Goal: Task Accomplishment & Management: Manage account settings

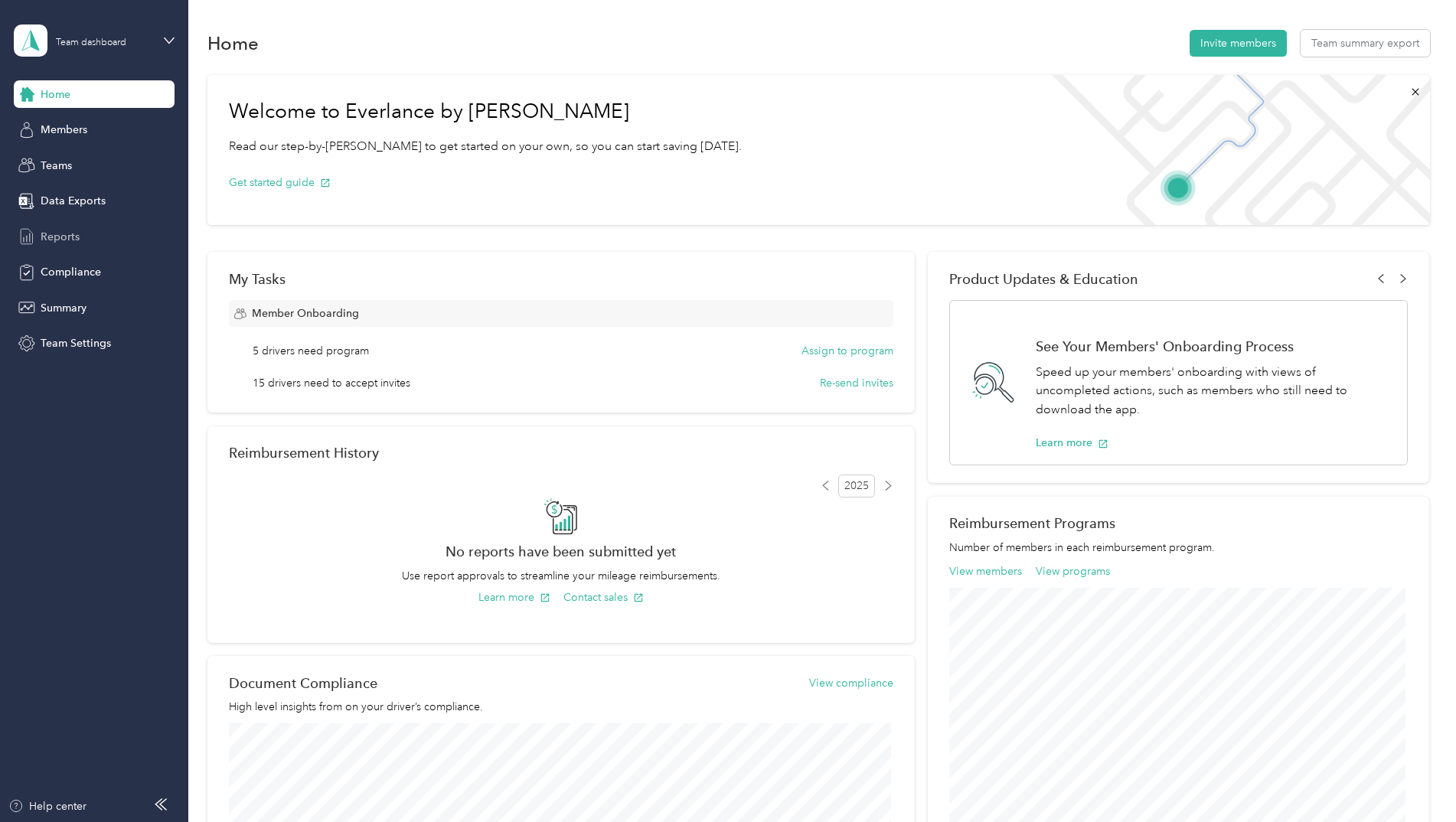
click at [62, 242] on span "Reports" at bounding box center [60, 237] width 39 height 16
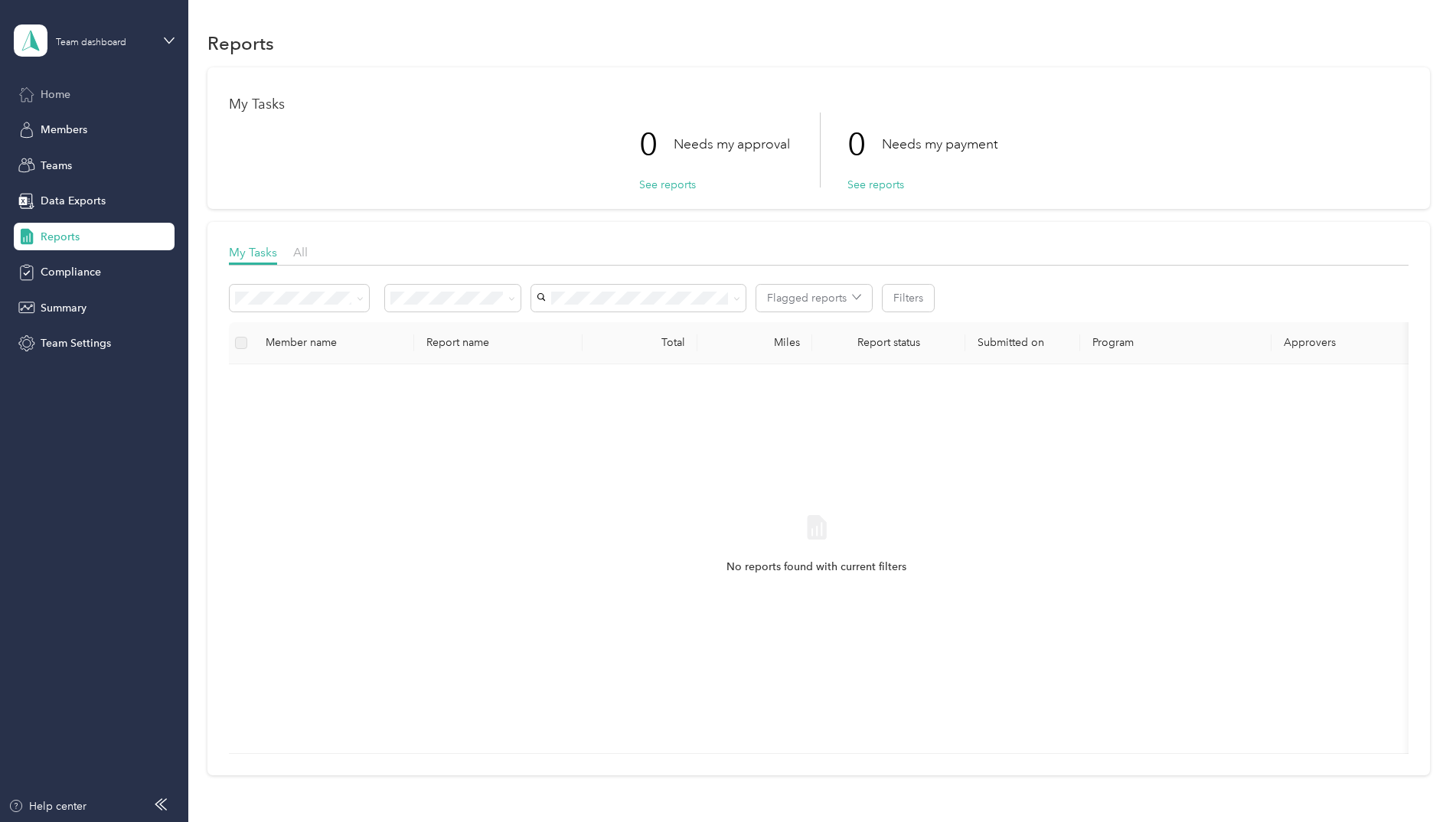
click at [50, 95] on span "Home" at bounding box center [55, 95] width 30 height 16
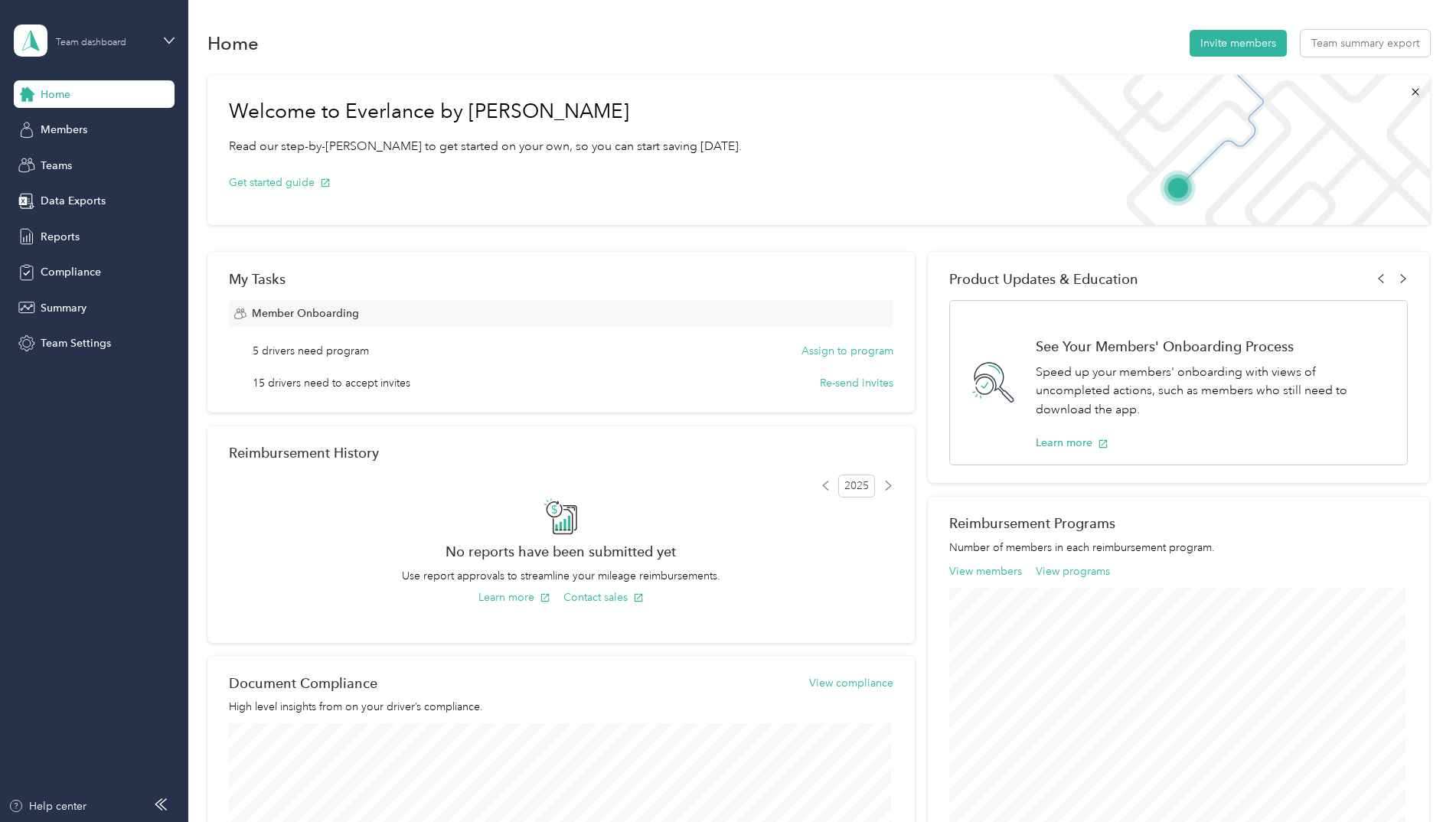
click at [146, 39] on div "Team dashboard" at bounding box center [103, 40] width 95 height 15
click at [104, 163] on div "Personal dashboard" at bounding box center [261, 155] width 474 height 27
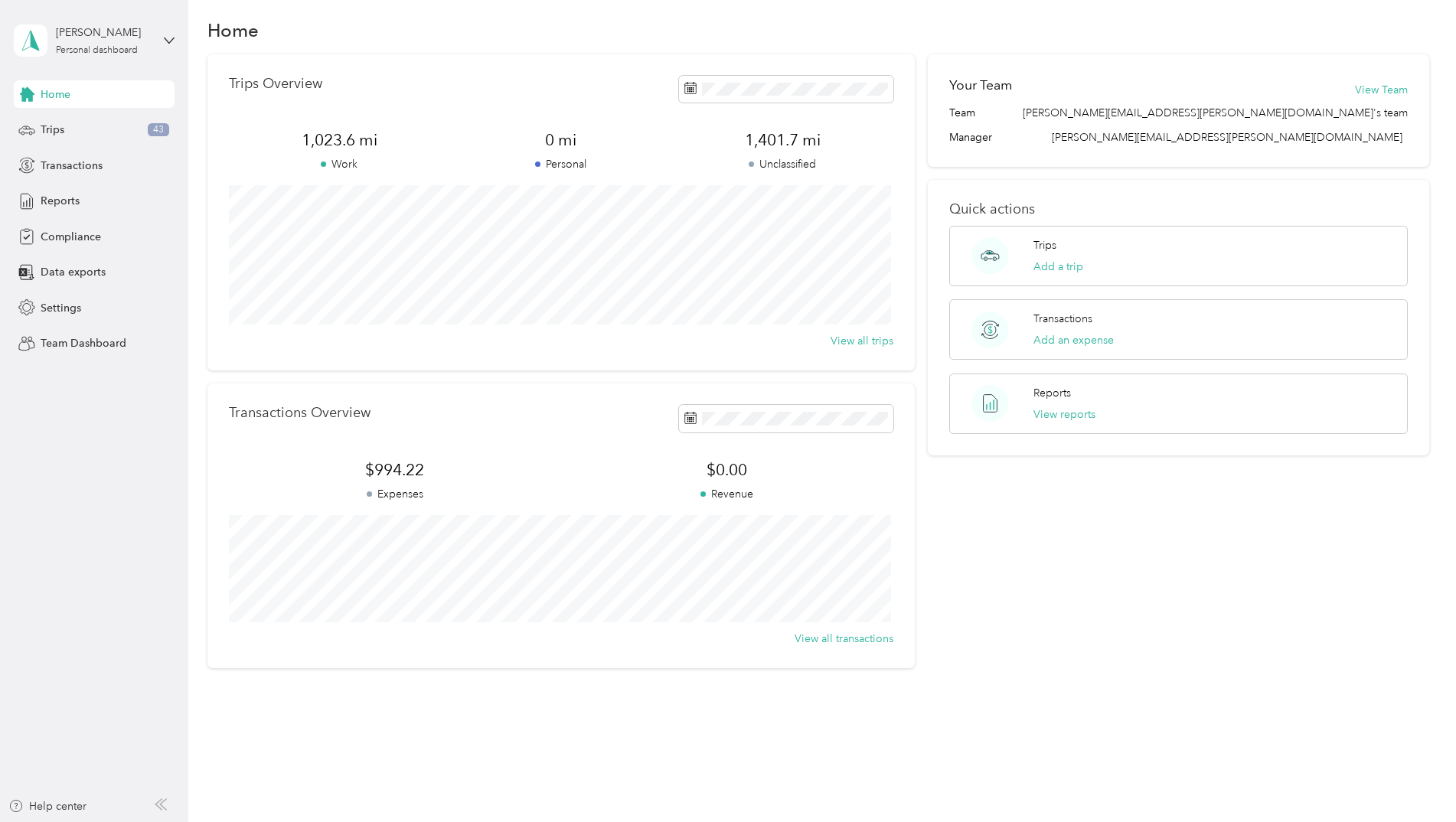
scroll to position [17, 0]
click at [47, 132] on span "Trips" at bounding box center [52, 130] width 23 height 16
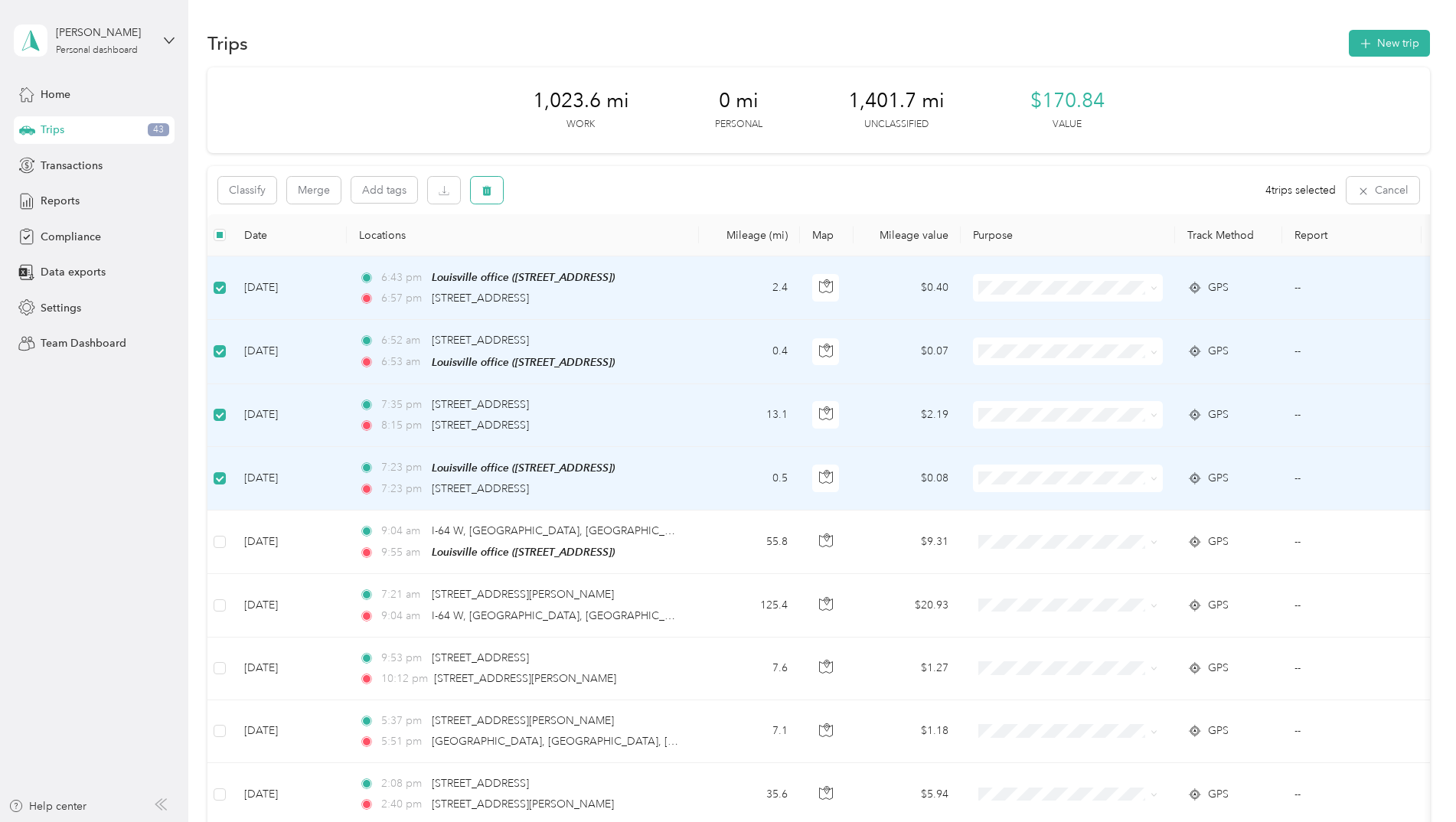
click at [481, 190] on icon "button" at bounding box center [487, 191] width 11 height 11
click at [599, 257] on button "Yes" at bounding box center [600, 253] width 30 height 24
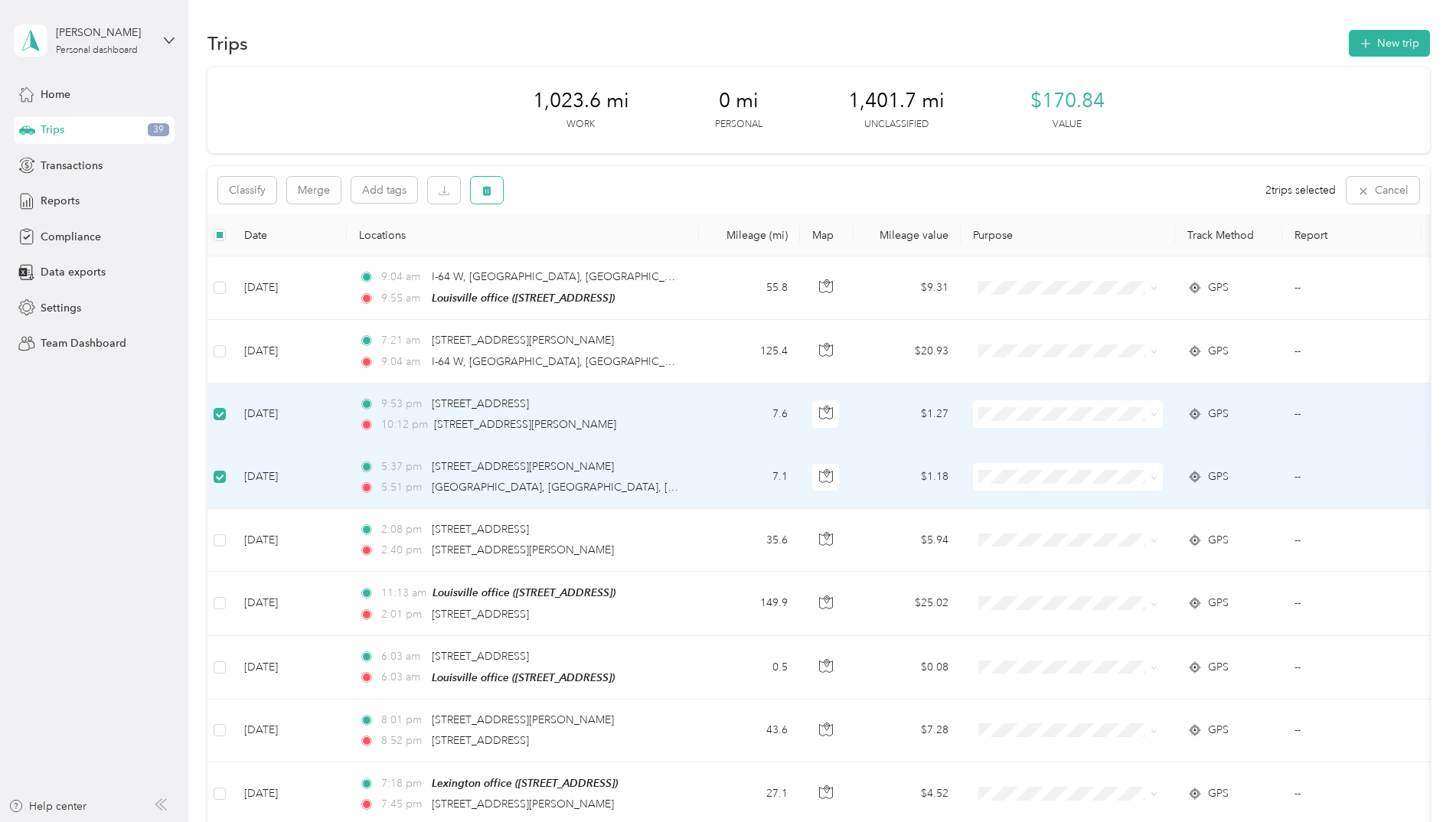
click at [488, 192] on icon "button" at bounding box center [487, 191] width 11 height 11
click at [594, 258] on button "Yes" at bounding box center [600, 253] width 30 height 24
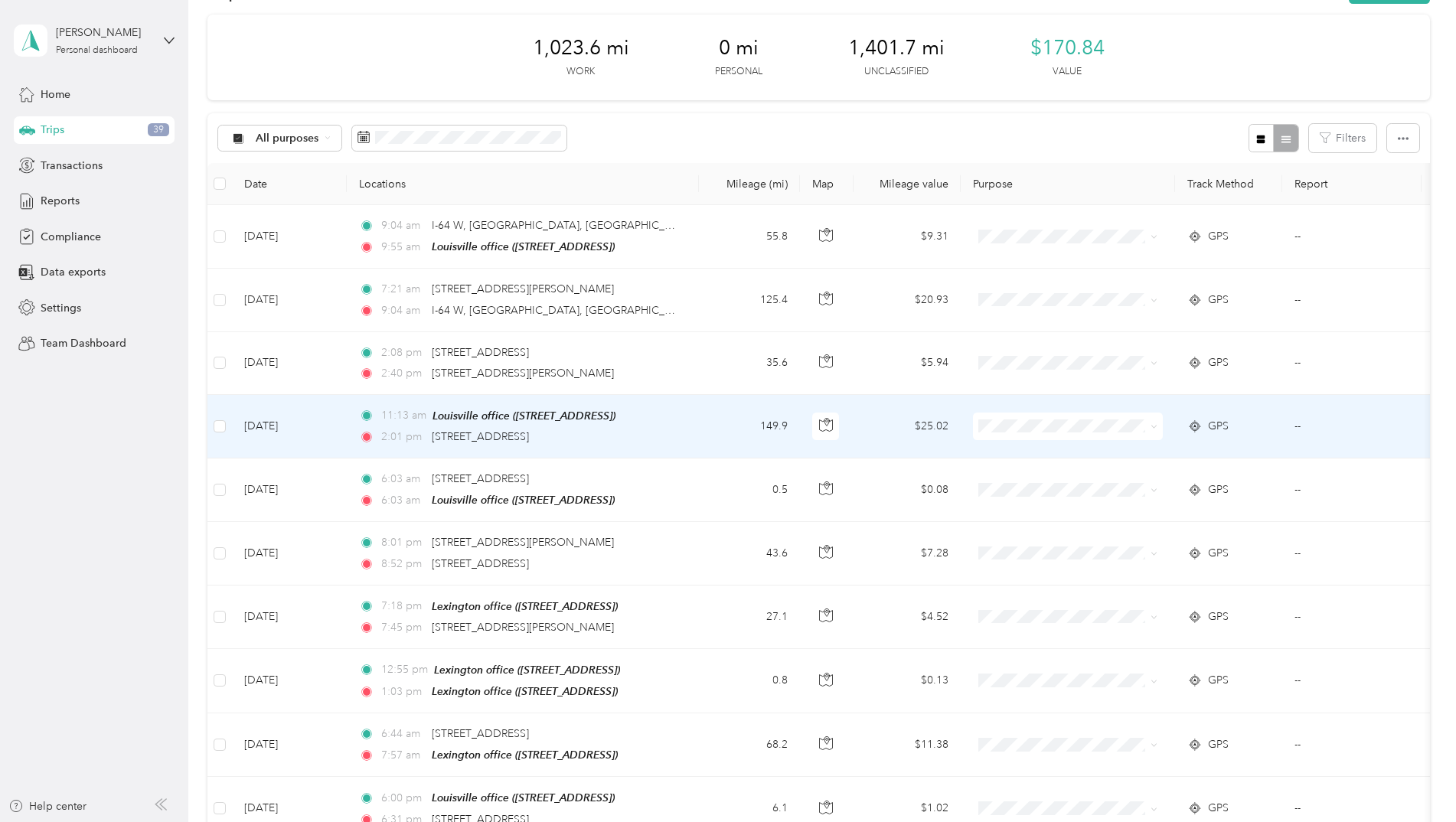
scroll to position [77, 0]
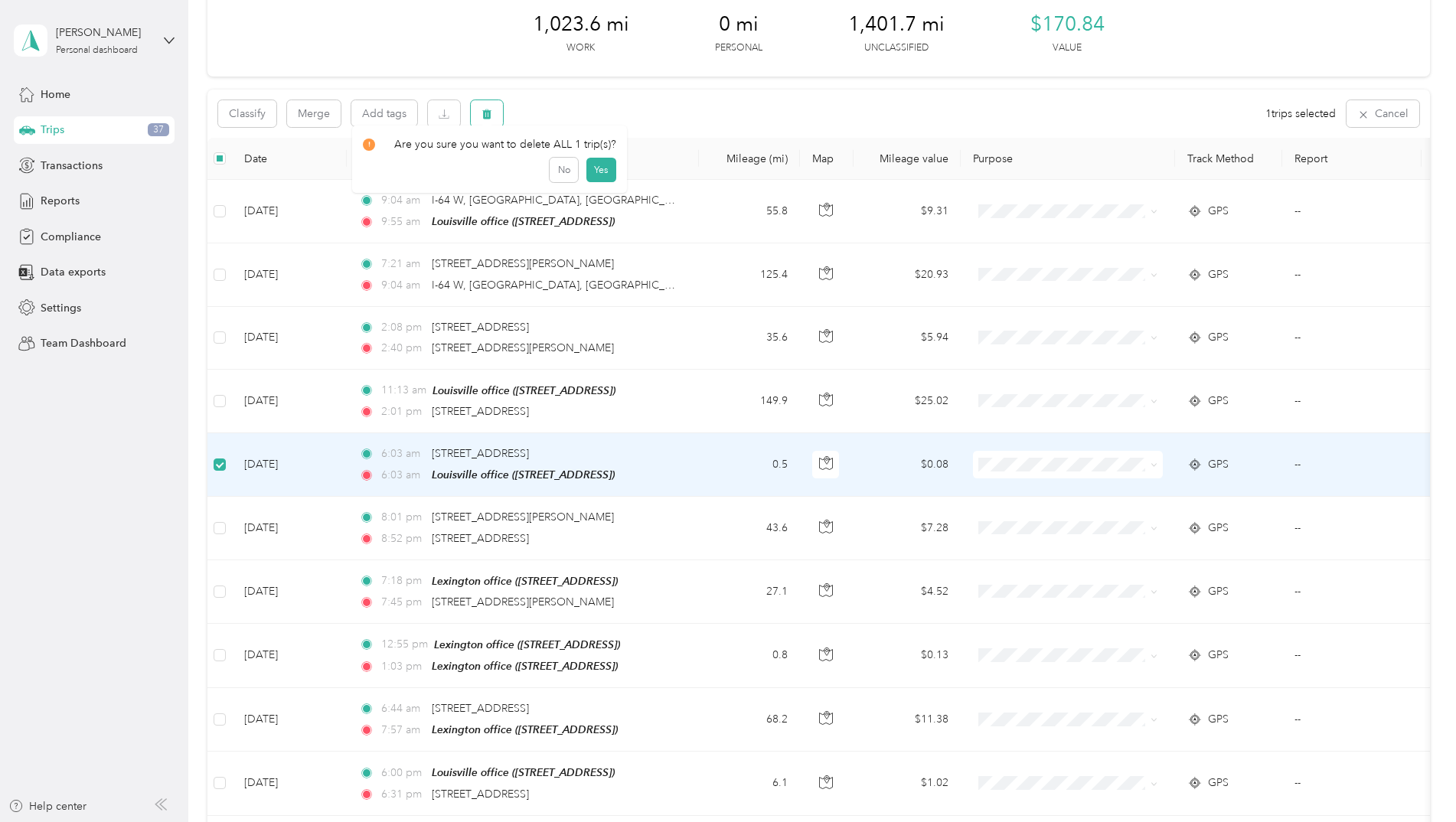
click at [488, 114] on icon "button" at bounding box center [487, 114] width 11 height 11
click at [597, 178] on button "Yes" at bounding box center [600, 177] width 30 height 24
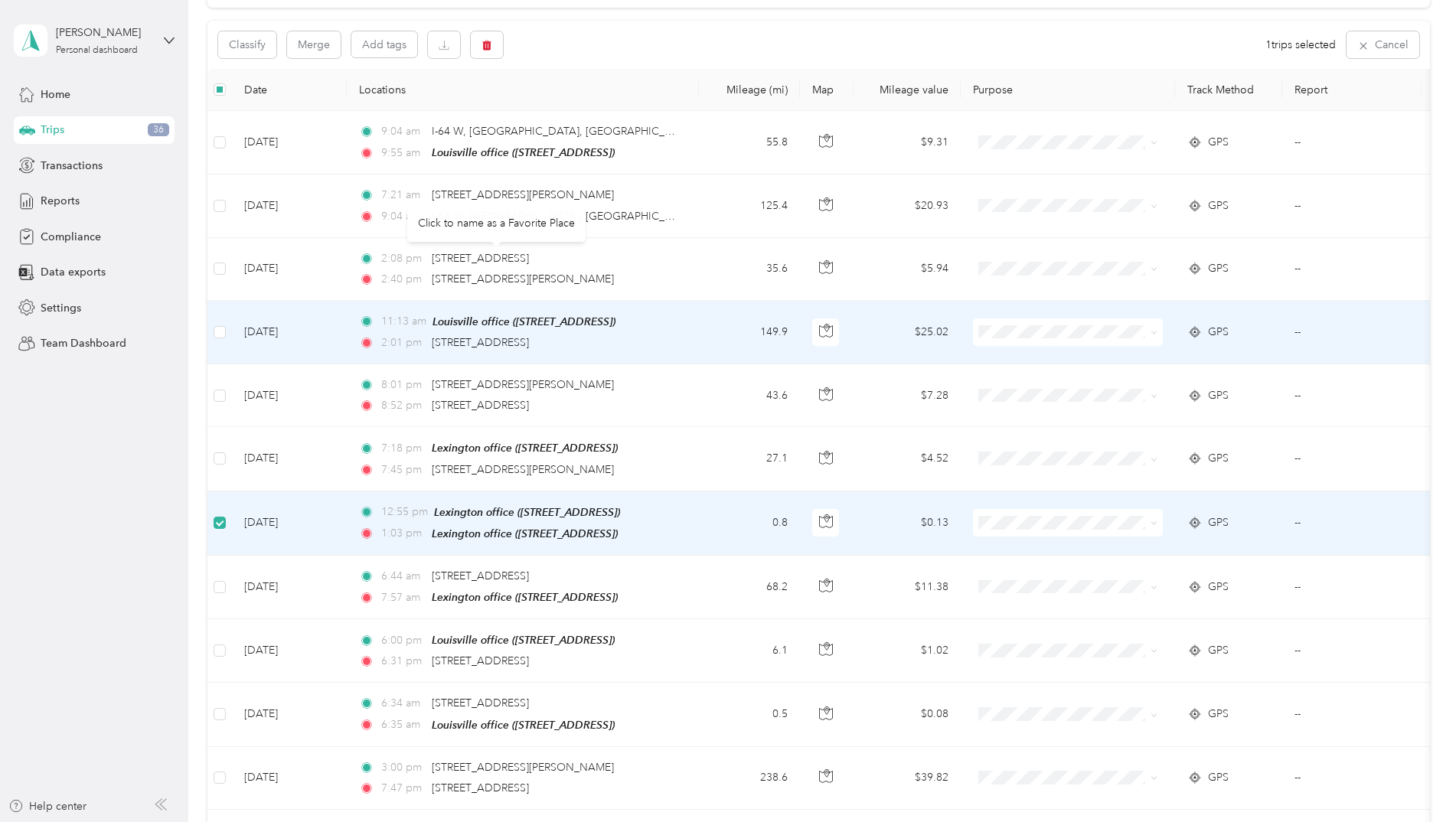
scroll to position [0, 0]
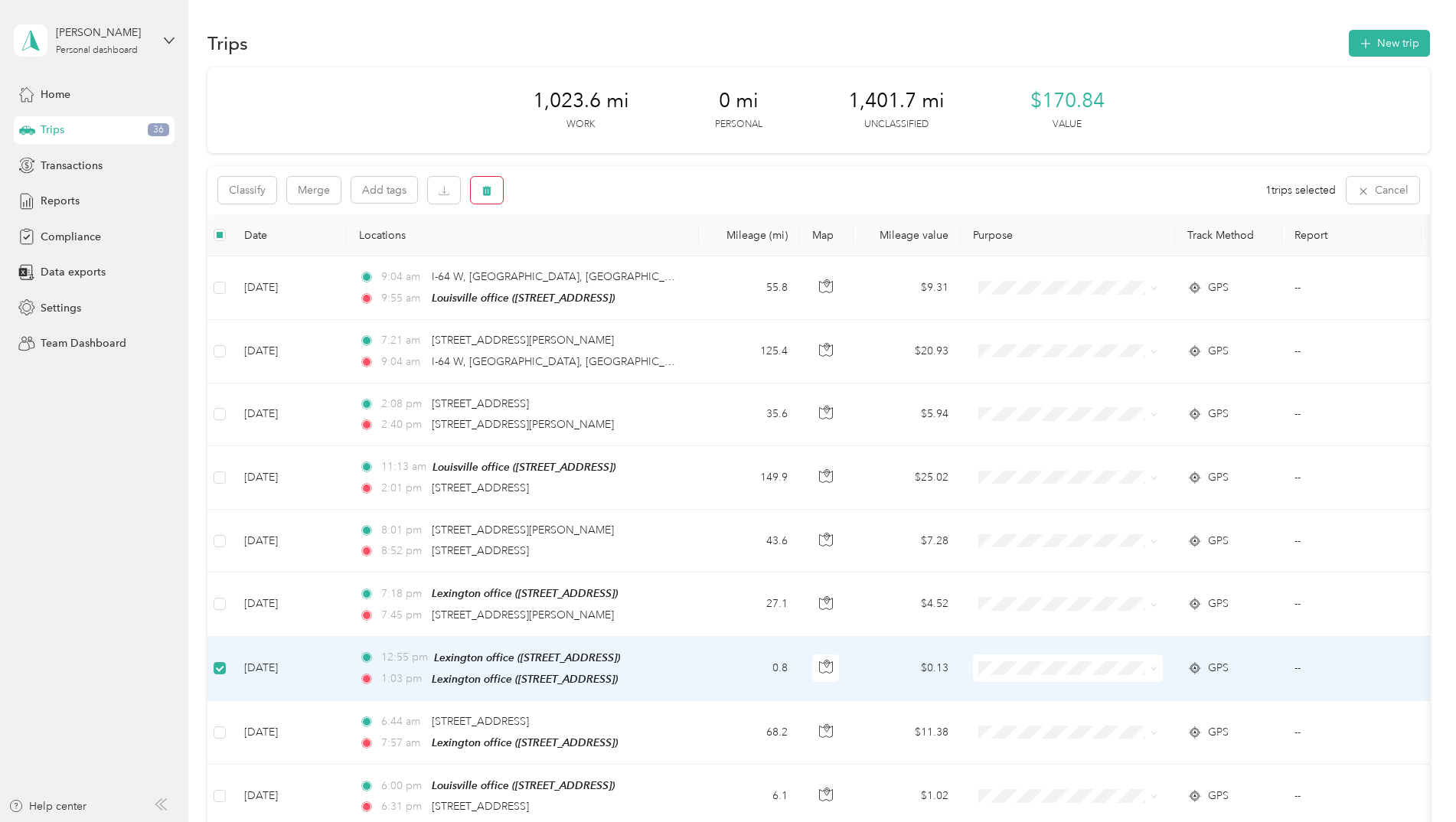
click at [490, 193] on div "Click to name as a Favorite Place" at bounding box center [481, 208] width 178 height 38
click at [486, 191] on icon "button" at bounding box center [487, 191] width 9 height 10
click at [599, 255] on button "Yes" at bounding box center [600, 253] width 30 height 24
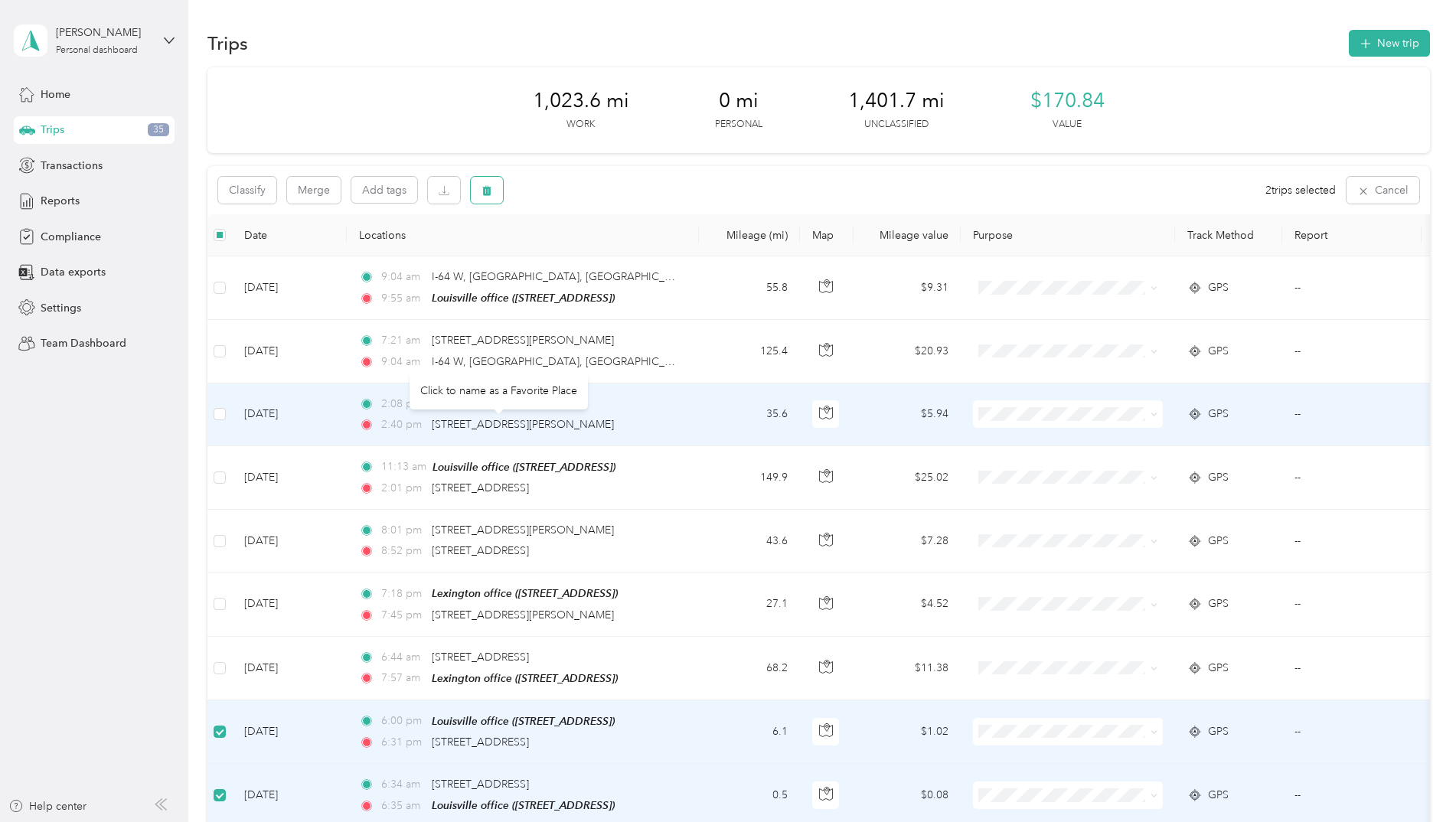
click at [489, 191] on icon "button" at bounding box center [487, 191] width 9 height 10
click at [597, 254] on button "Yes" at bounding box center [600, 253] width 30 height 24
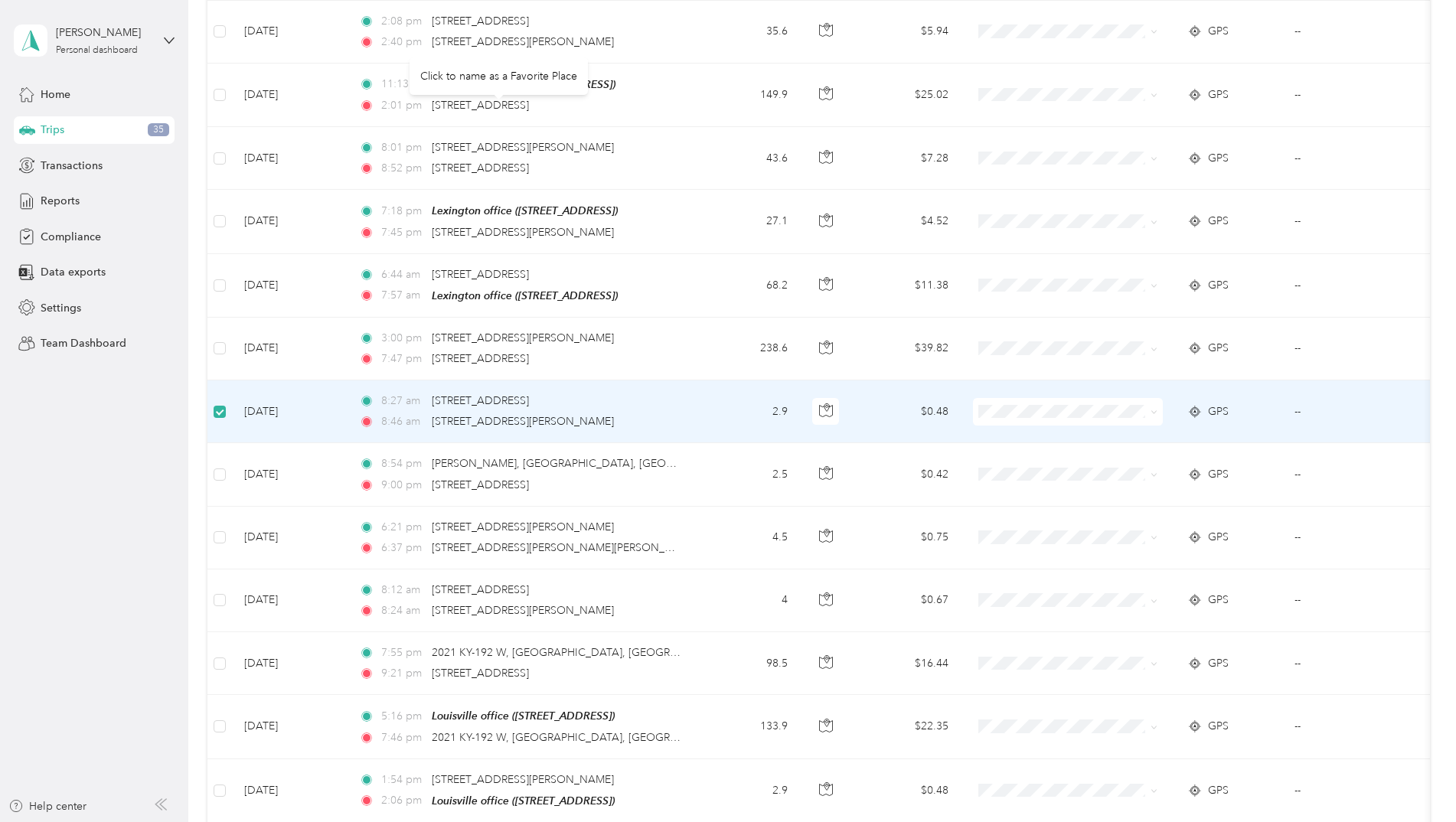
scroll to position [381, 0]
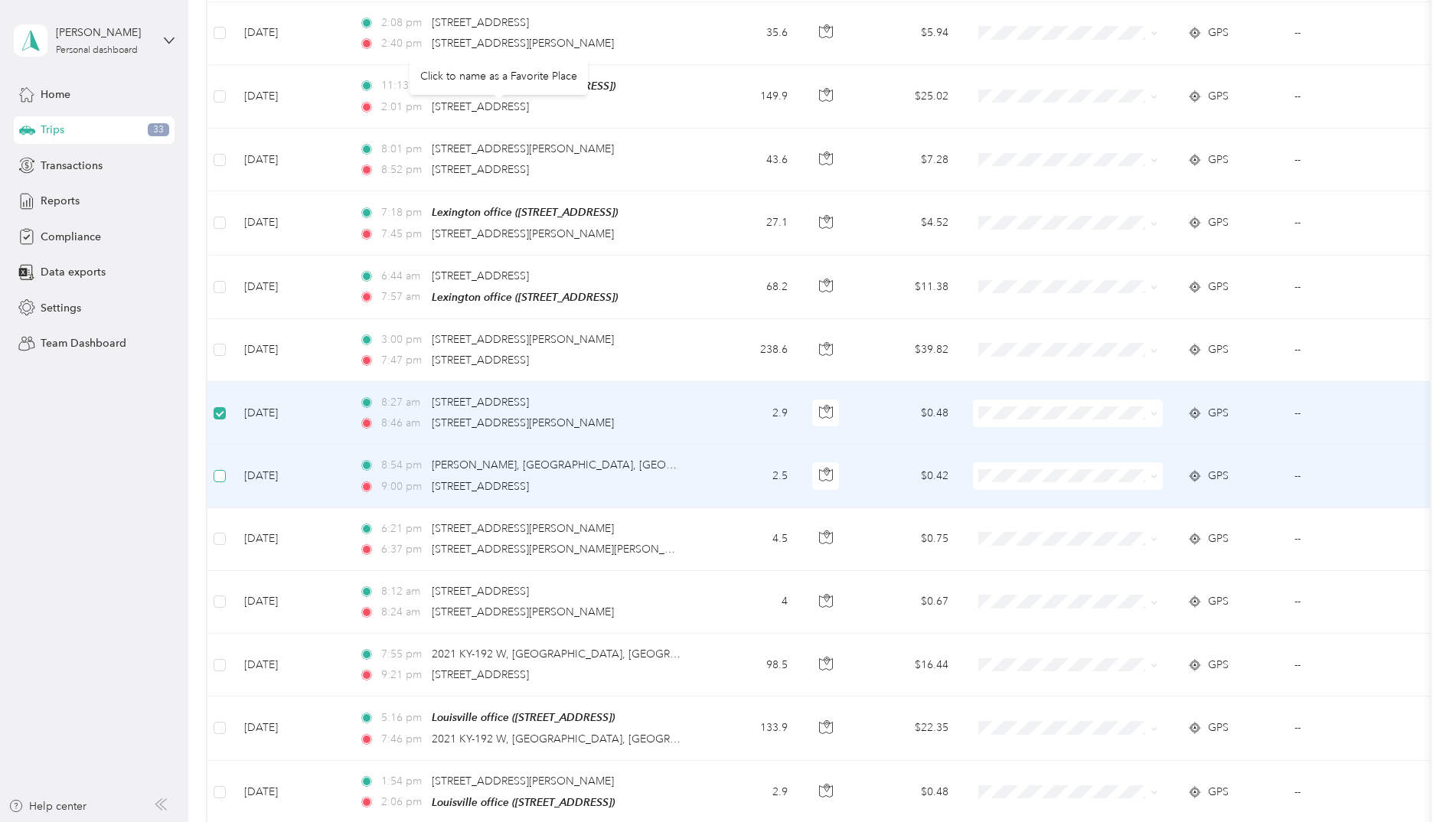
click at [223, 467] on label at bounding box center [220, 476] width 13 height 17
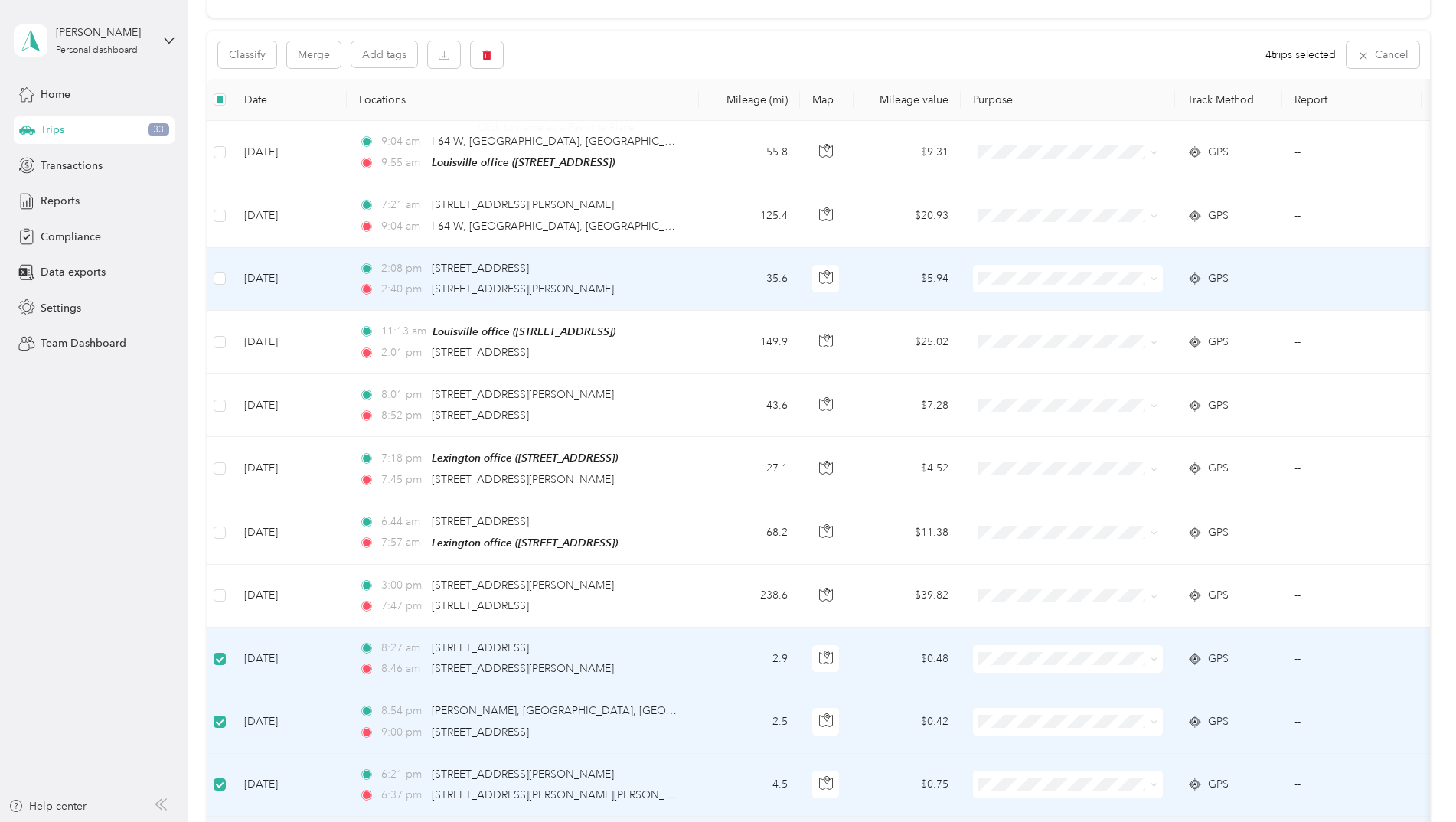
scroll to position [0, 0]
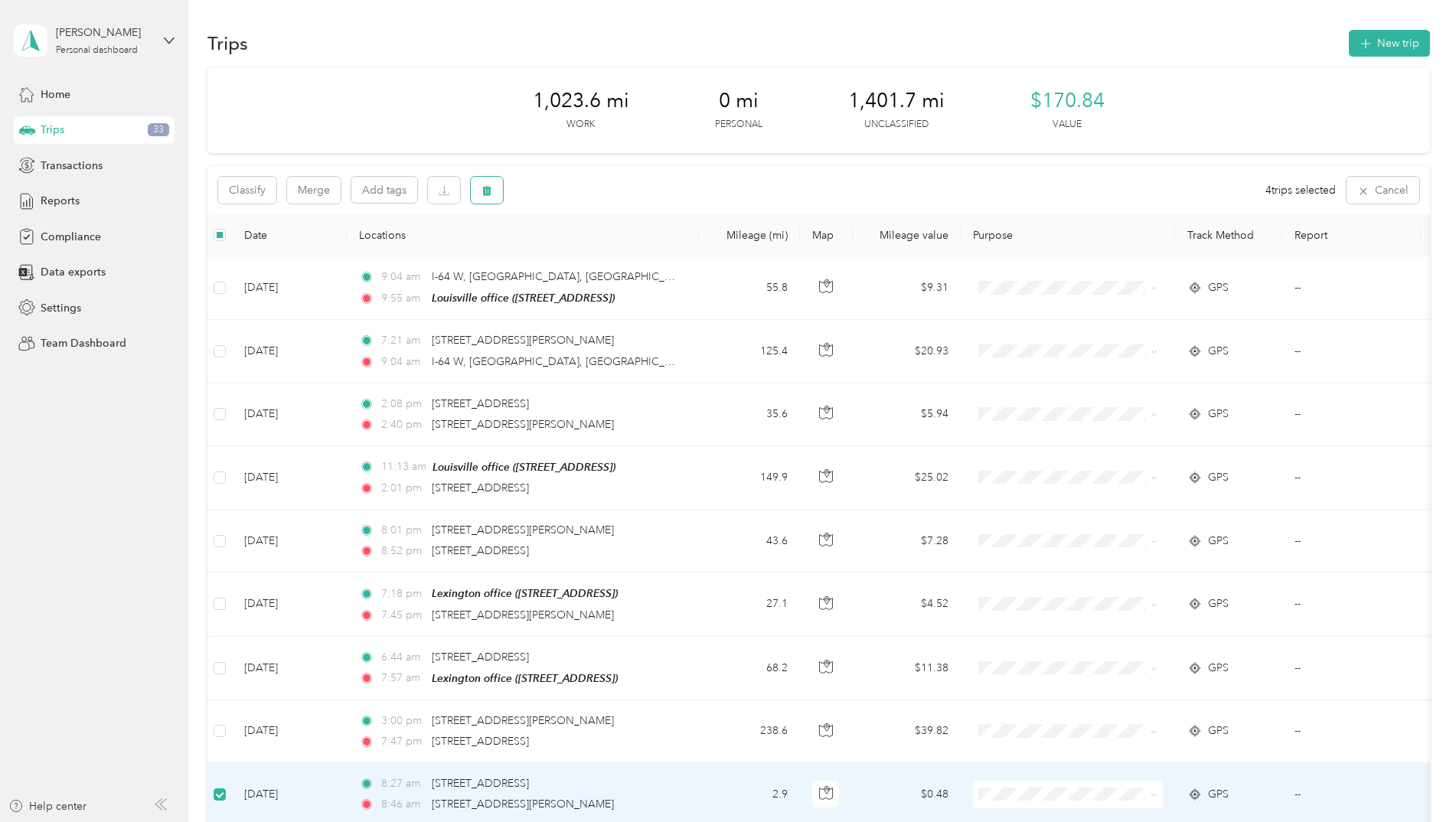
click at [491, 193] on icon "button" at bounding box center [487, 191] width 11 height 11
click at [598, 253] on button "Yes" at bounding box center [600, 253] width 30 height 24
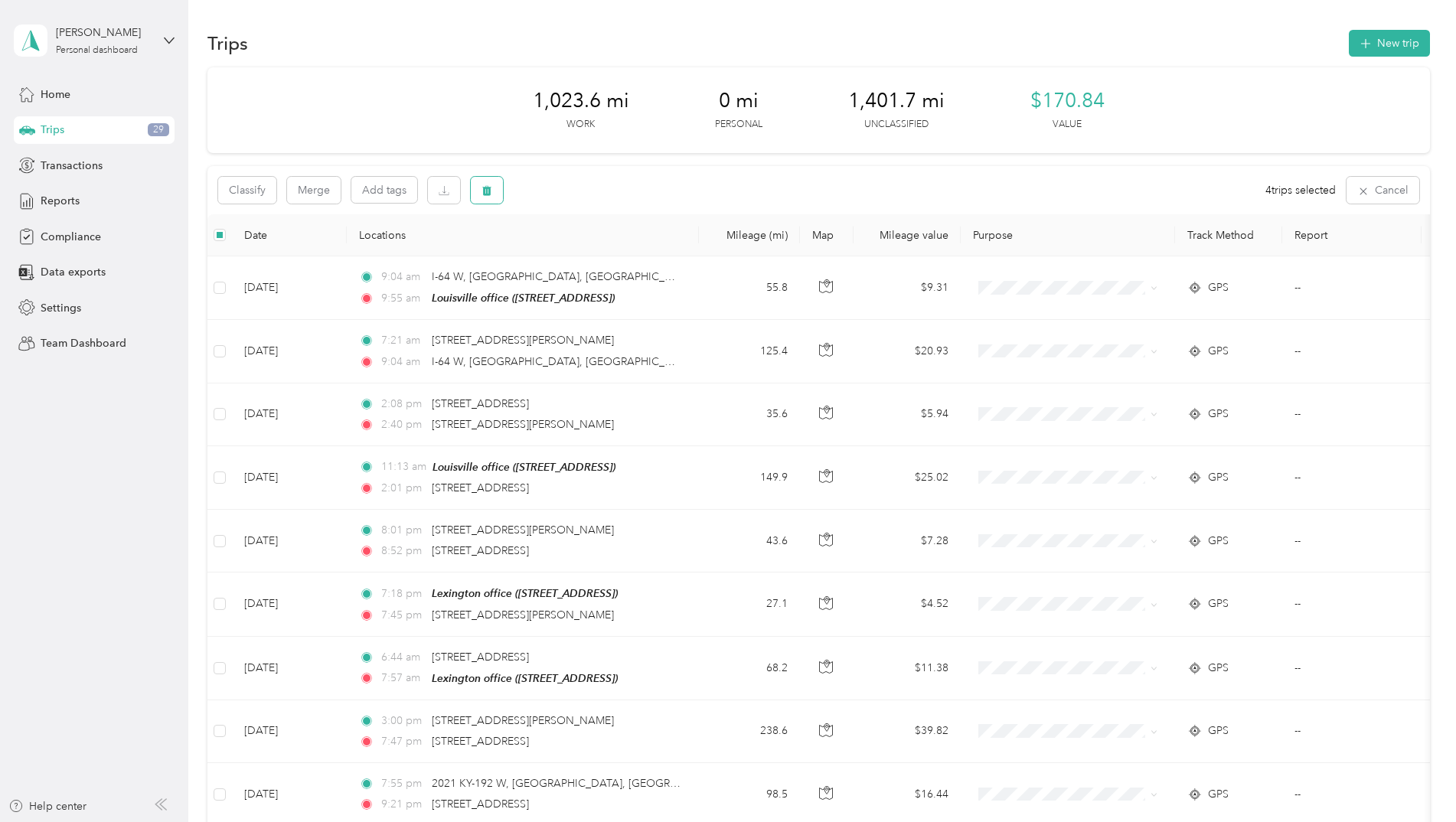
click at [487, 194] on icon "button" at bounding box center [487, 191] width 9 height 10
click at [597, 256] on button "Yes" at bounding box center [600, 253] width 30 height 24
click at [492, 191] on icon "button" at bounding box center [487, 191] width 11 height 11
click at [600, 250] on button "Yes" at bounding box center [603, 253] width 30 height 24
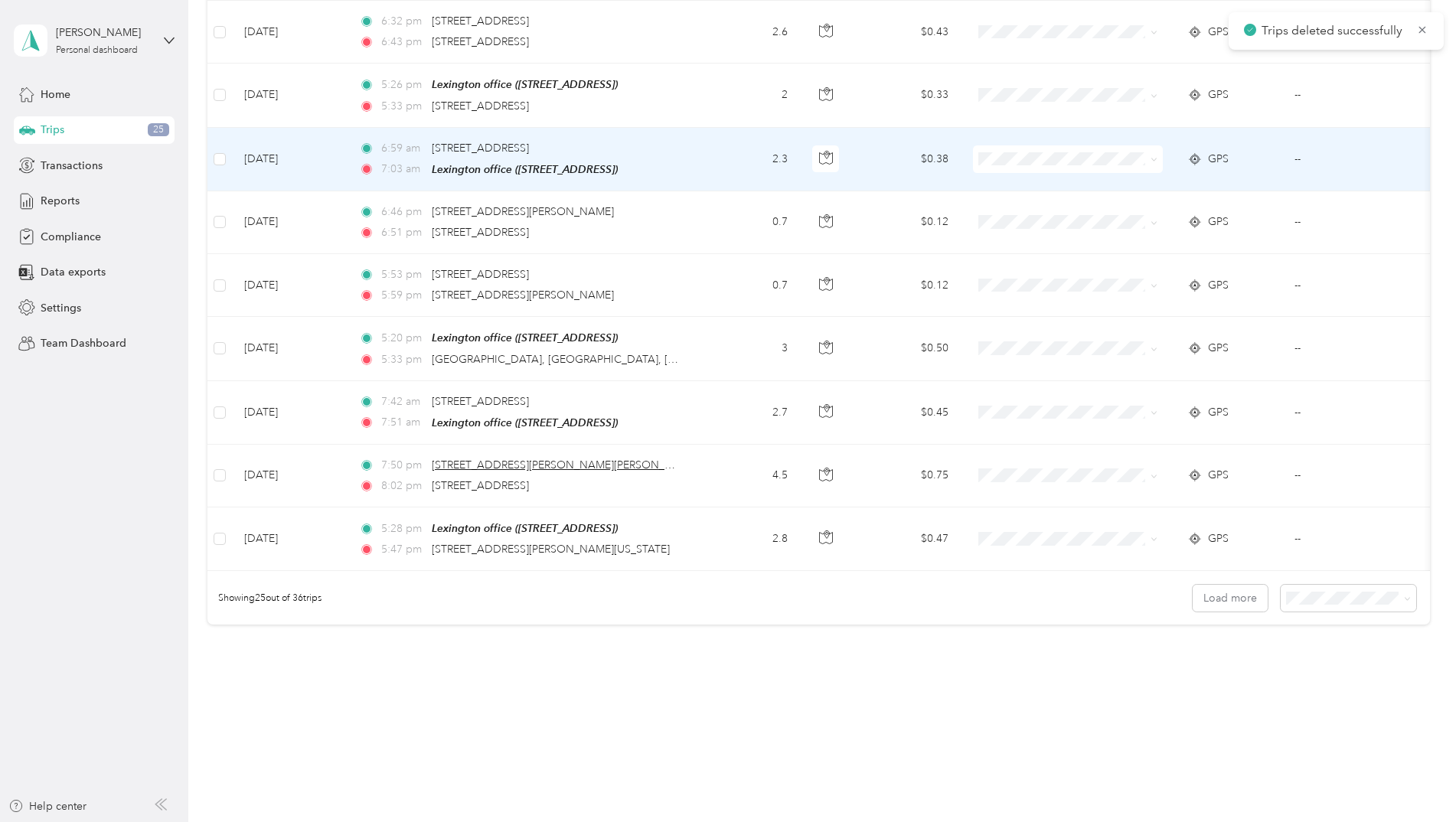
scroll to position [1286, 0]
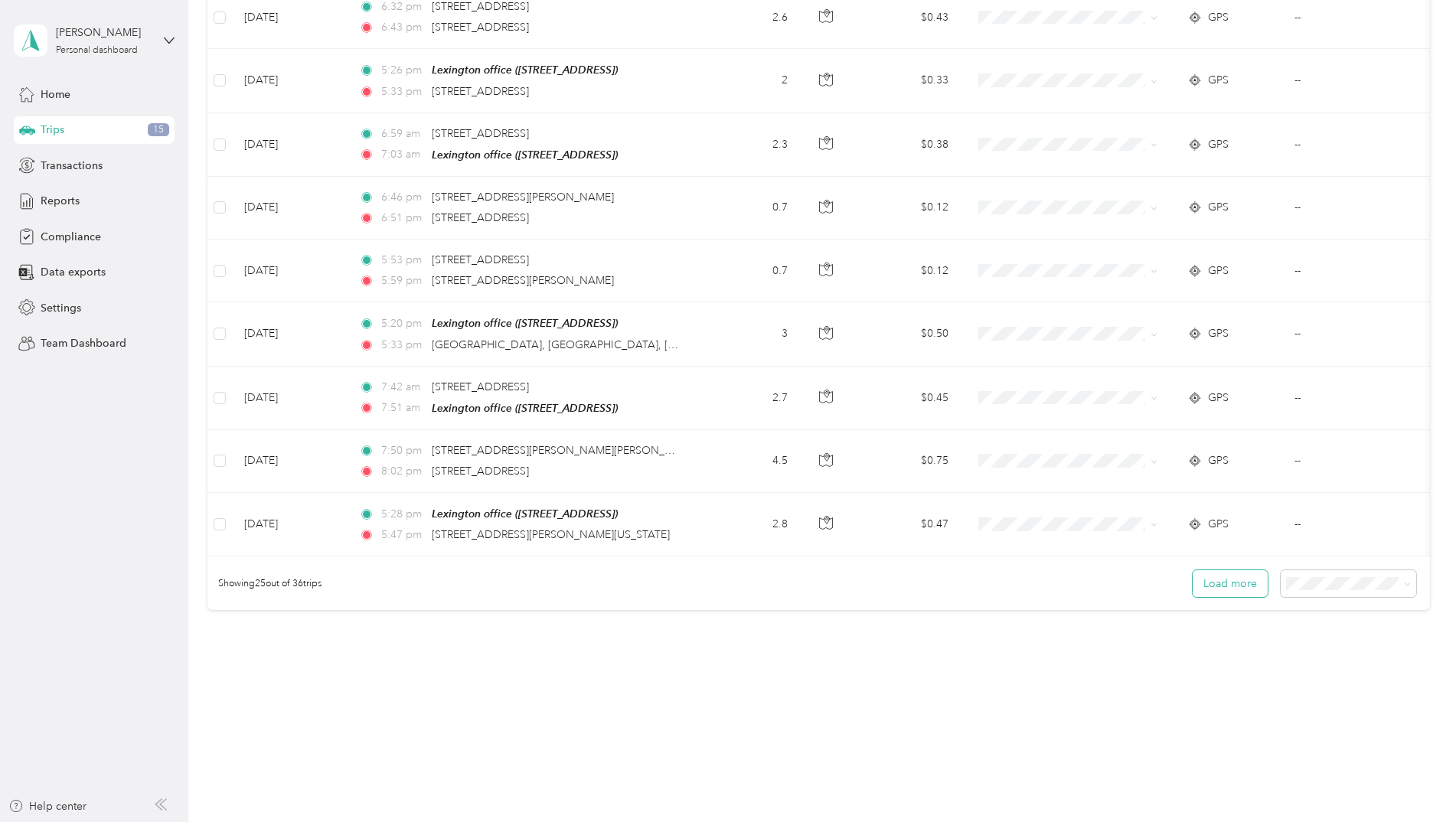
click at [1221, 588] on button "Load more" at bounding box center [1230, 584] width 75 height 27
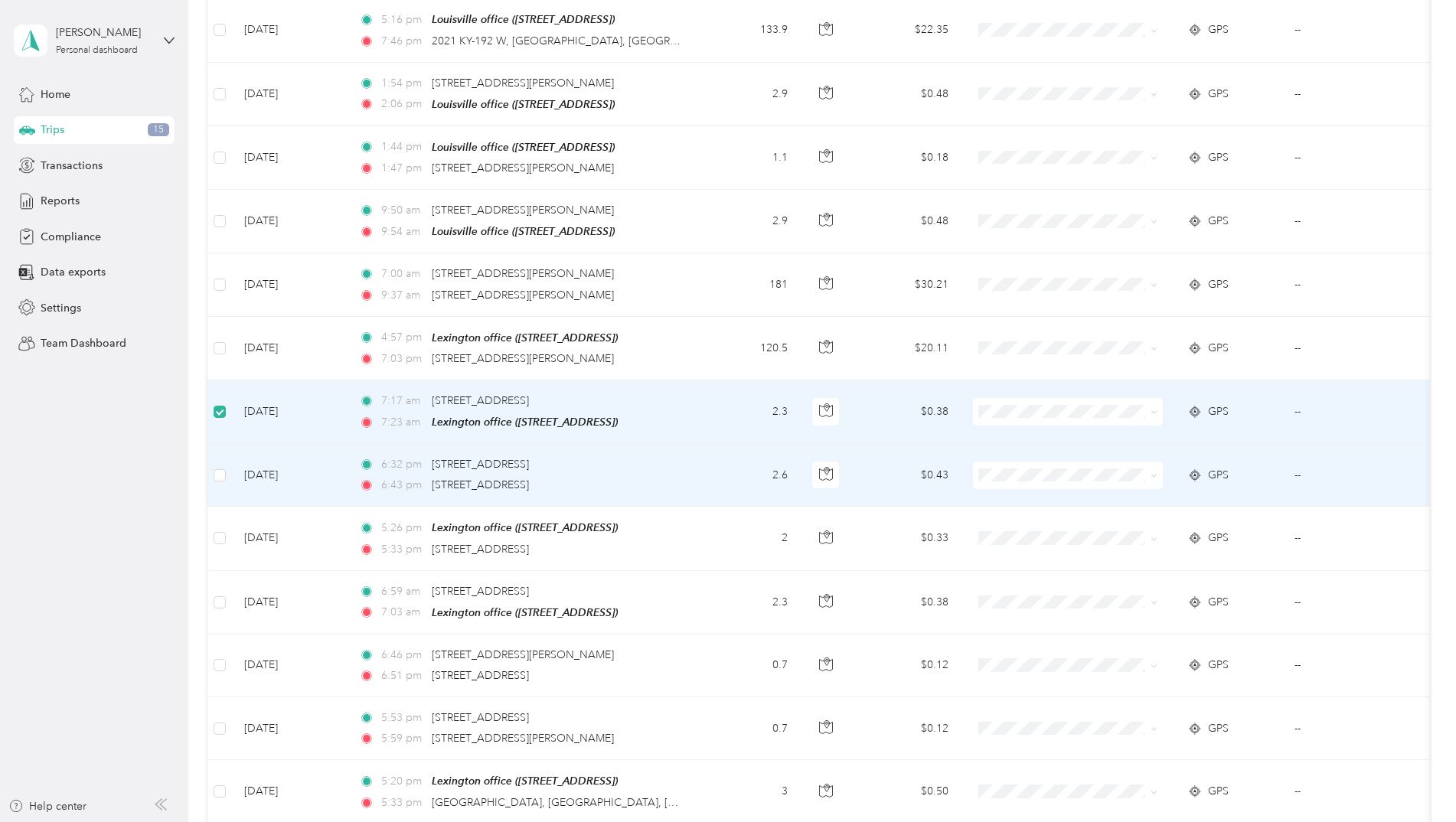
scroll to position [826, 0]
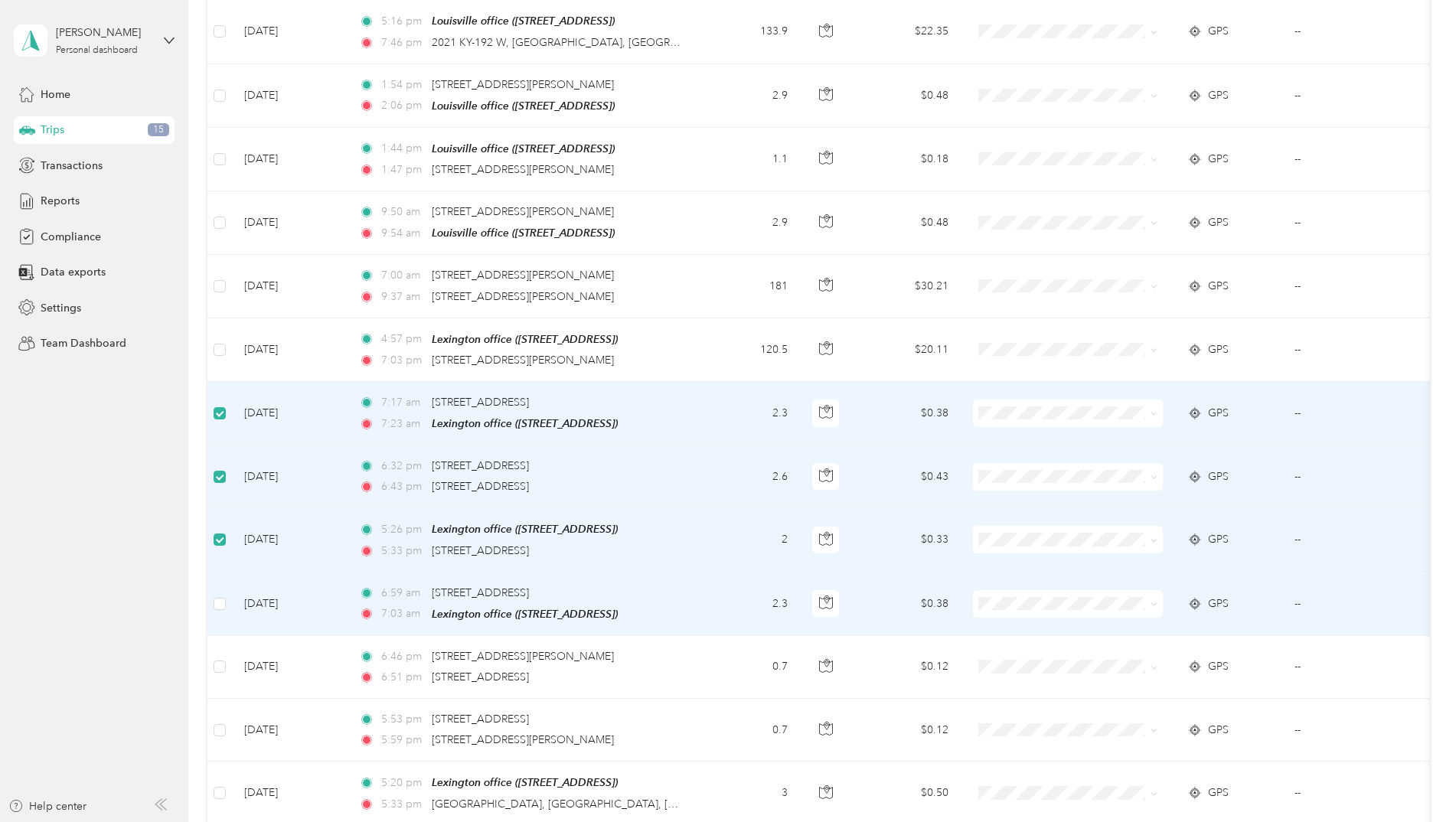
click at [227, 598] on td at bounding box center [219, 604] width 24 height 63
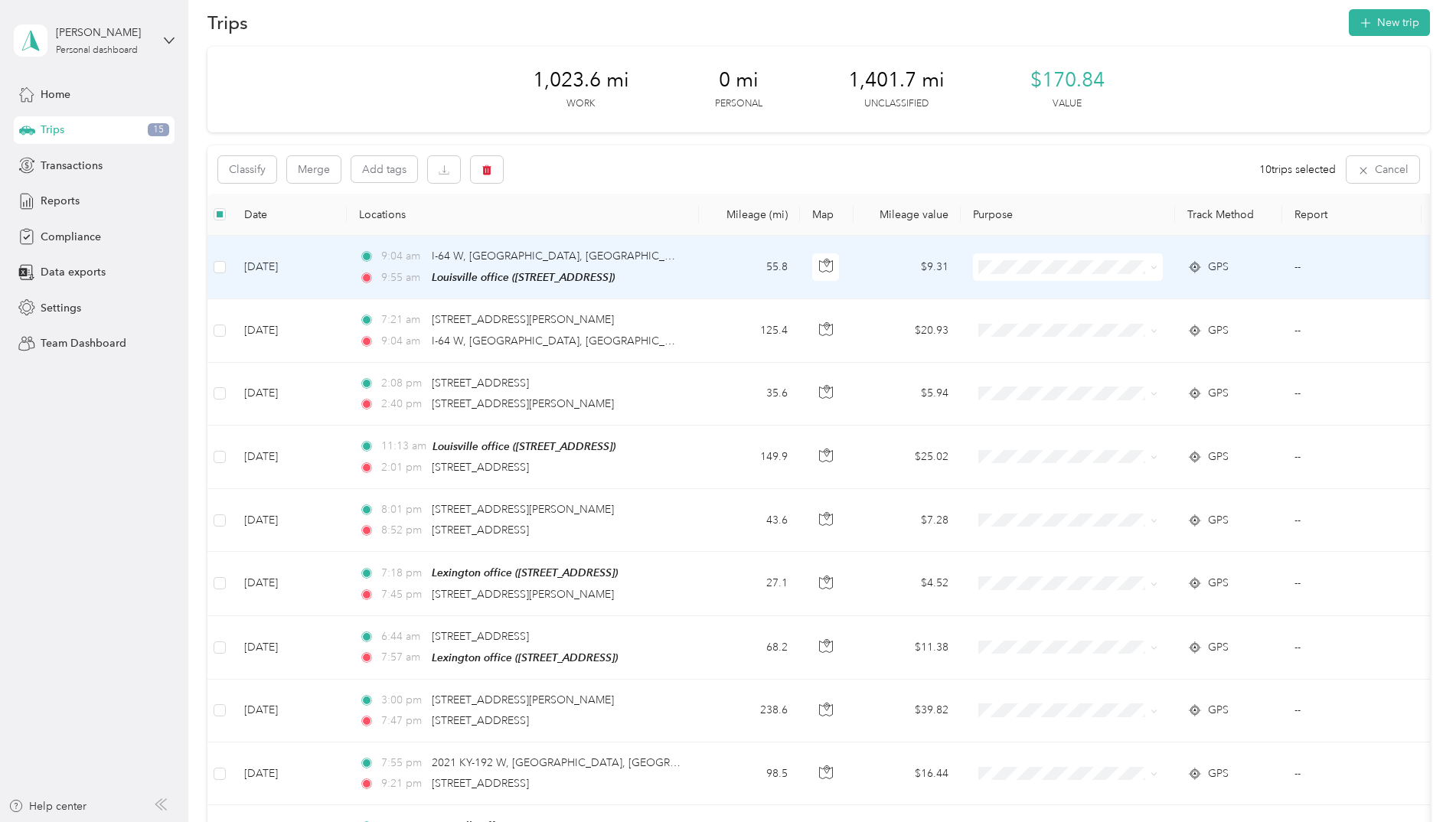
scroll to position [0, 0]
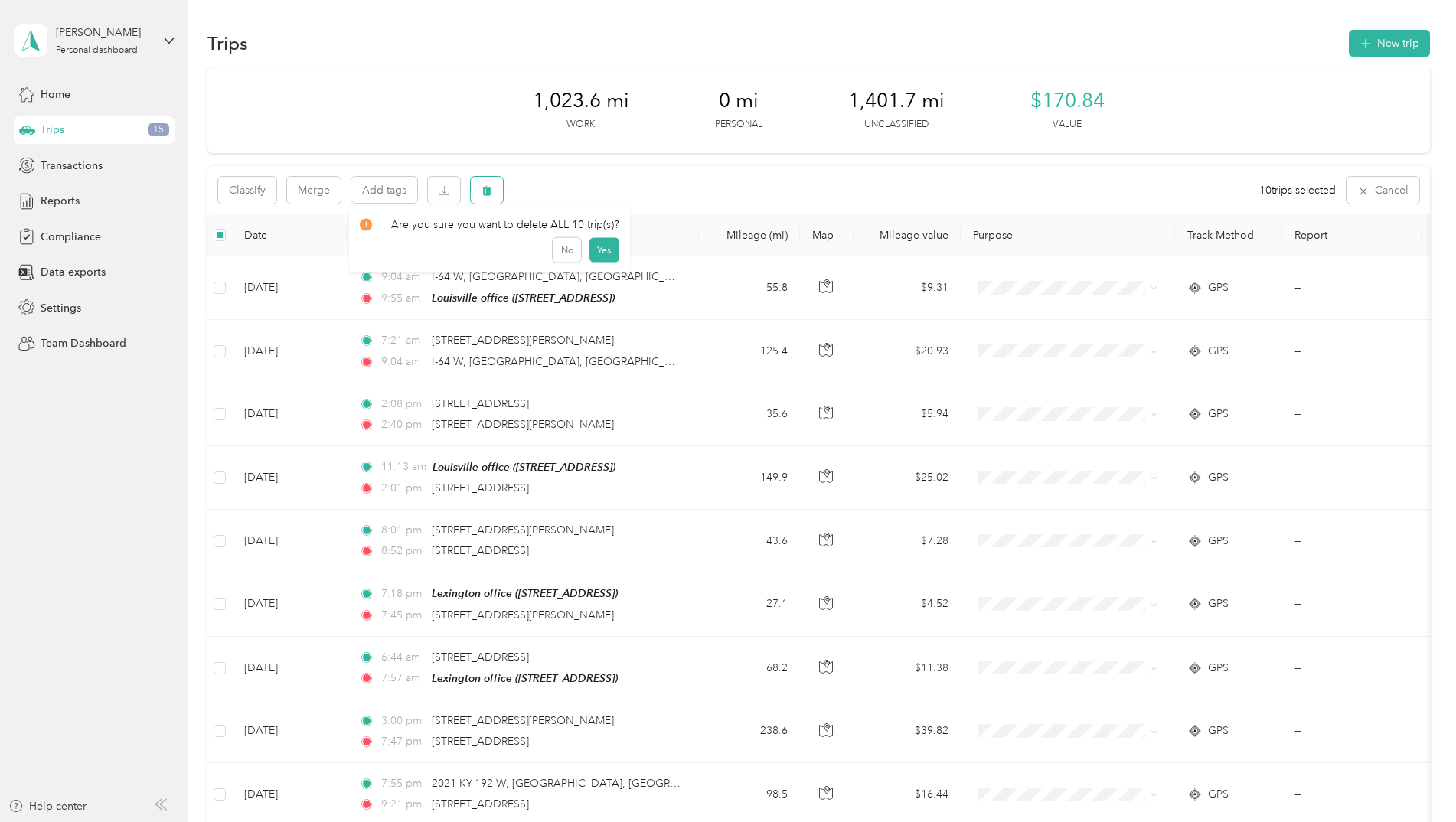
click at [492, 187] on icon "button" at bounding box center [487, 191] width 11 height 11
click at [603, 251] on button "Yes" at bounding box center [603, 253] width 30 height 24
click at [485, 194] on icon "button" at bounding box center [487, 191] width 9 height 10
click at [601, 256] on button "Yes" at bounding box center [603, 253] width 30 height 24
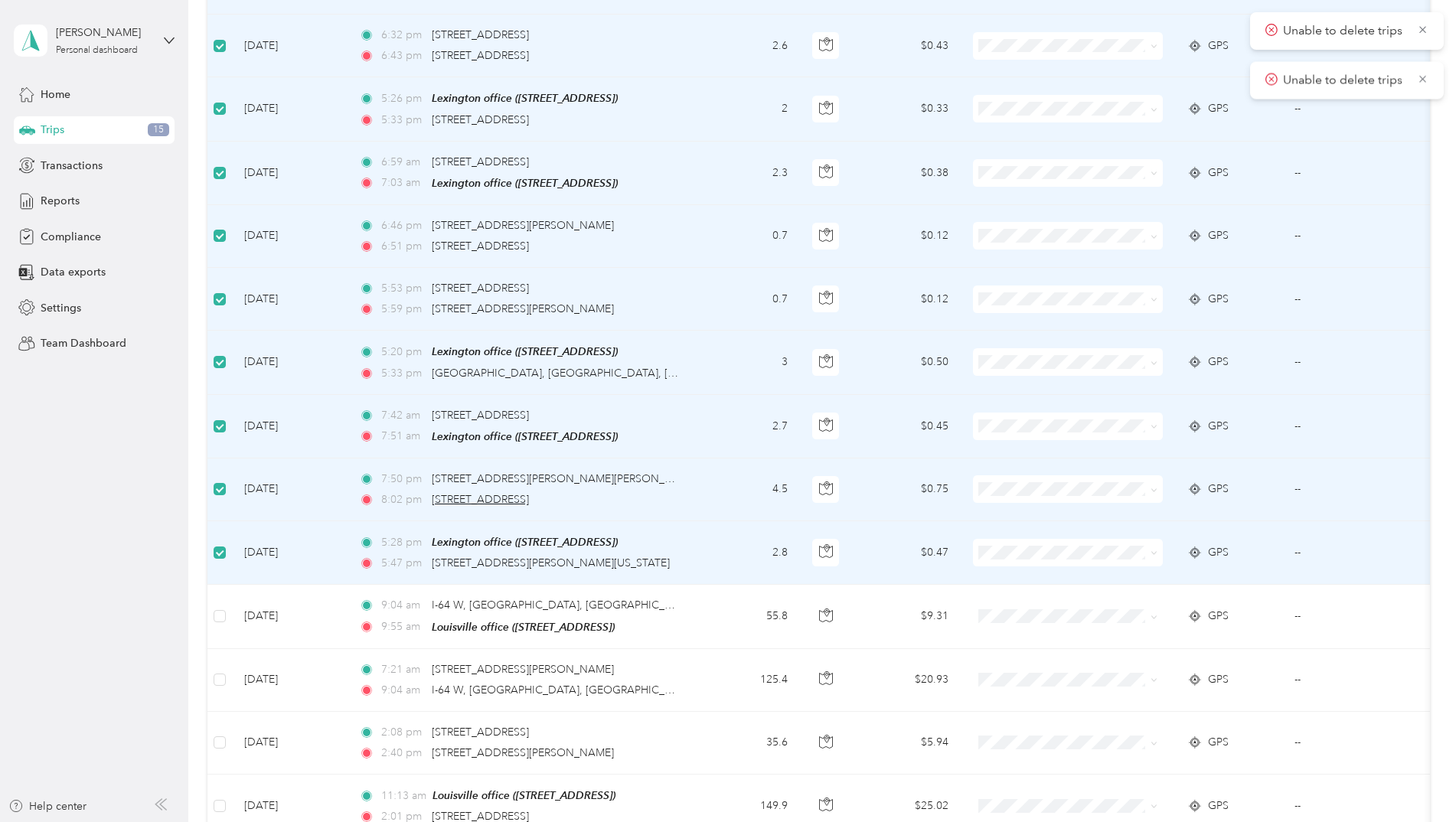
scroll to position [1301, 0]
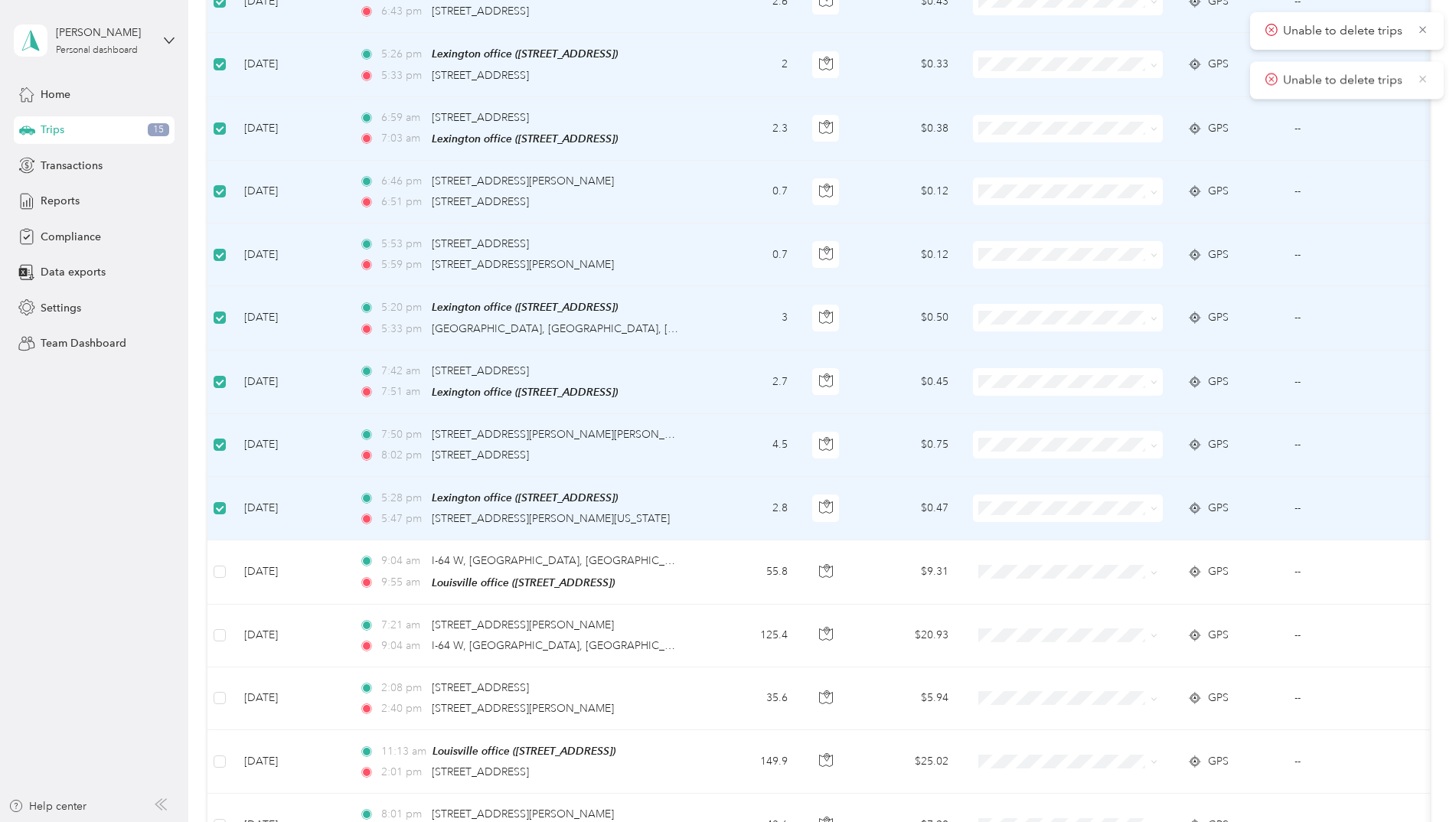
click at [1426, 75] on icon at bounding box center [1423, 79] width 13 height 14
click at [1421, 30] on icon at bounding box center [1423, 30] width 13 height 14
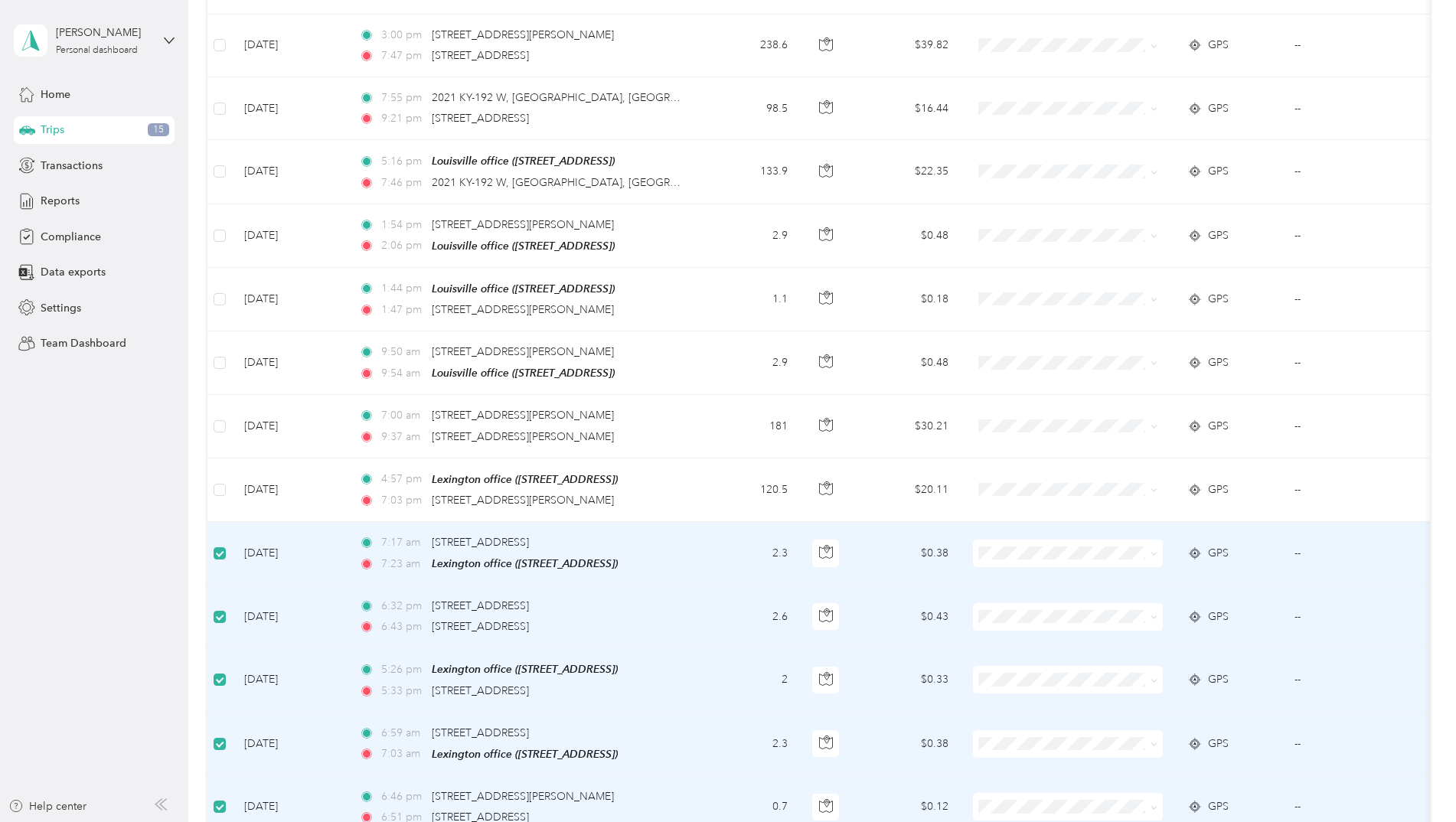
scroll to position [612, 0]
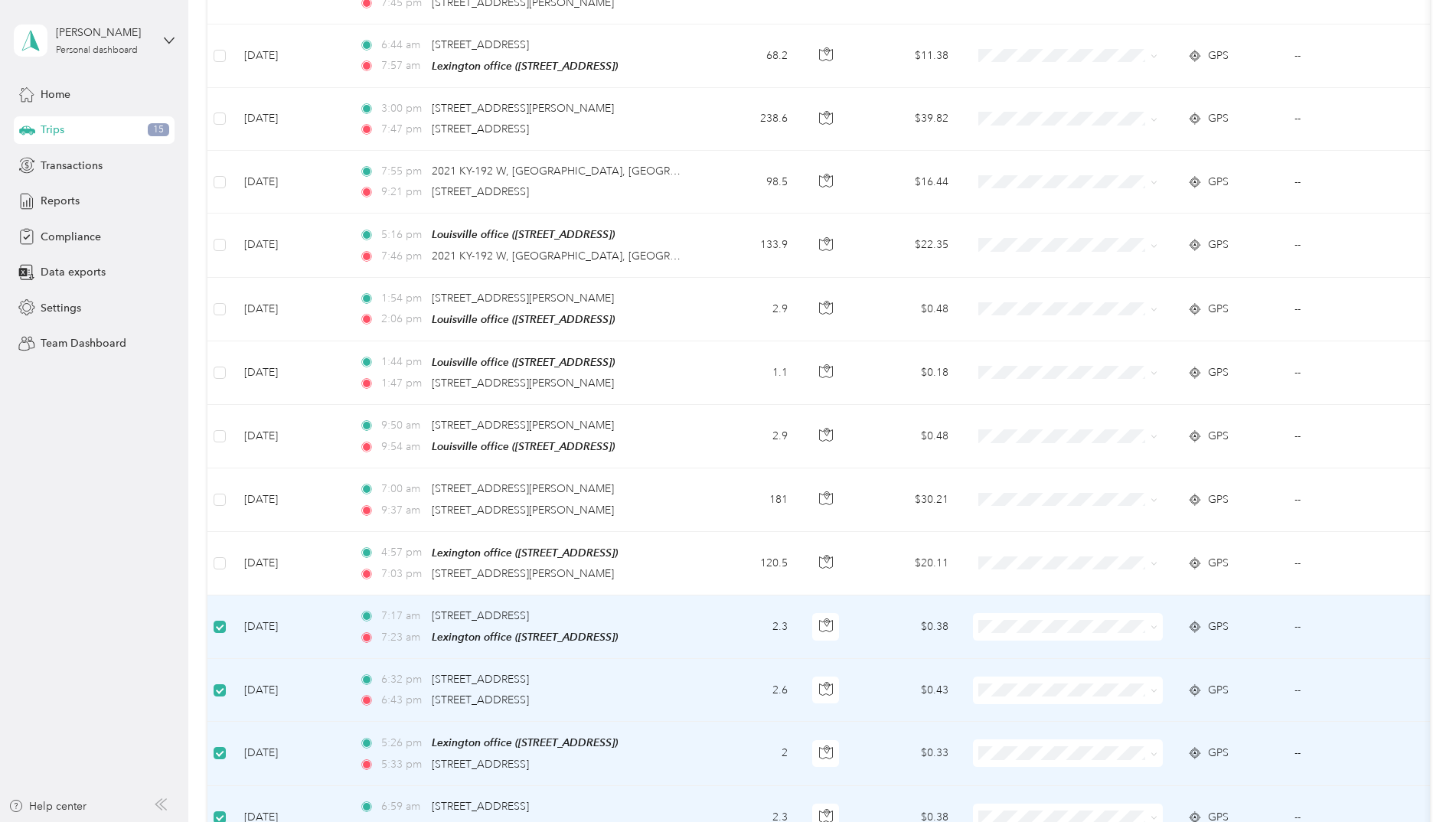
click at [1165, 618] on td at bounding box center [1068, 627] width 214 height 63
click at [1145, 618] on span at bounding box center [1151, 627] width 13 height 17
click at [1152, 624] on icon at bounding box center [1154, 627] width 7 height 7
click at [1046, 672] on span "Personal" at bounding box center [1081, 674] width 141 height 16
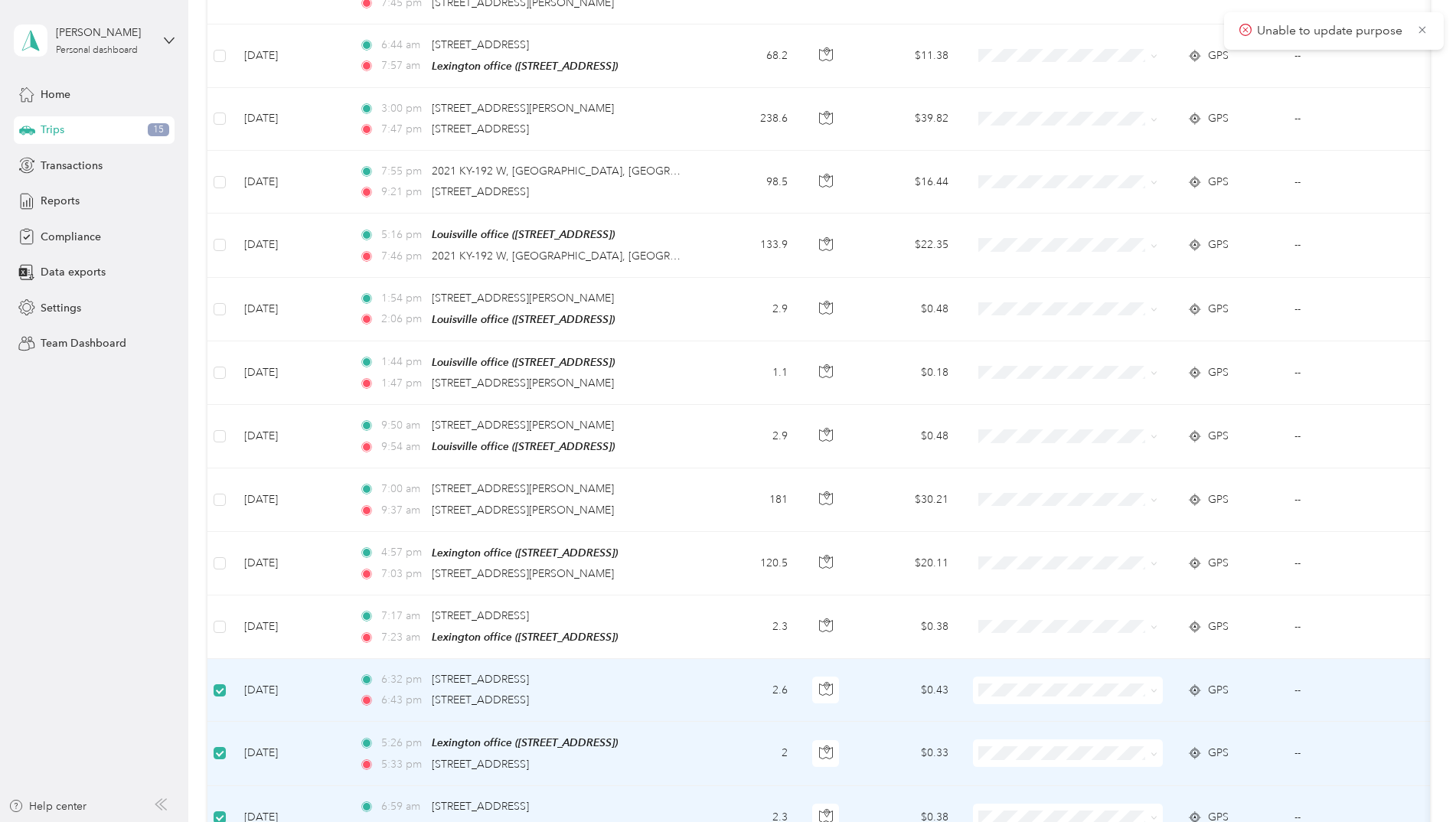
click at [229, 679] on td at bounding box center [219, 690] width 24 height 63
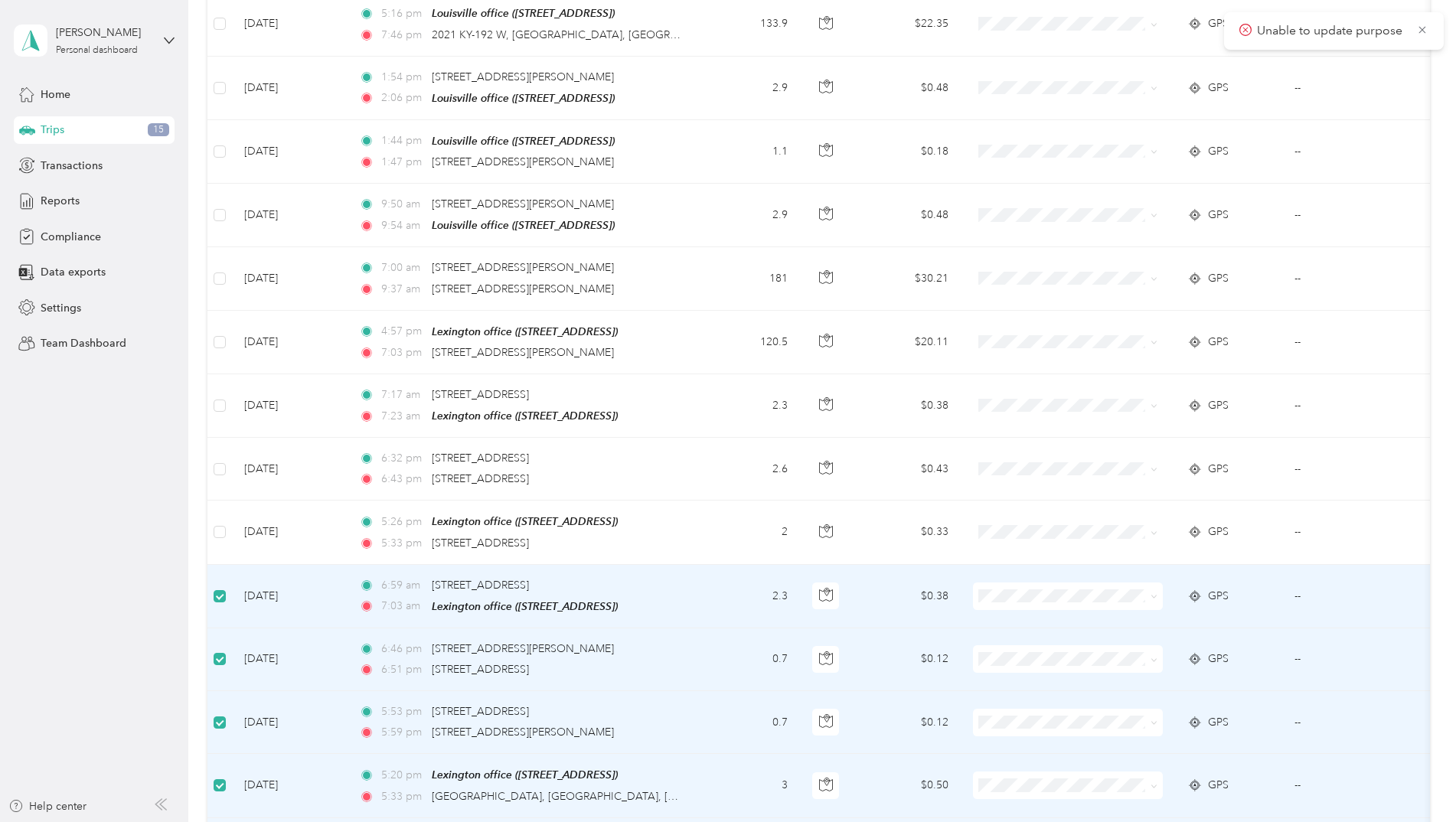
scroll to position [842, 0]
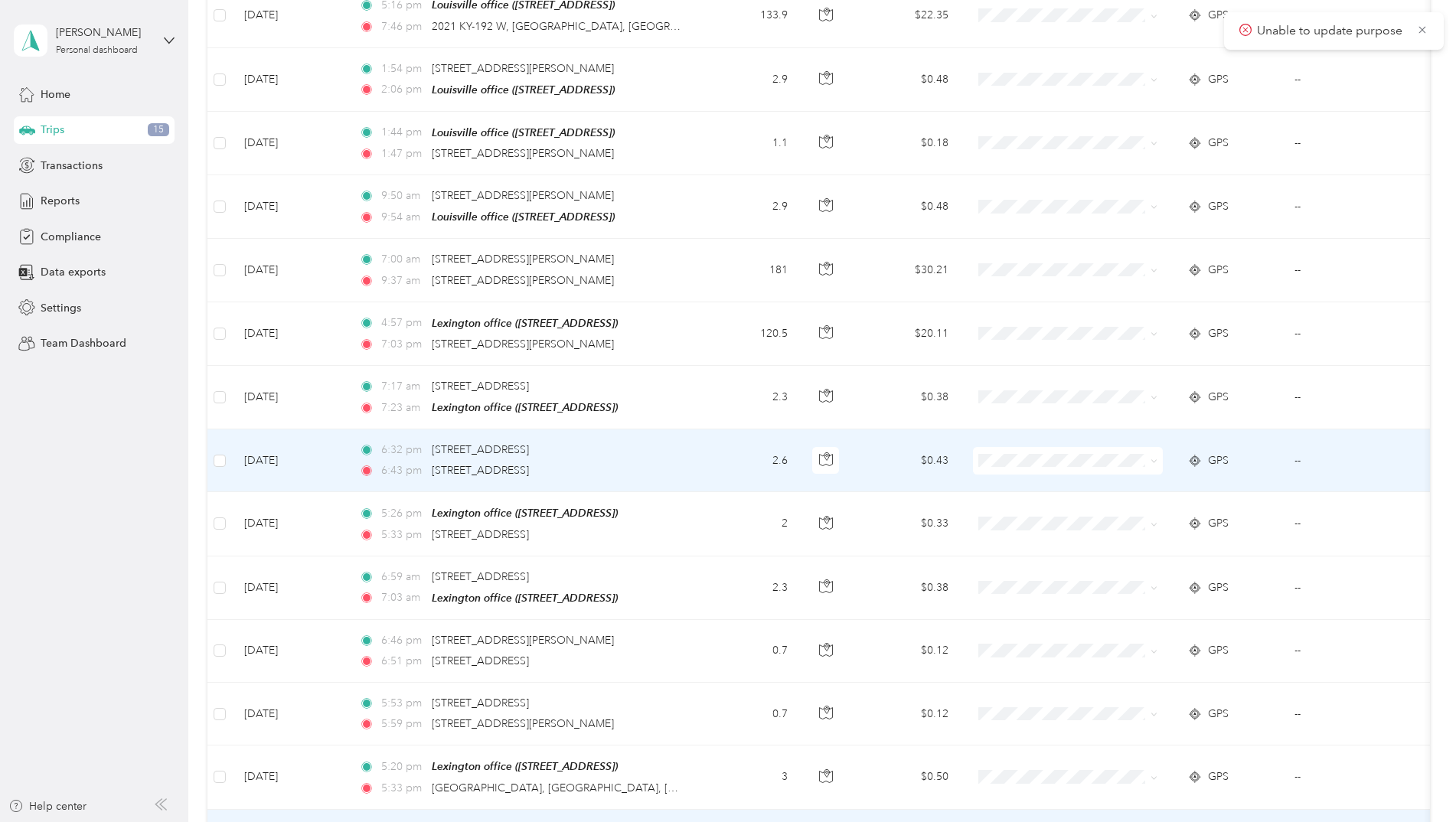
click at [1149, 456] on span at bounding box center [1151, 461] width 13 height 17
click at [1152, 458] on icon at bounding box center [1154, 461] width 7 height 7
click at [1093, 503] on span "Personal" at bounding box center [1081, 508] width 141 height 16
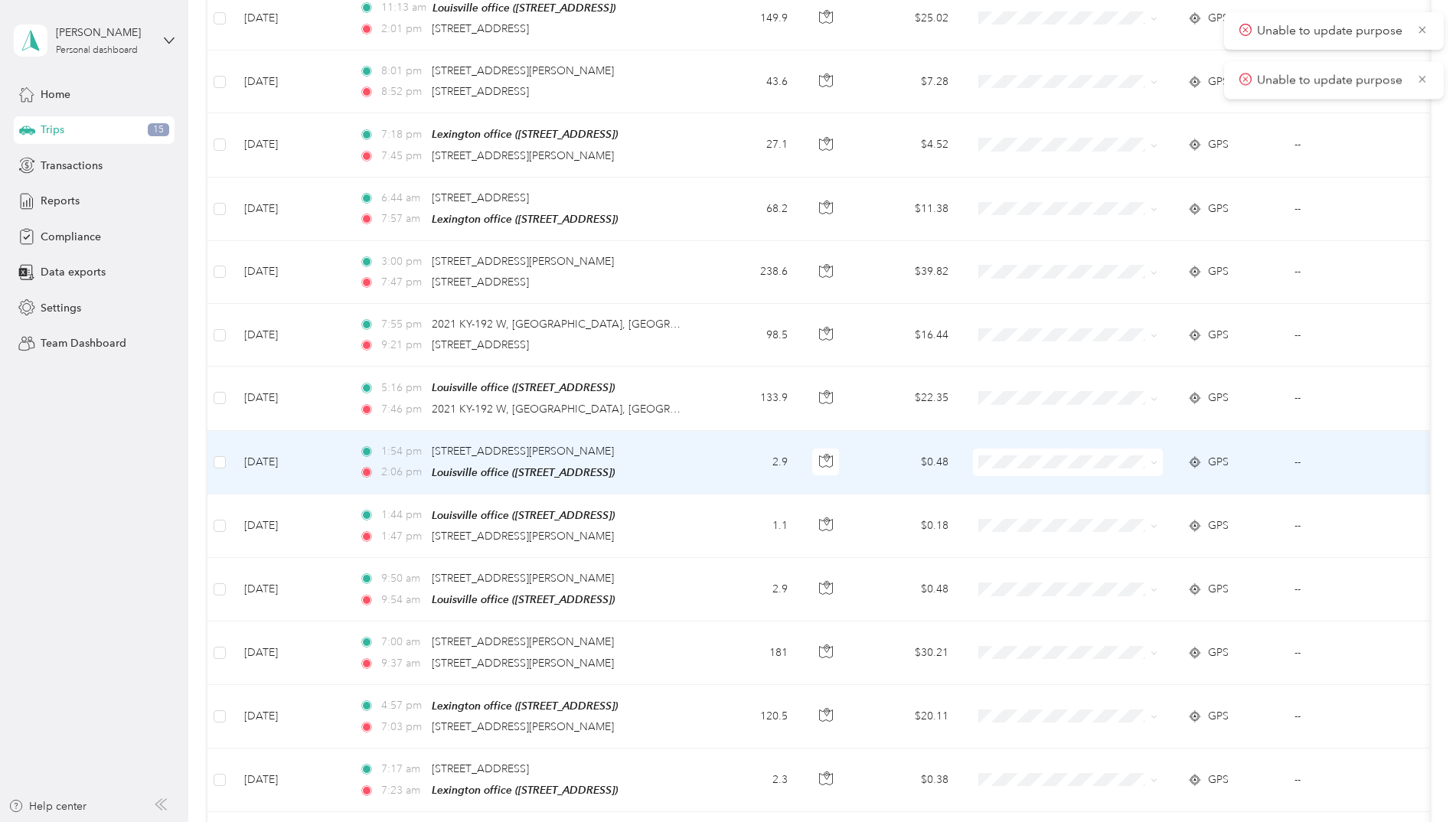
scroll to position [0, 0]
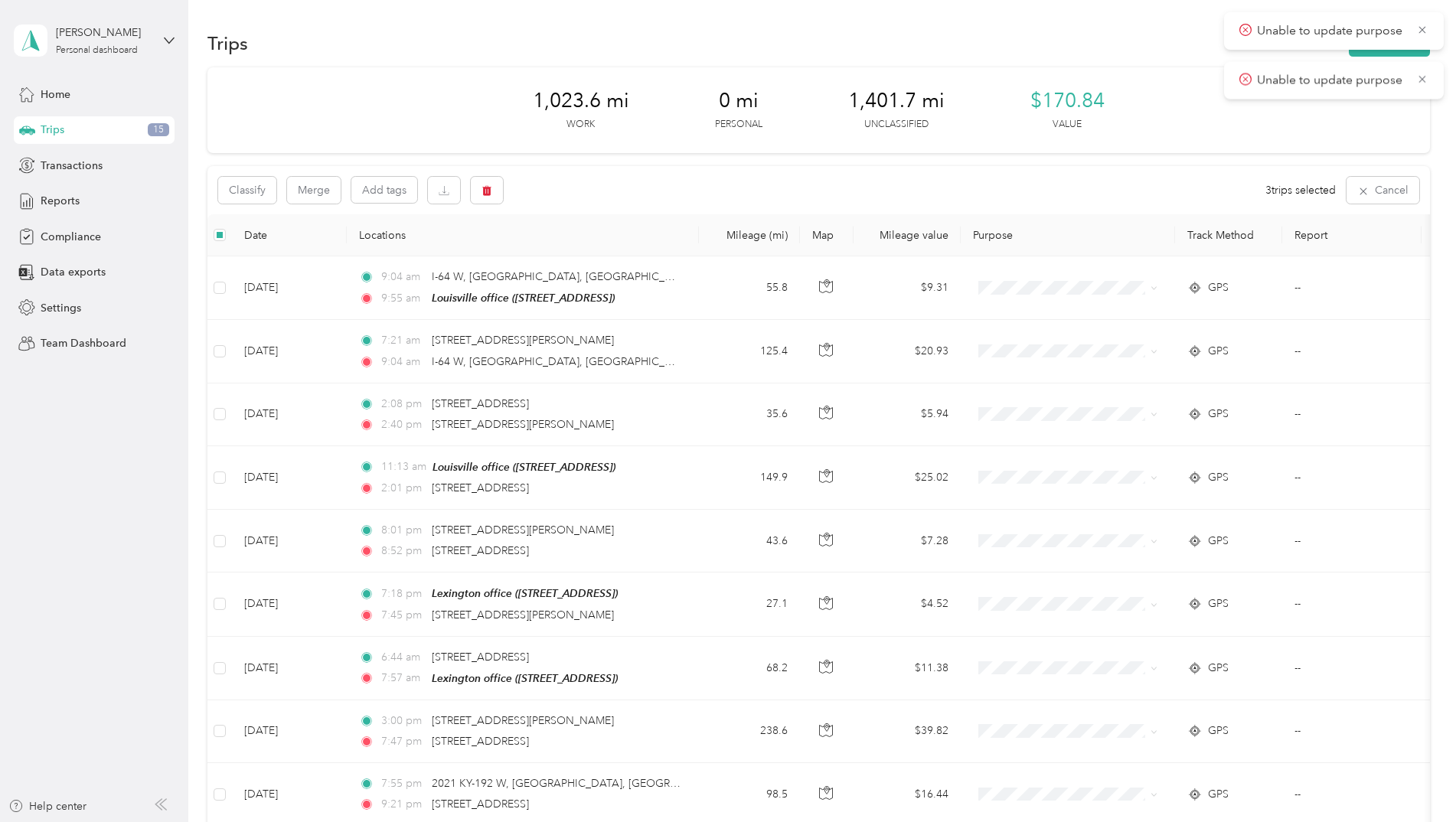
click at [587, 191] on div "Classify Merge Add tags 3 trips selected Cancel" at bounding box center [818, 191] width 1222 height 48
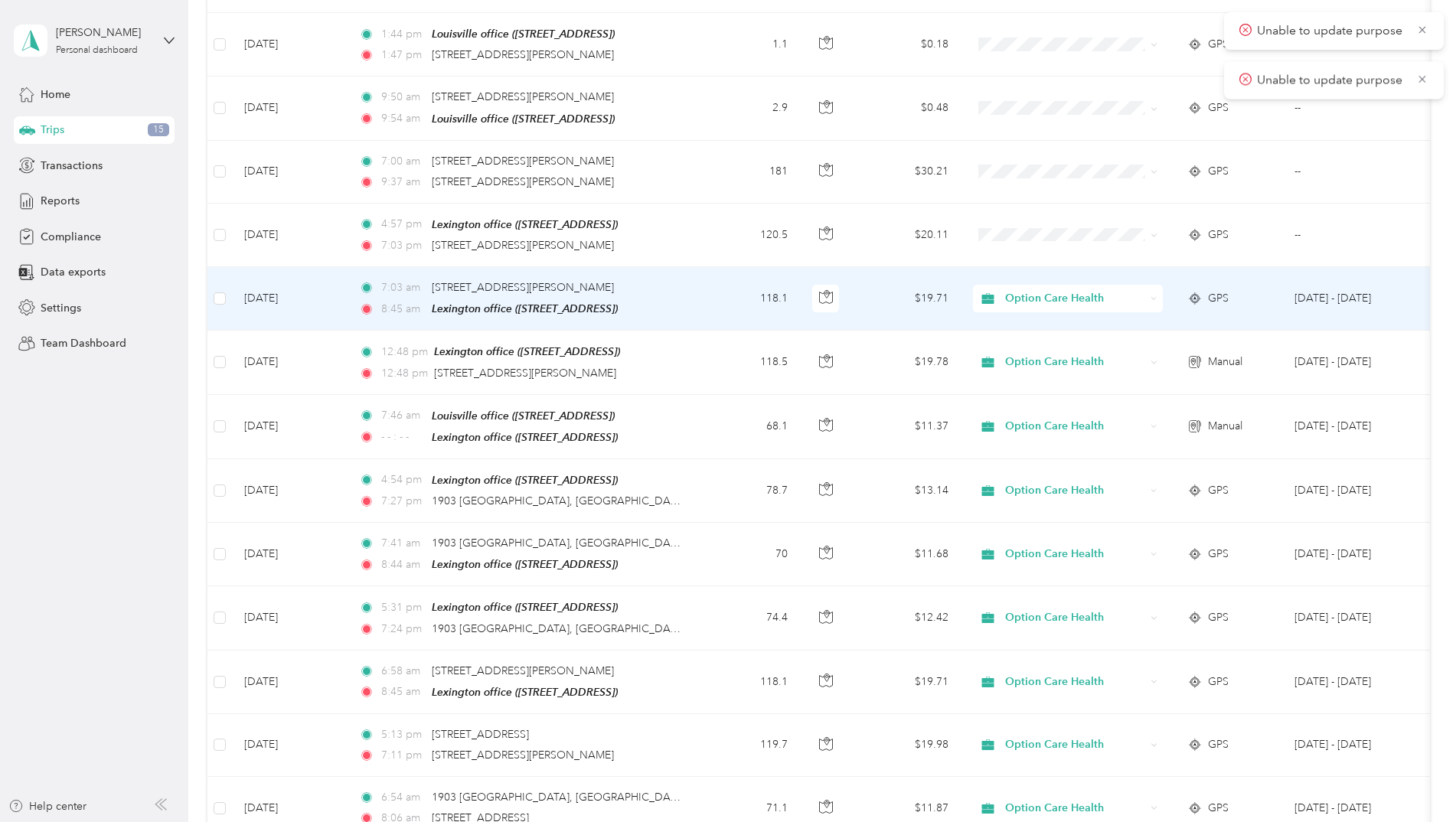
scroll to position [2449, 0]
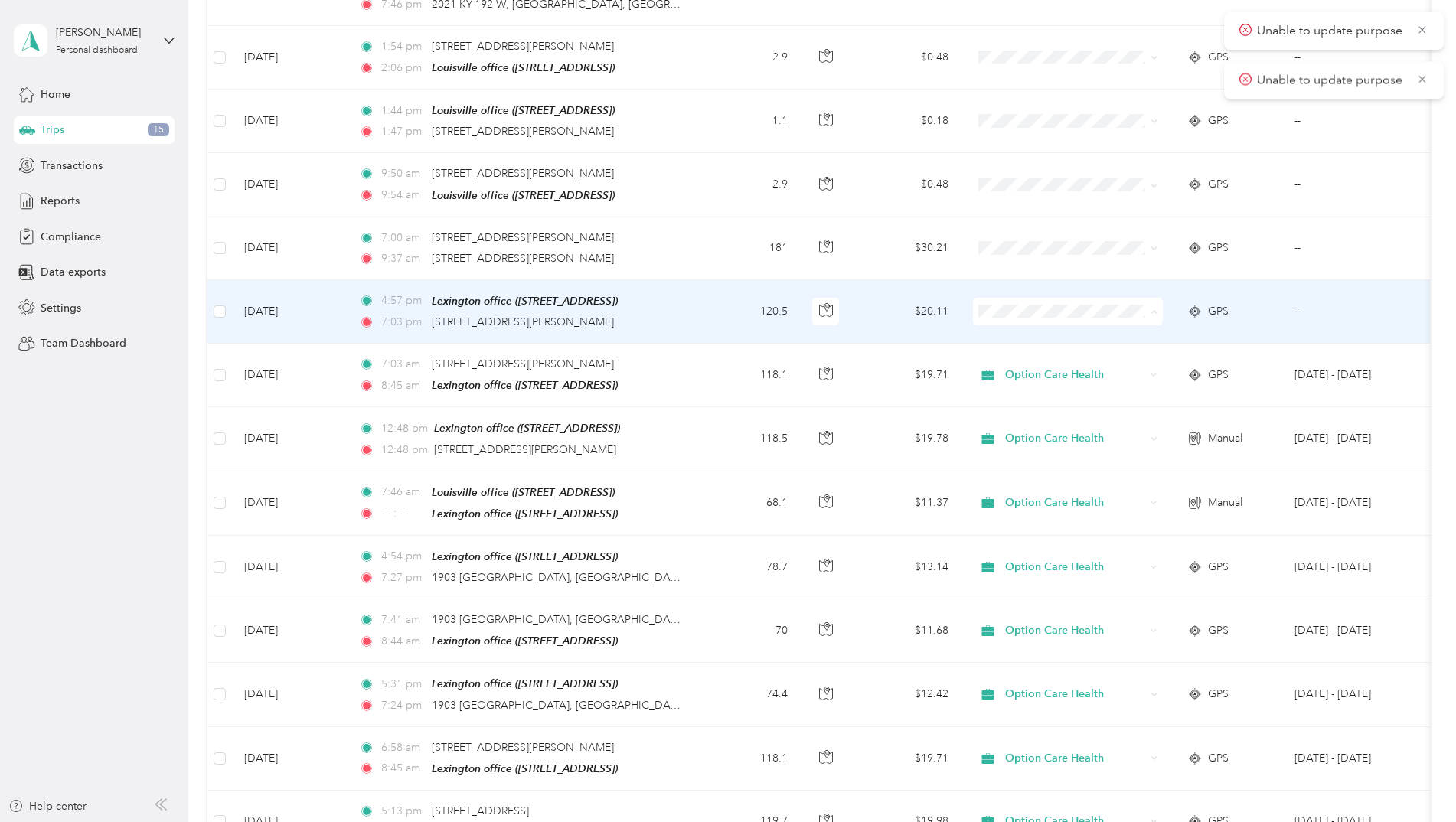
click at [1050, 323] on span "Option Care Health" at bounding box center [1081, 322] width 141 height 16
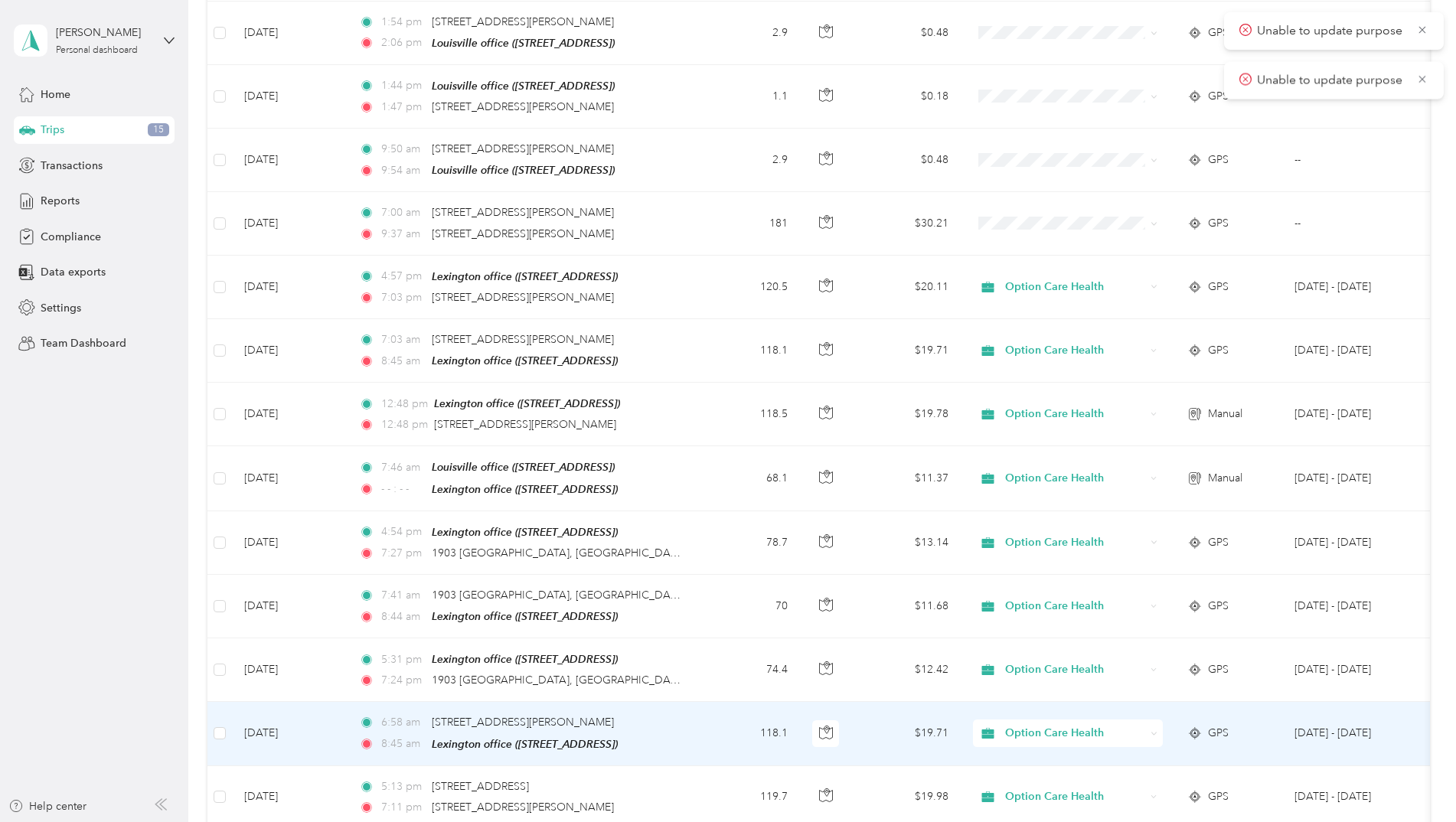
scroll to position [735, 0]
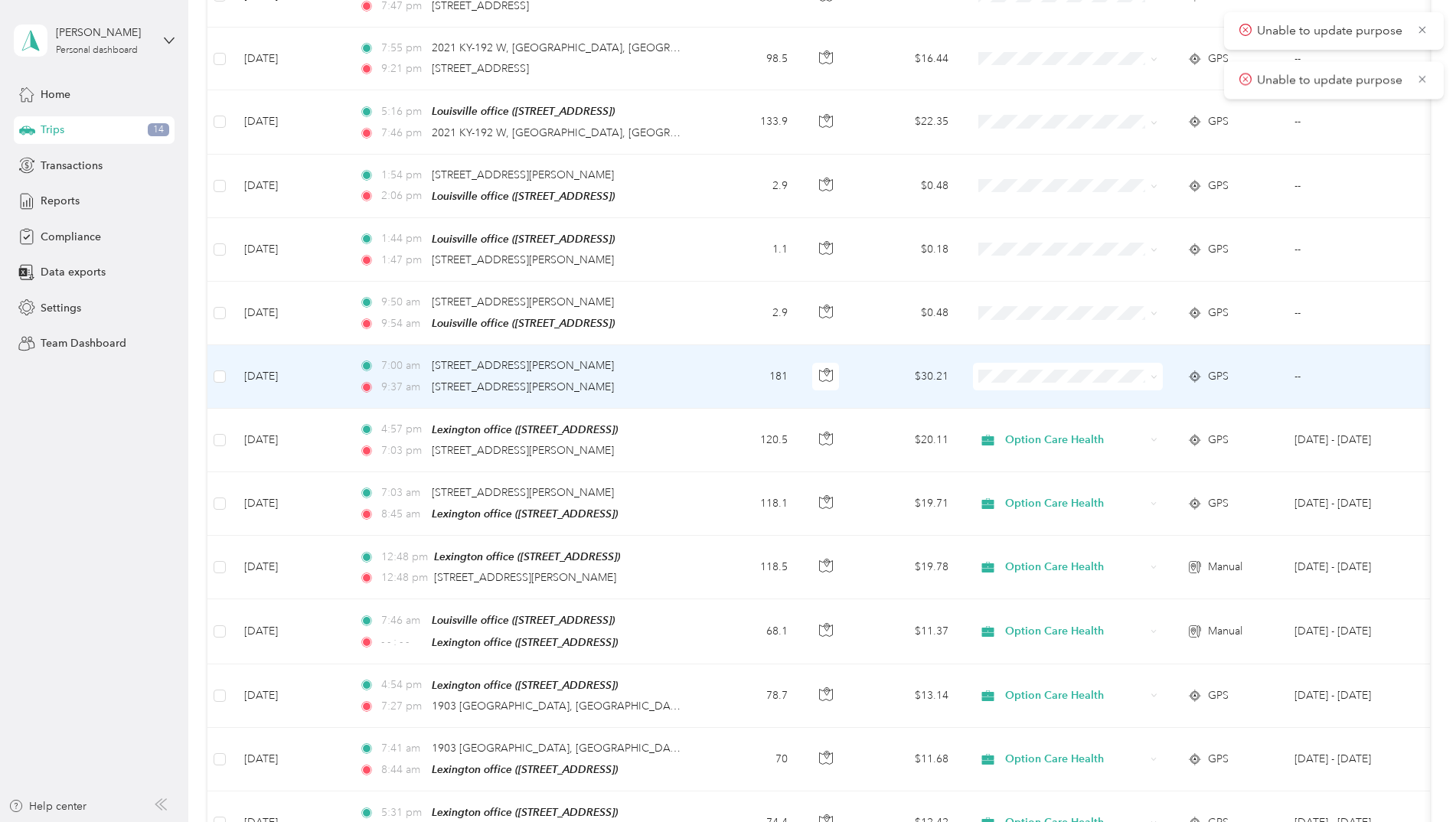
click at [1148, 374] on span at bounding box center [1151, 377] width 13 height 17
click at [1156, 373] on icon at bounding box center [1154, 377] width 7 height 7
click at [1035, 401] on span "Option Care Health" at bounding box center [1081, 398] width 141 height 16
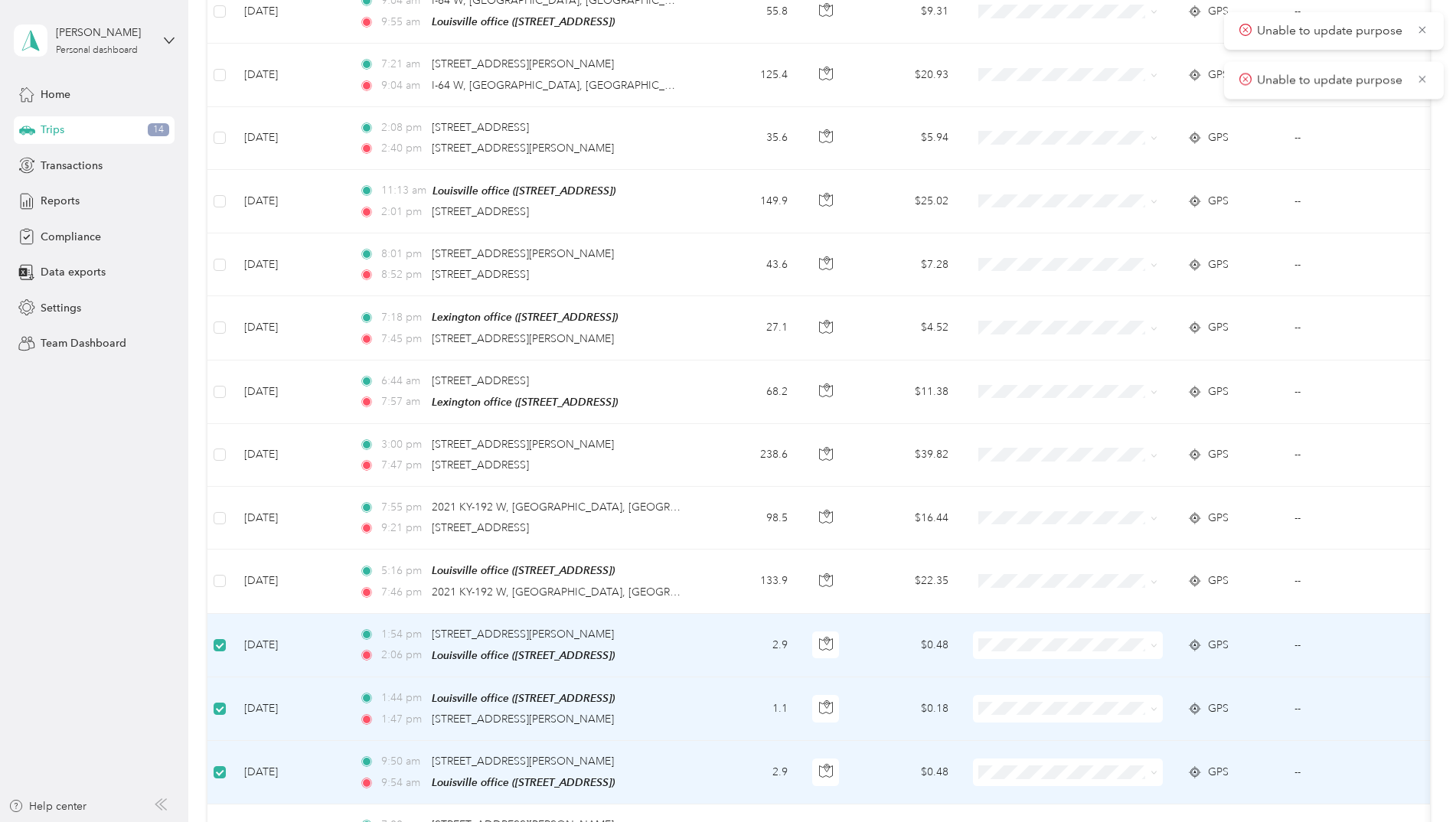
scroll to position [0, 0]
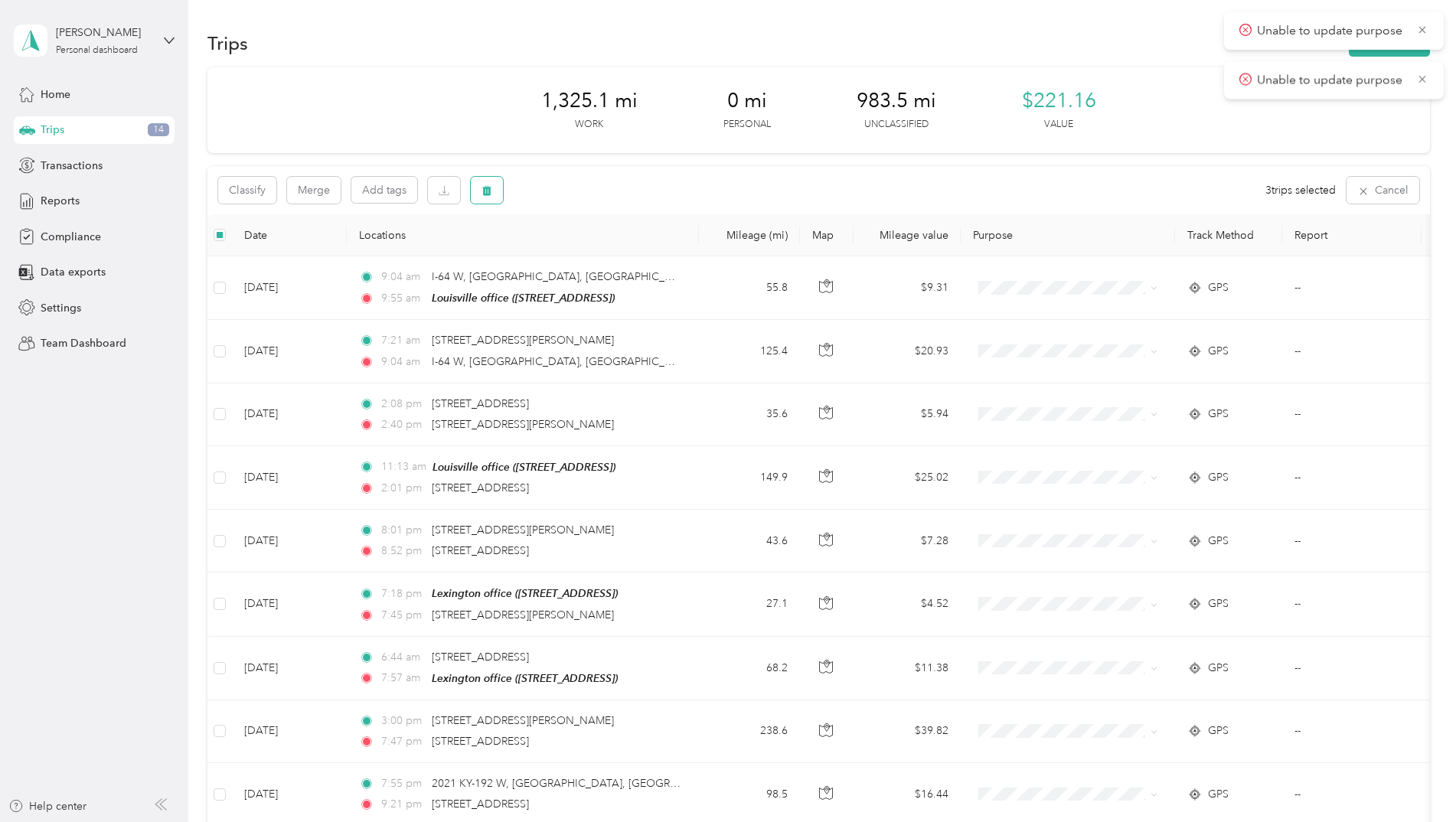
click at [490, 192] on icon "button" at bounding box center [487, 191] width 9 height 10
click at [588, 252] on button "Yes" at bounding box center [600, 253] width 30 height 24
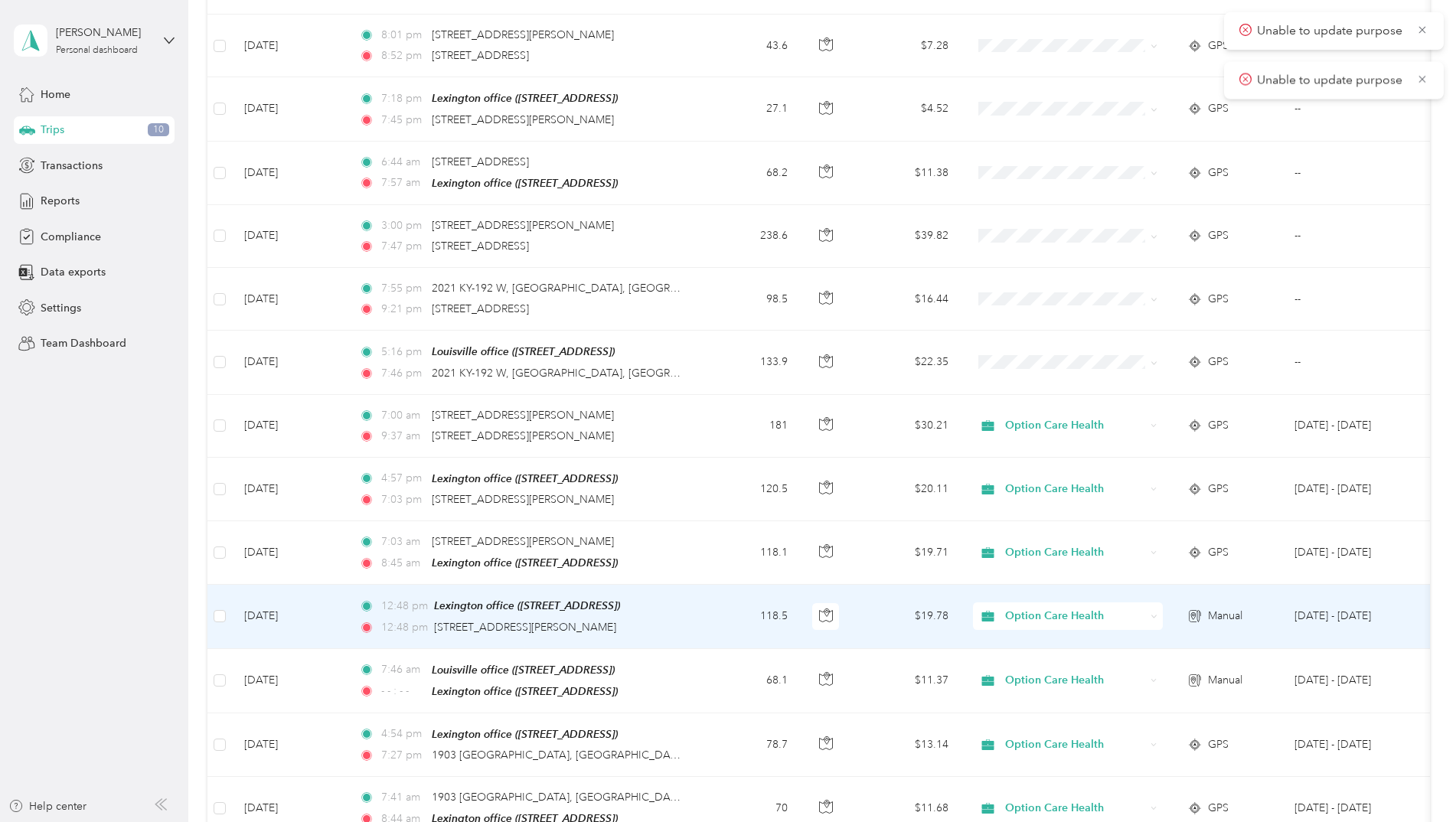
scroll to position [383, 0]
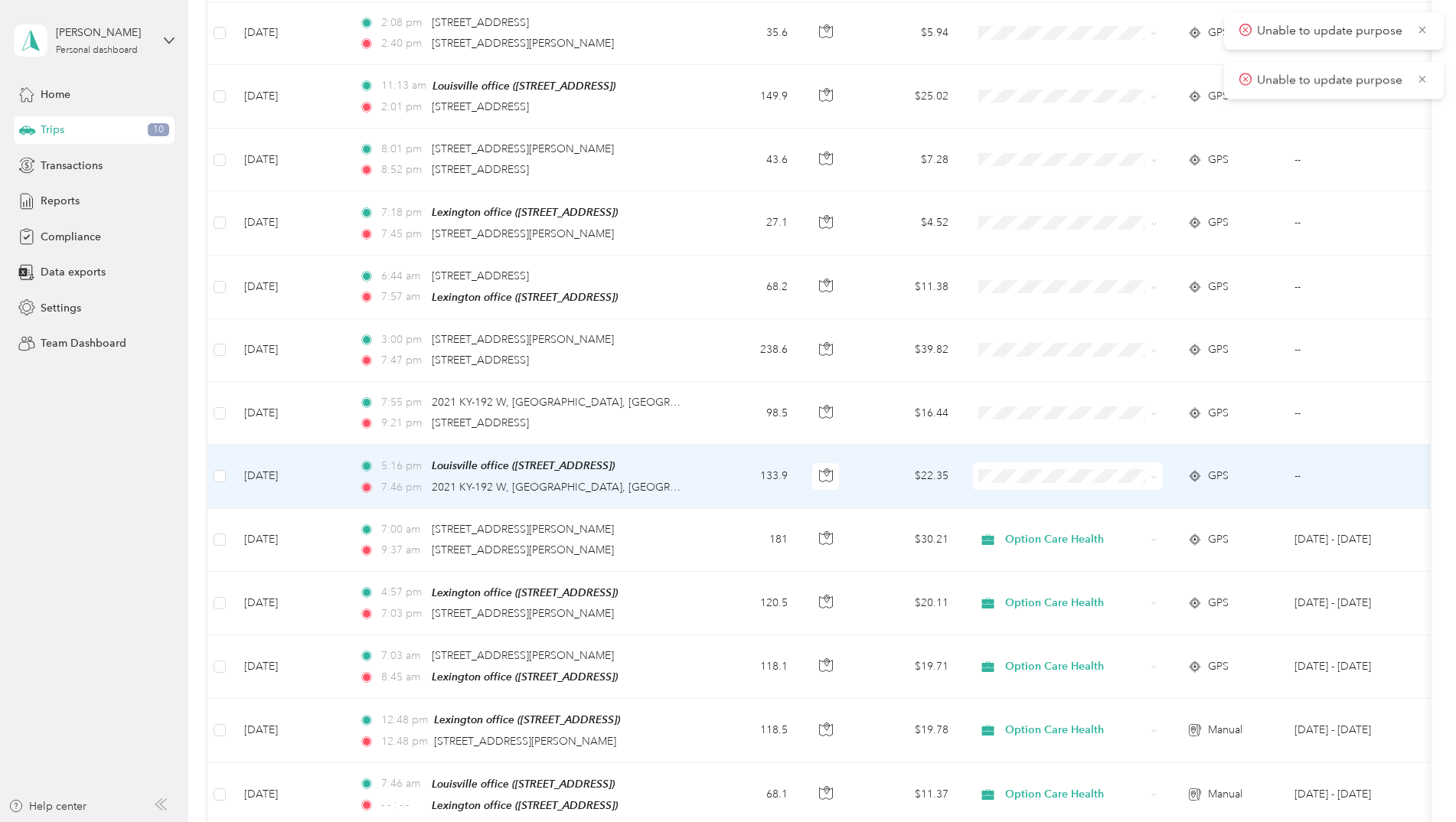
click at [1152, 474] on icon at bounding box center [1154, 477] width 7 height 7
click at [1075, 502] on li "Option Care Health" at bounding box center [1068, 501] width 190 height 27
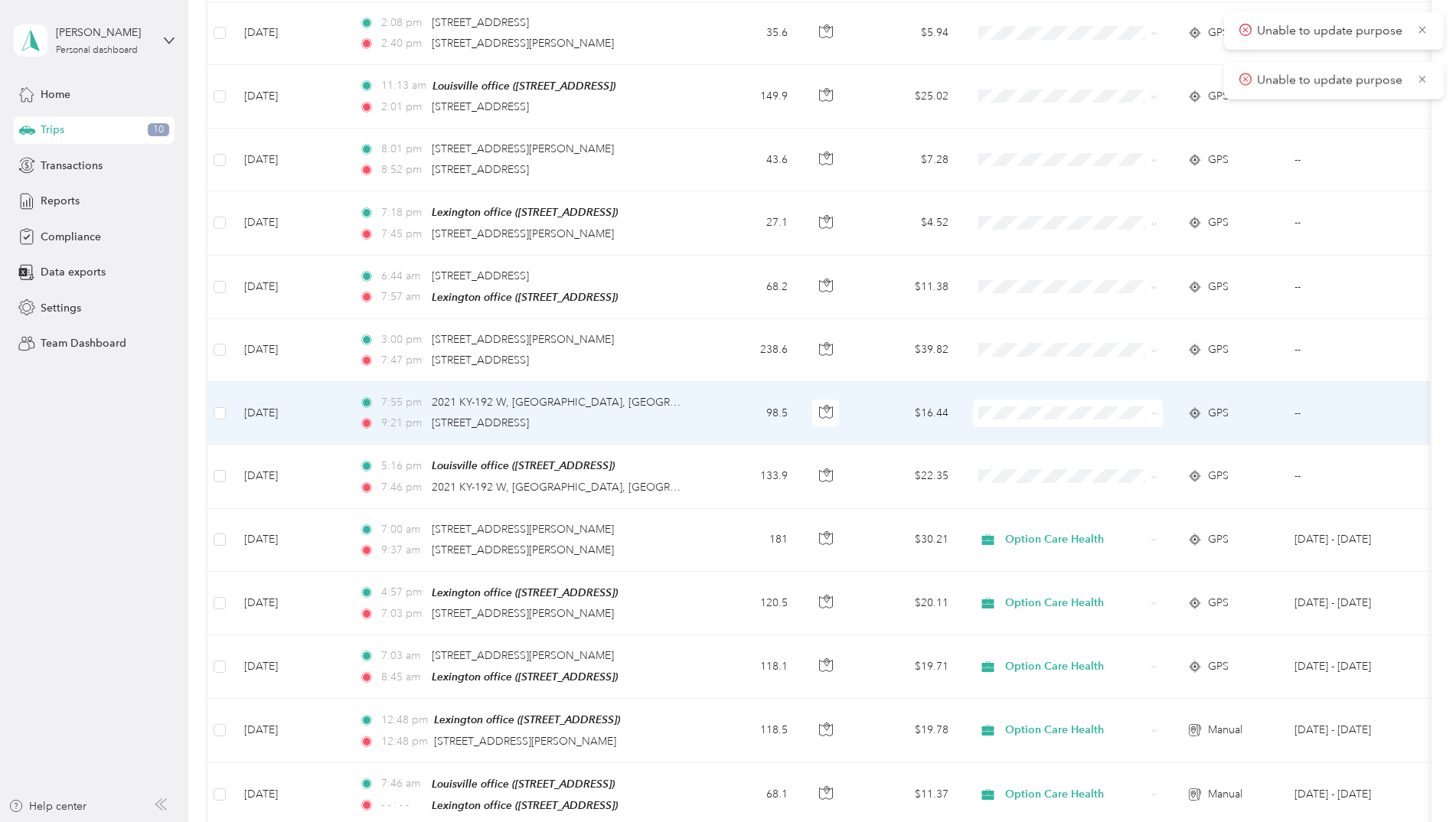
click at [1138, 441] on span "Option Care Health" at bounding box center [1081, 438] width 141 height 16
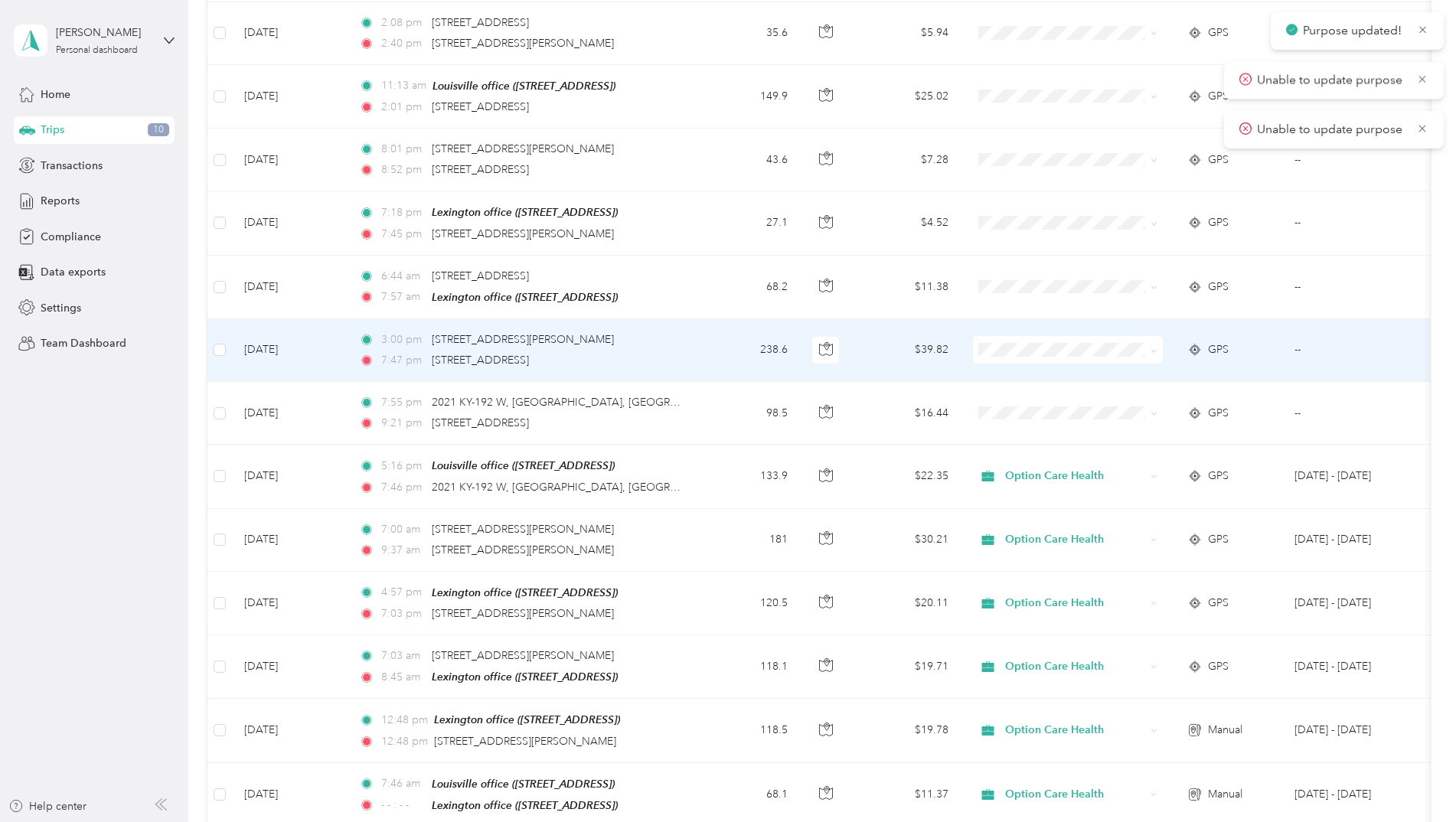
click at [1147, 351] on span at bounding box center [1151, 350] width 13 height 17
click at [1150, 348] on icon at bounding box center [1154, 351] width 7 height 7
click at [1128, 372] on span "Option Care Health" at bounding box center [1081, 375] width 141 height 16
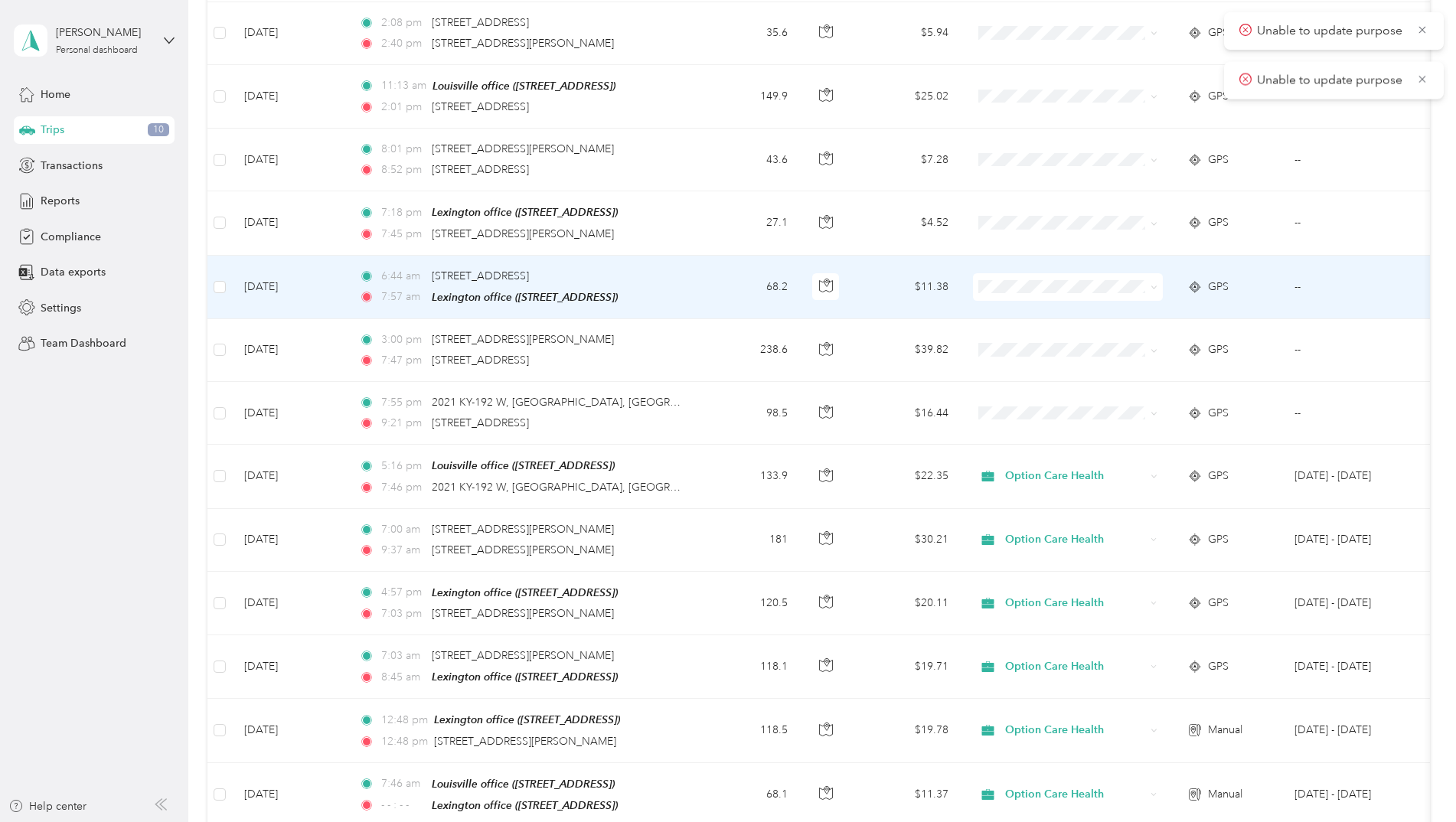
click at [1153, 284] on icon at bounding box center [1154, 287] width 7 height 7
click at [1140, 306] on span "Option Care Health" at bounding box center [1081, 313] width 141 height 16
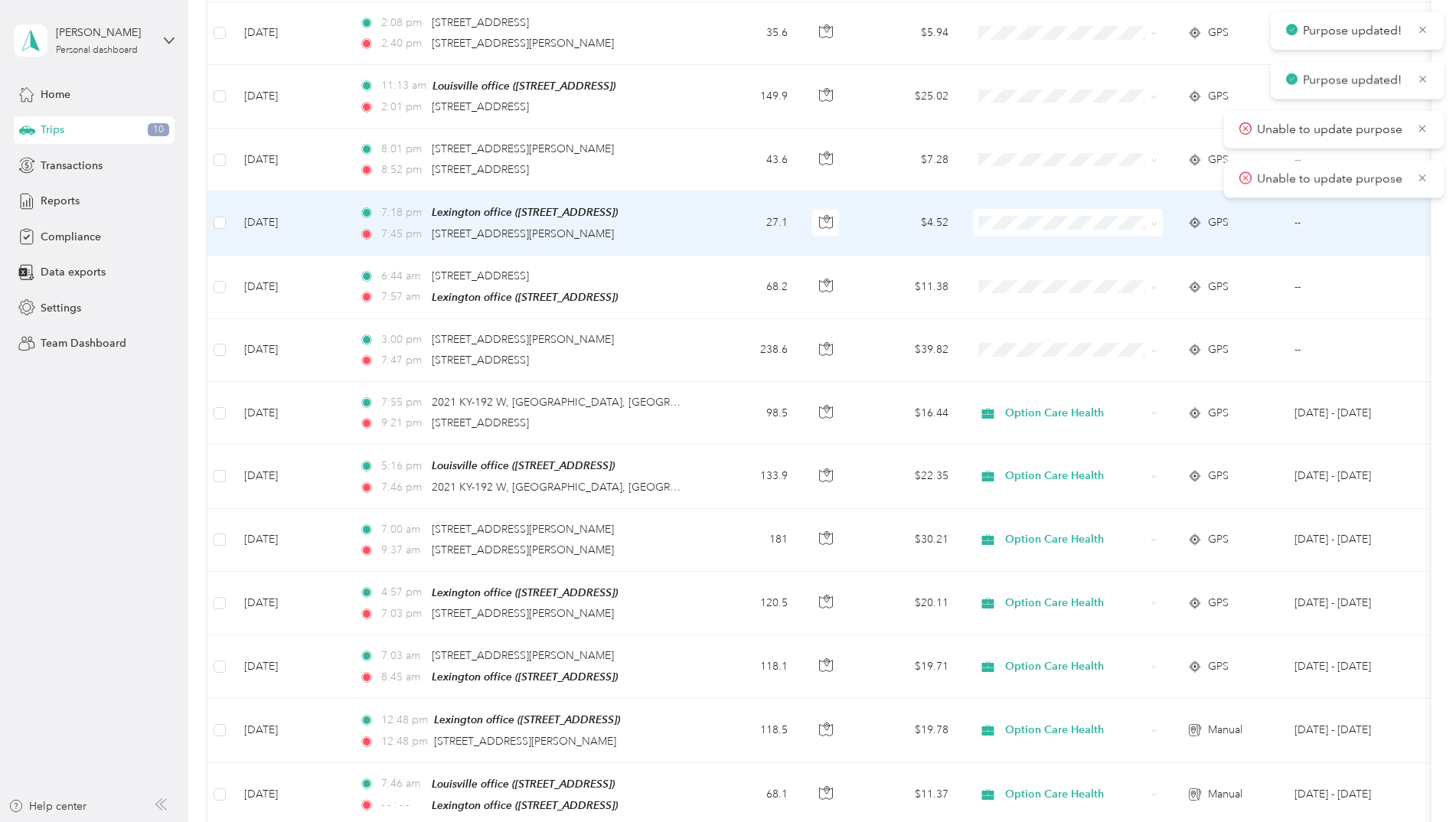
click at [1147, 221] on span at bounding box center [1151, 223] width 13 height 17
click at [1155, 221] on icon at bounding box center [1154, 223] width 7 height 7
click at [1133, 246] on span "Option Care Health" at bounding box center [1081, 248] width 141 height 16
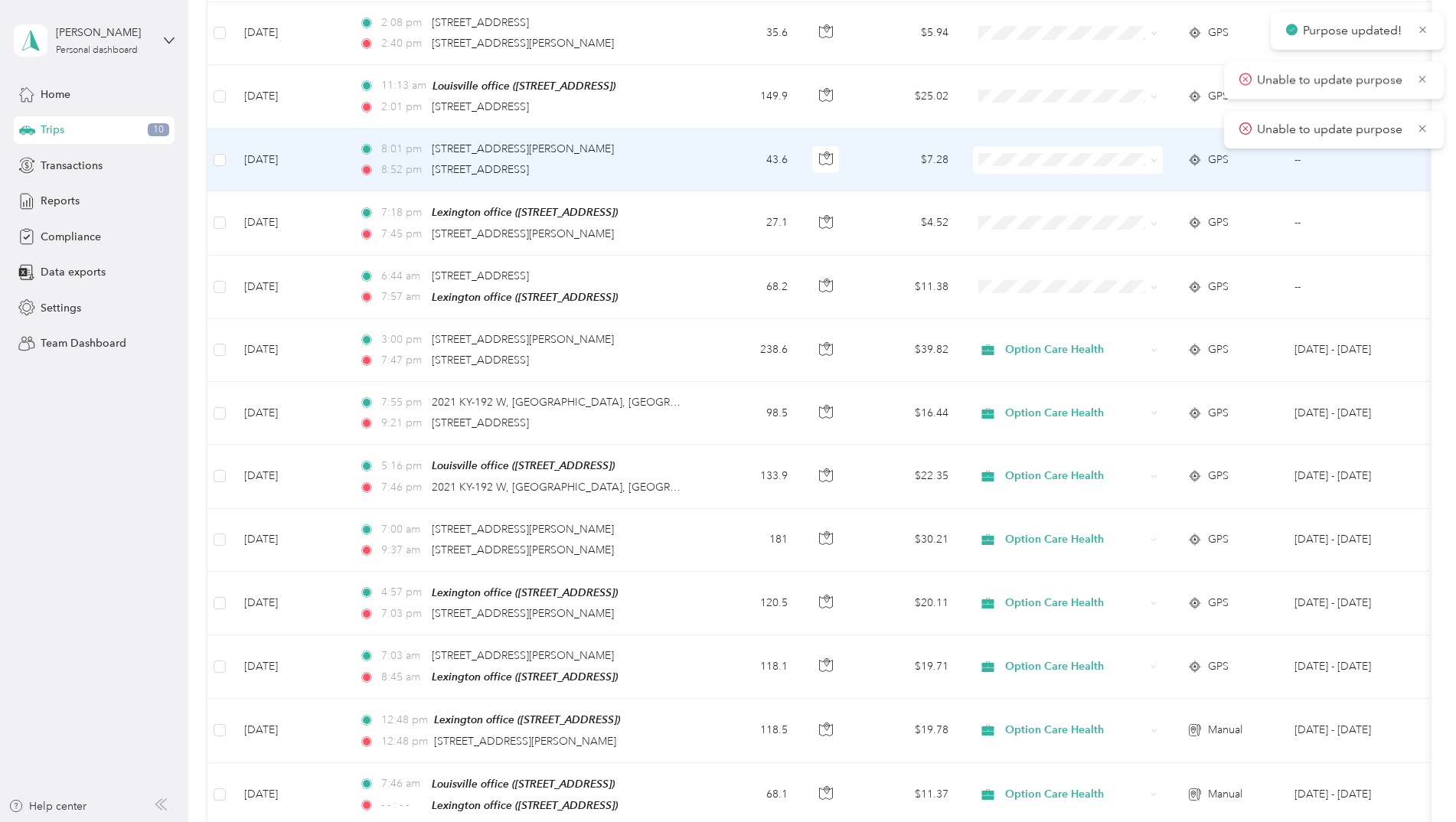
click at [1155, 157] on icon at bounding box center [1154, 160] width 7 height 7
click at [1145, 186] on span "Option Care Health" at bounding box center [1081, 182] width 141 height 16
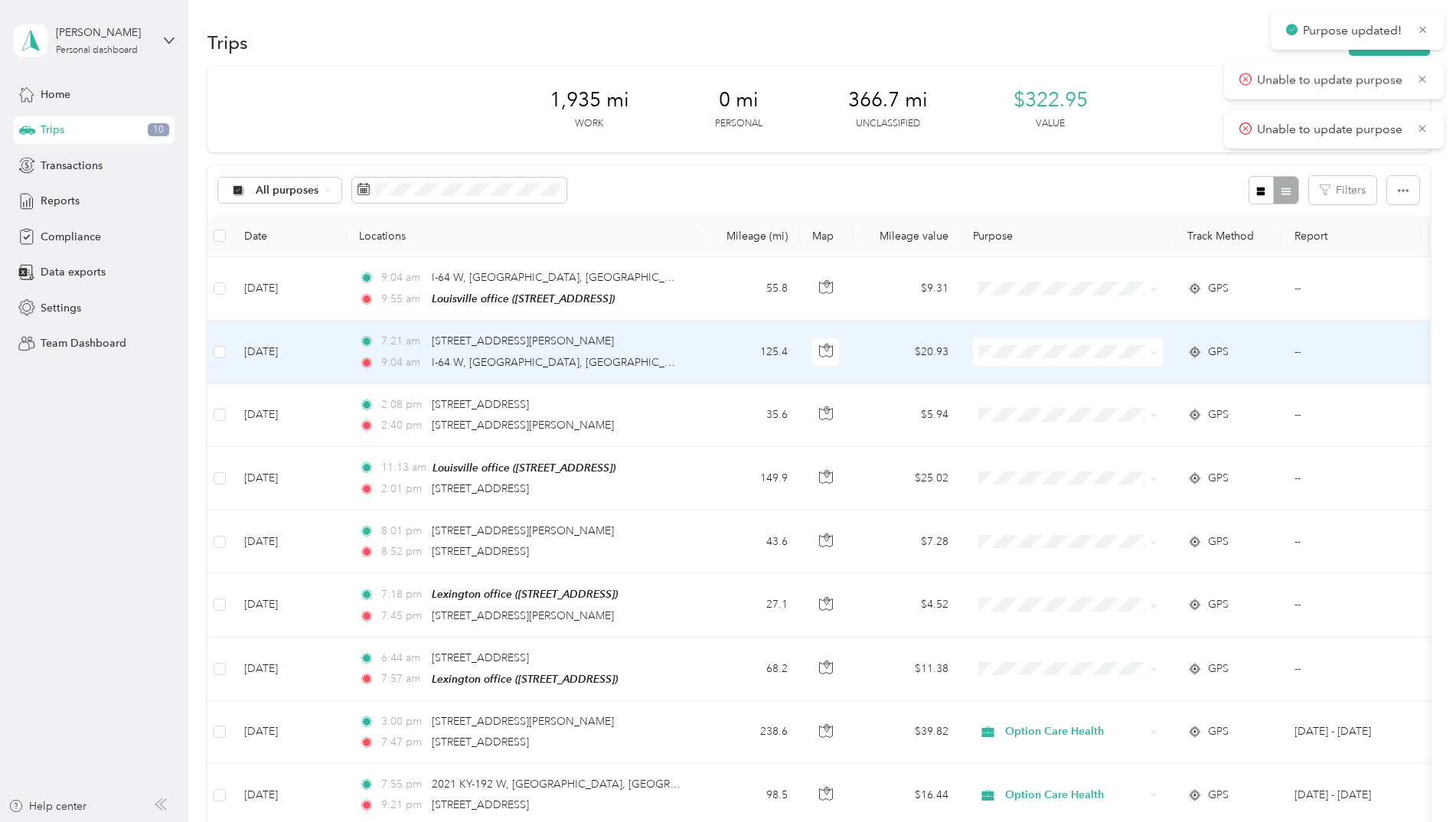
scroll to position [0, 0]
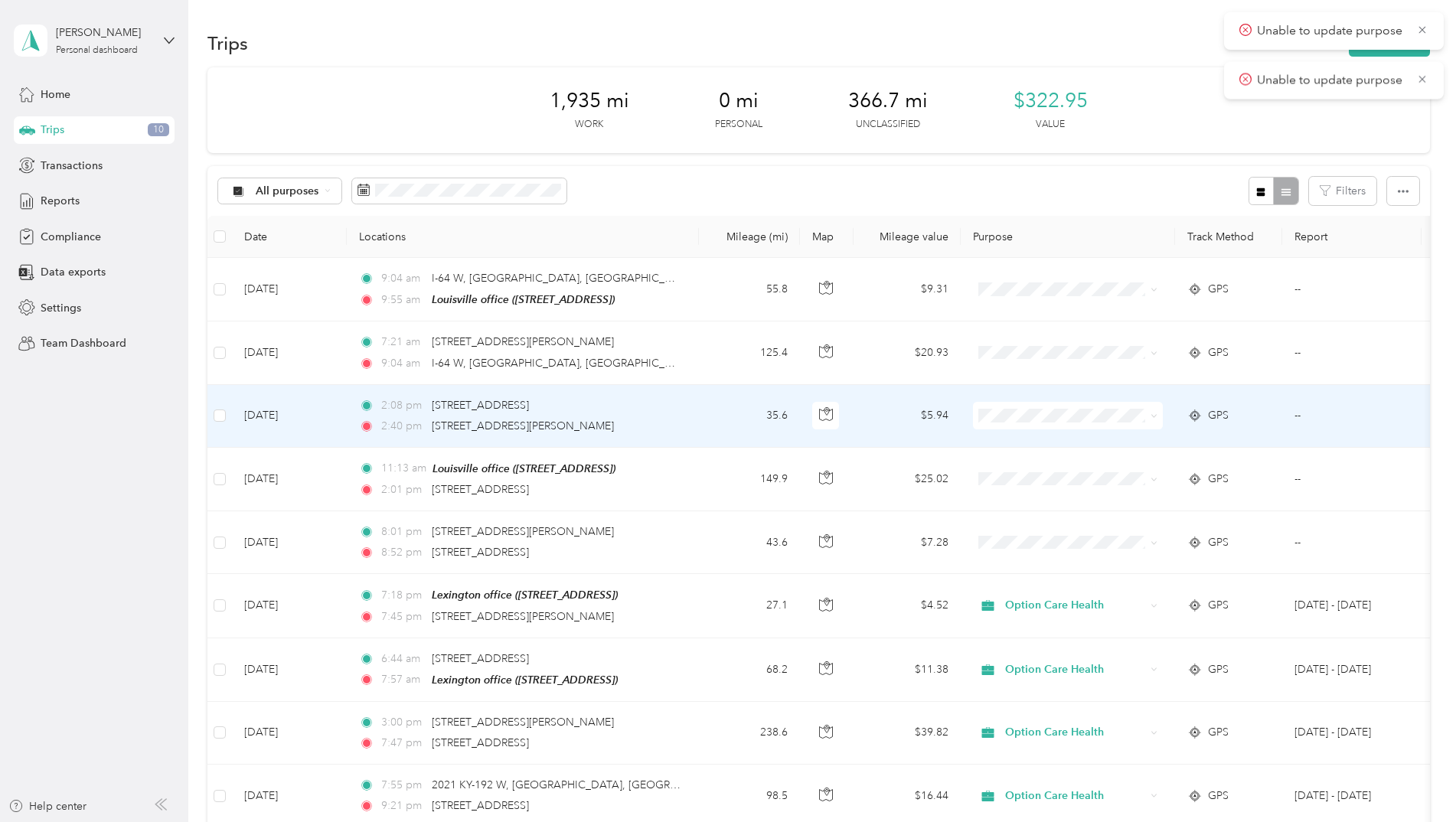
click at [1154, 413] on icon at bounding box center [1154, 416] width 7 height 7
click at [1137, 439] on span "Option Care Health" at bounding box center [1081, 441] width 141 height 16
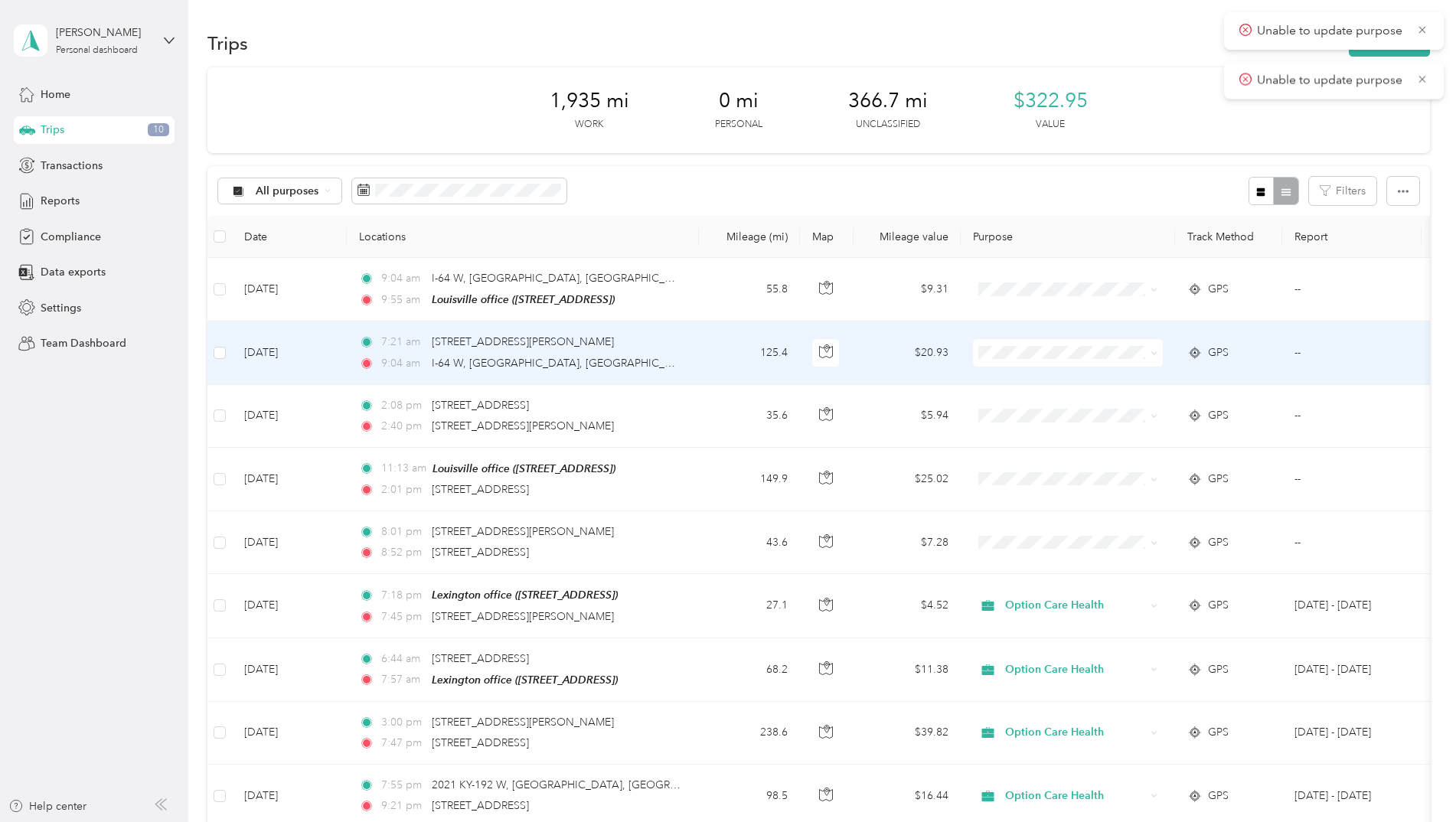
click at [1150, 352] on icon at bounding box center [1154, 353] width 7 height 7
click at [1139, 381] on span "Option Care Health" at bounding box center [1081, 381] width 141 height 16
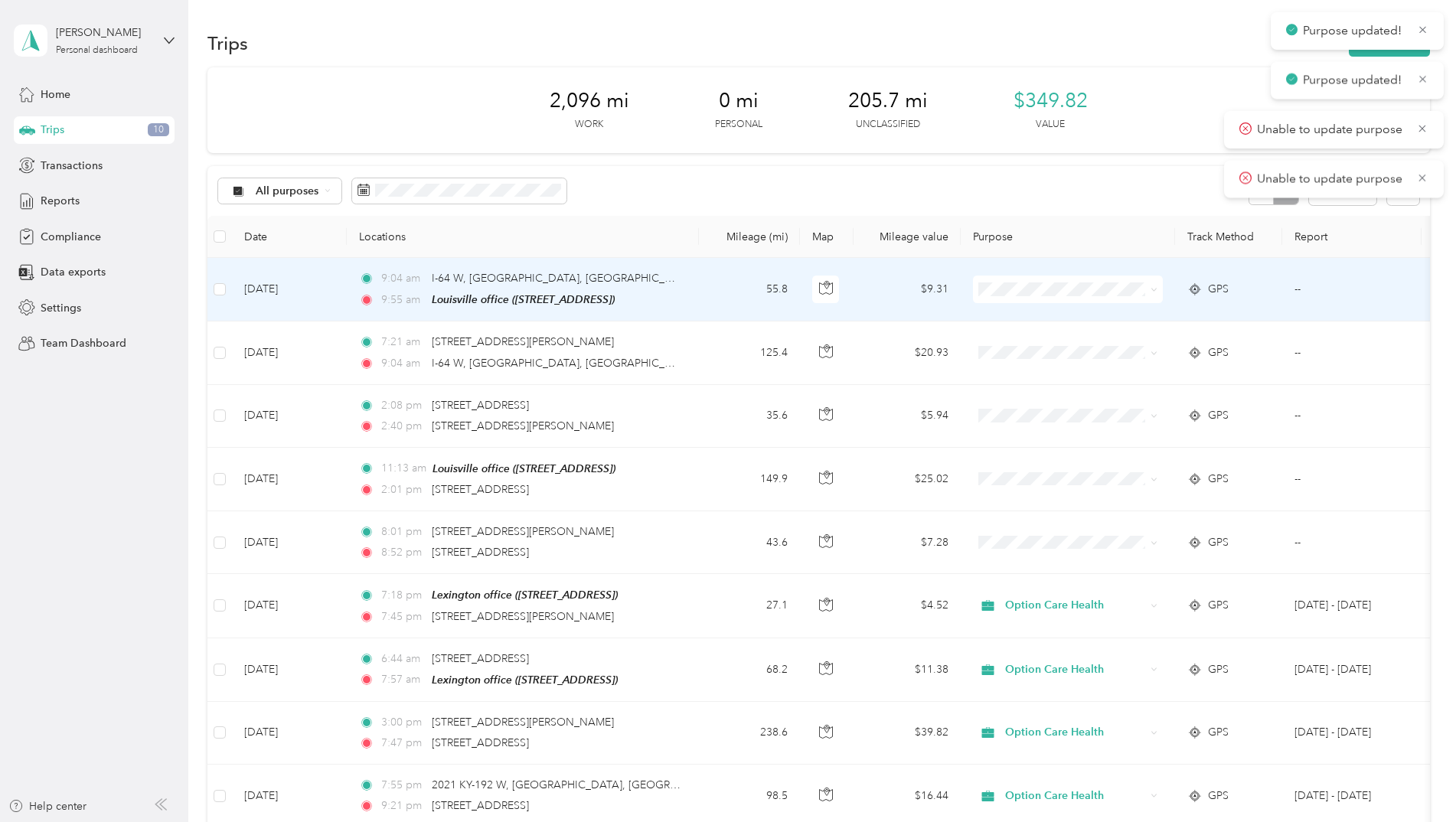
click at [1158, 293] on span at bounding box center [1068, 289] width 190 height 27
click at [1150, 291] on icon at bounding box center [1154, 289] width 7 height 7
click at [1096, 320] on span "Option Care Health" at bounding box center [1081, 318] width 141 height 16
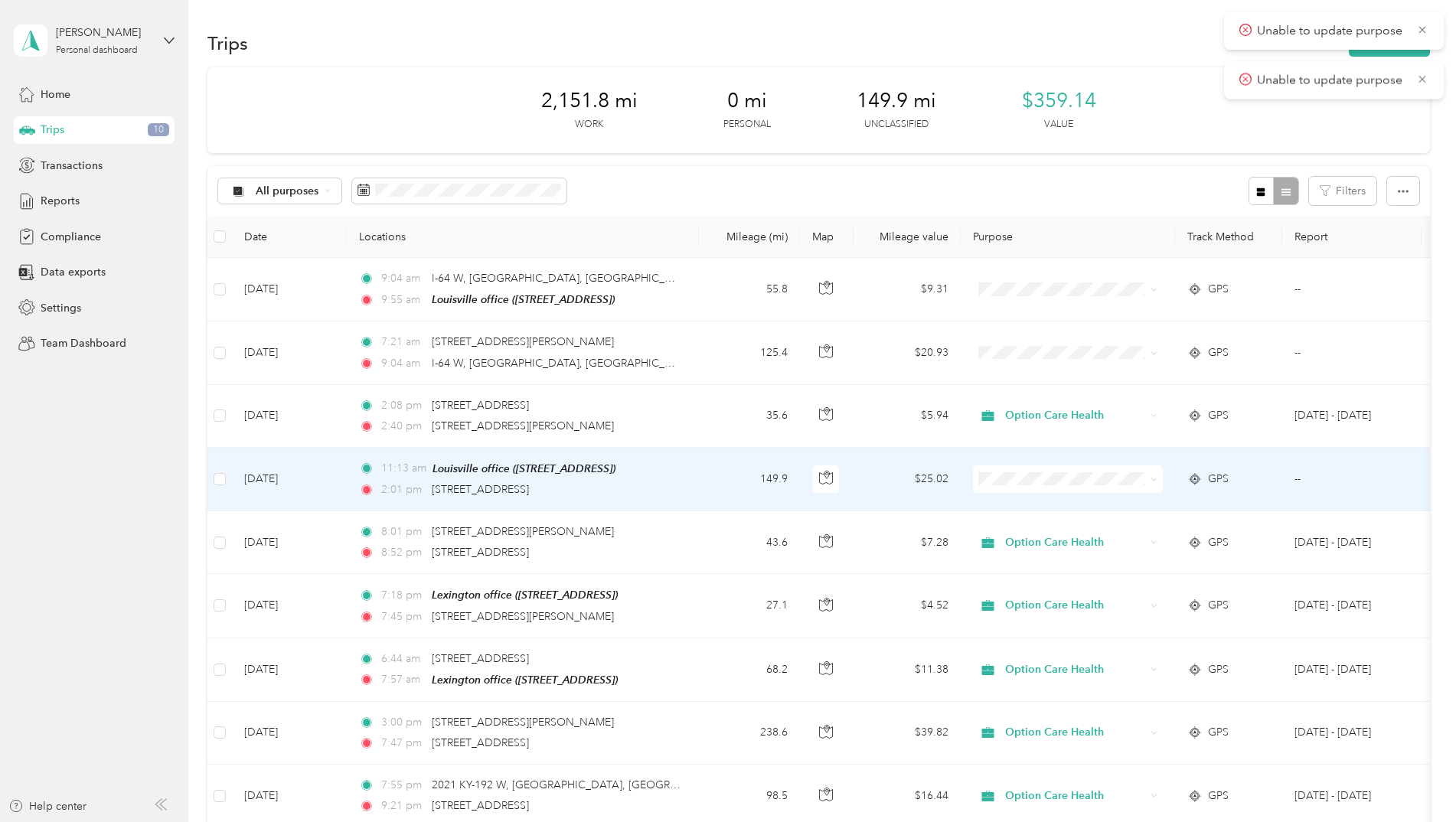
click at [1159, 478] on span at bounding box center [1068, 478] width 190 height 27
click at [1151, 479] on icon at bounding box center [1154, 479] width 7 height 7
click at [1122, 499] on span "Option Care Health" at bounding box center [1081, 506] width 141 height 16
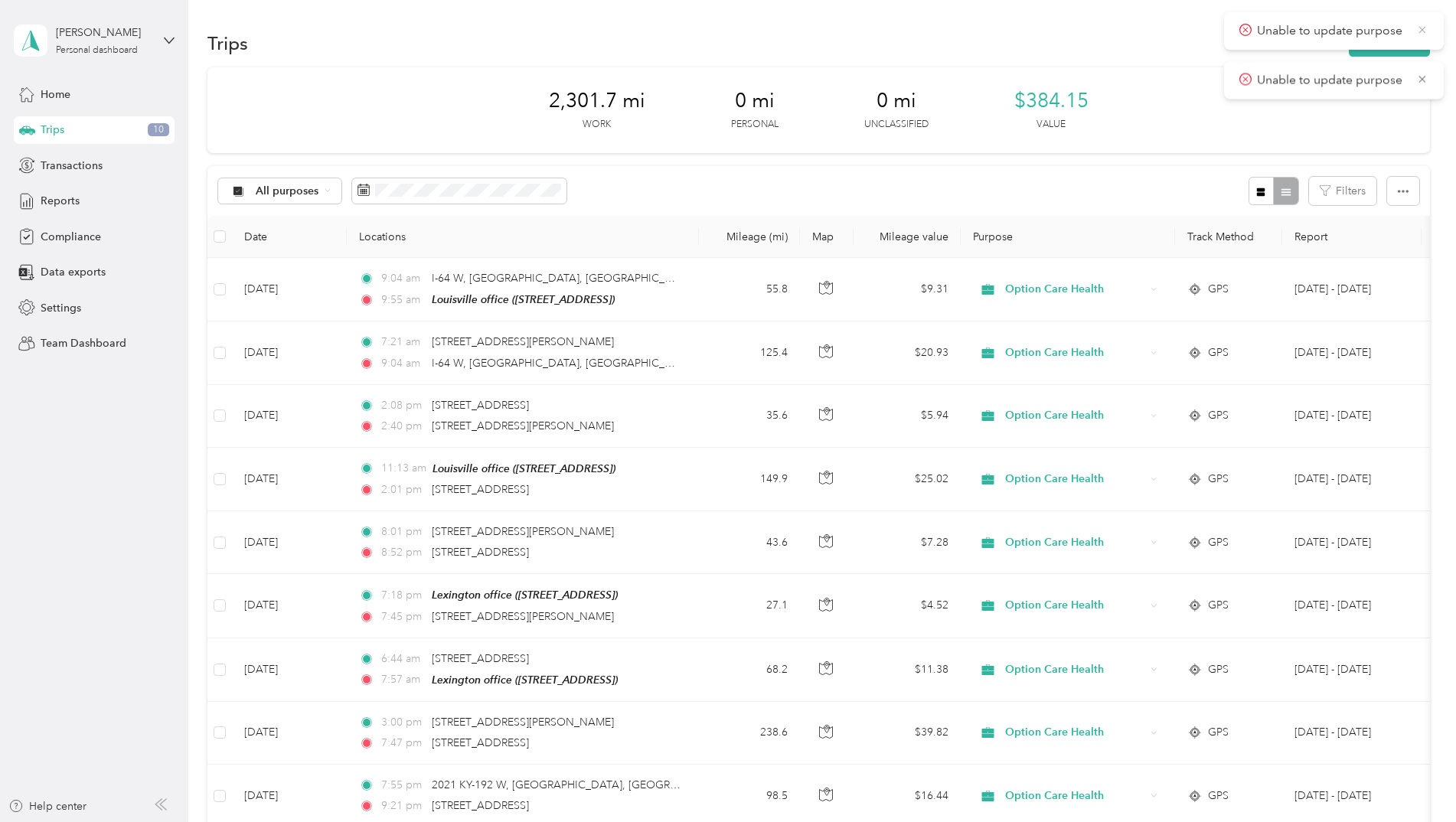
click at [1422, 27] on icon at bounding box center [1422, 30] width 13 height 14
click at [1426, 27] on icon at bounding box center [1422, 30] width 13 height 14
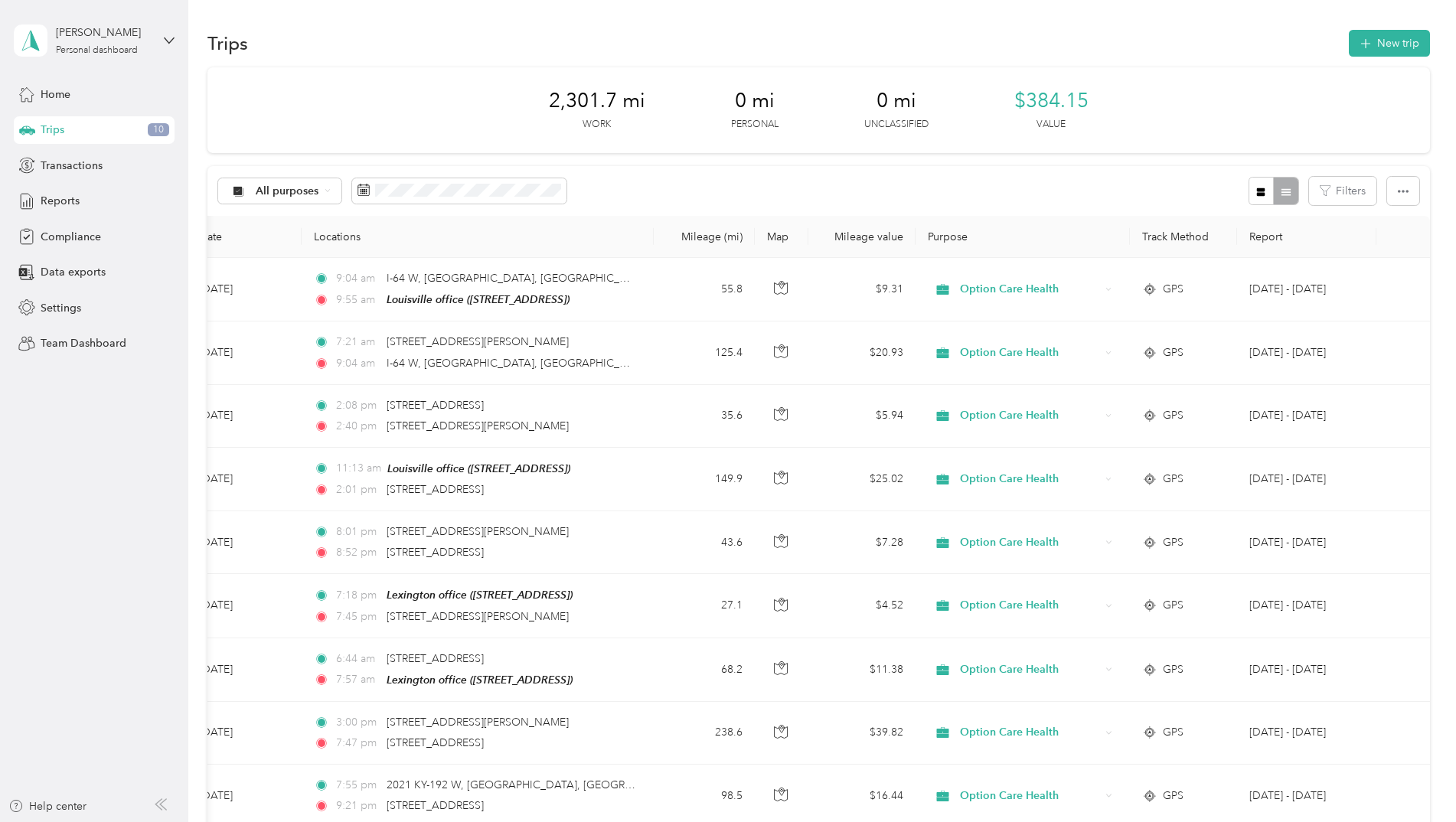
click at [1279, 191] on div at bounding box center [1273, 191] width 50 height 28
click at [1257, 195] on icon "button" at bounding box center [1261, 191] width 9 height 9
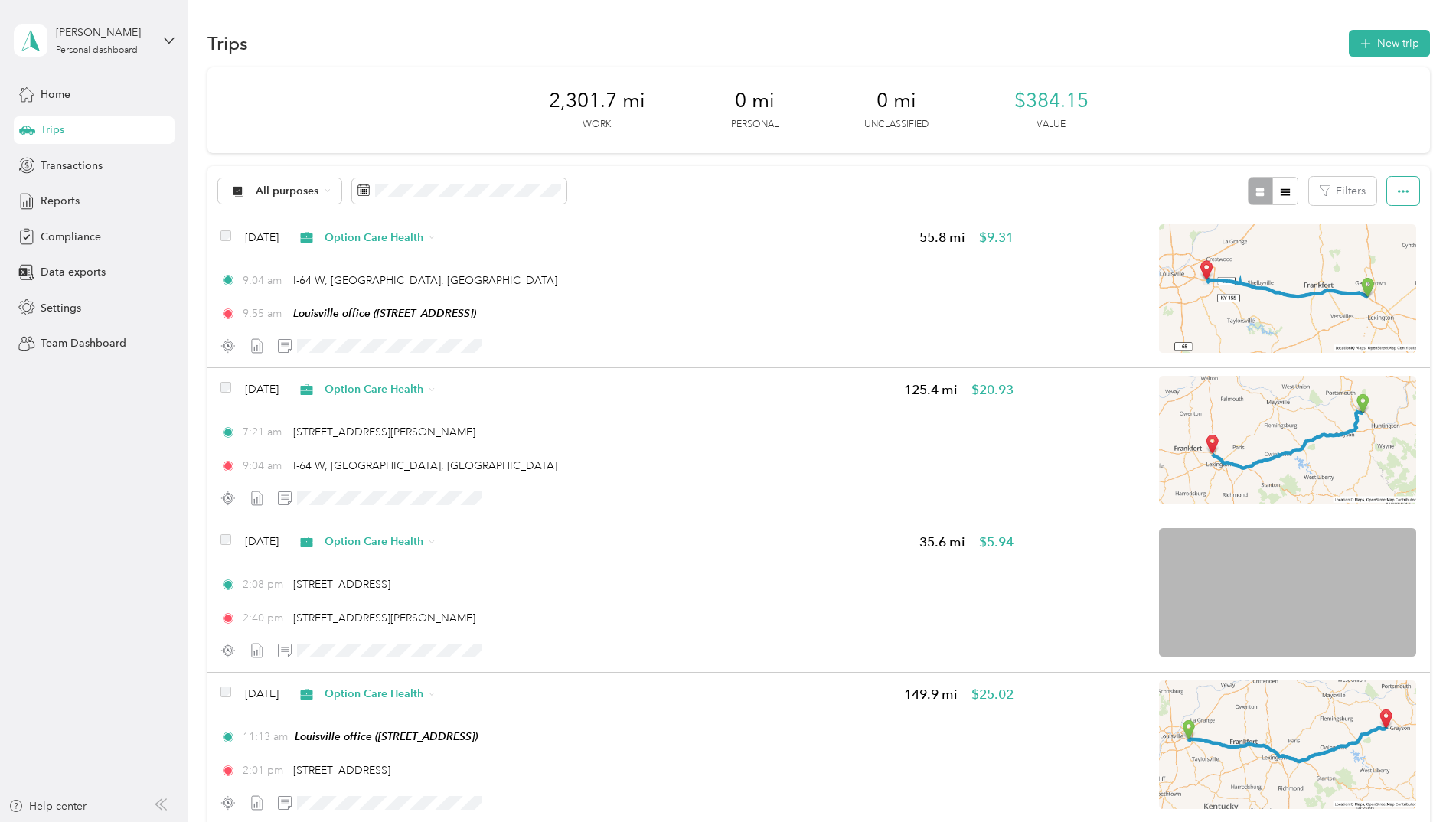
click at [1401, 192] on icon "button" at bounding box center [1403, 191] width 11 height 11
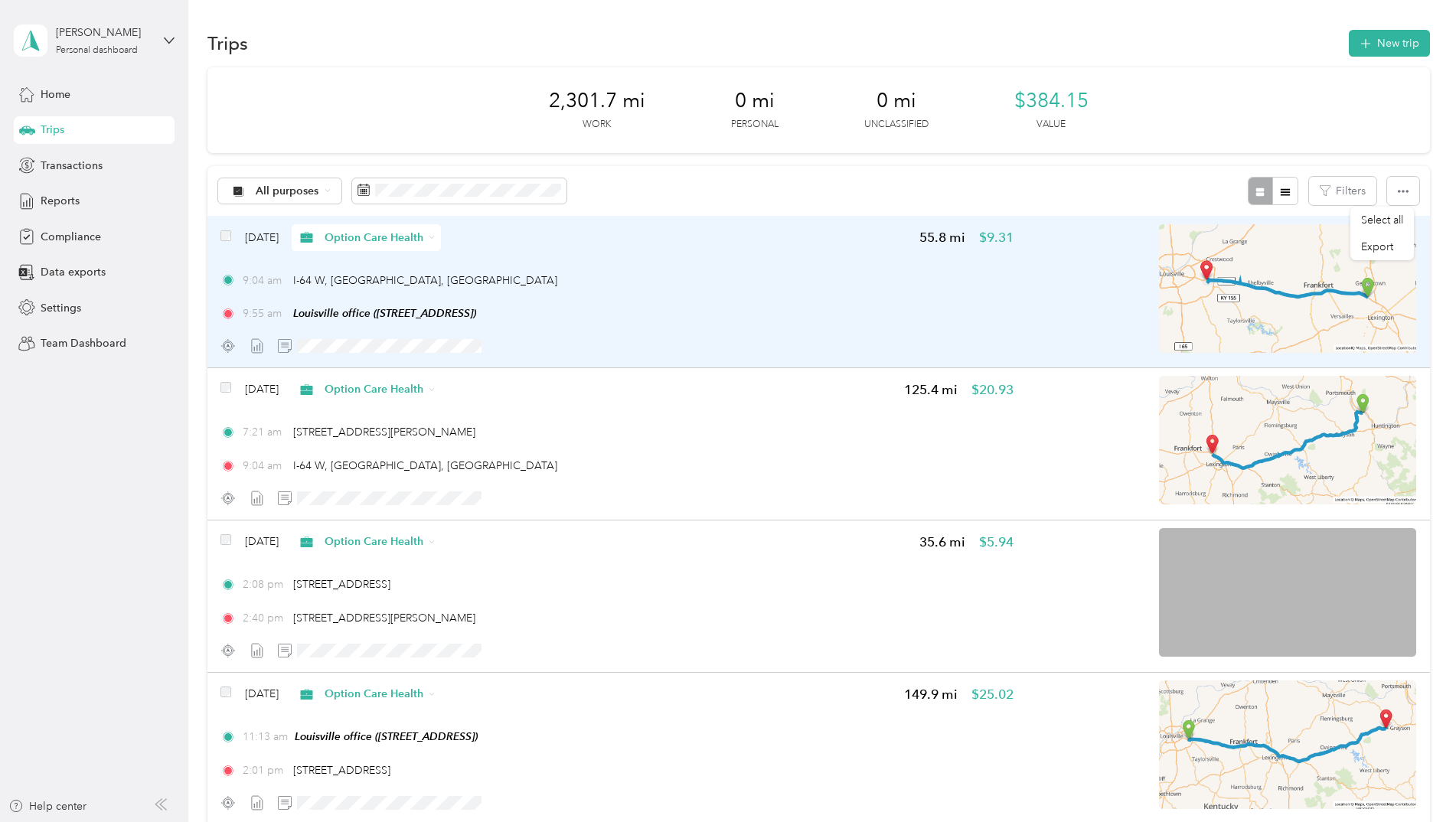
click at [1055, 219] on div "[DATE] Option Care Health 55.8 mi $9.31 9:04 am I-[GEOGRAPHIC_DATA] 9:55 am Lou…" at bounding box center [818, 291] width 1222 height 152
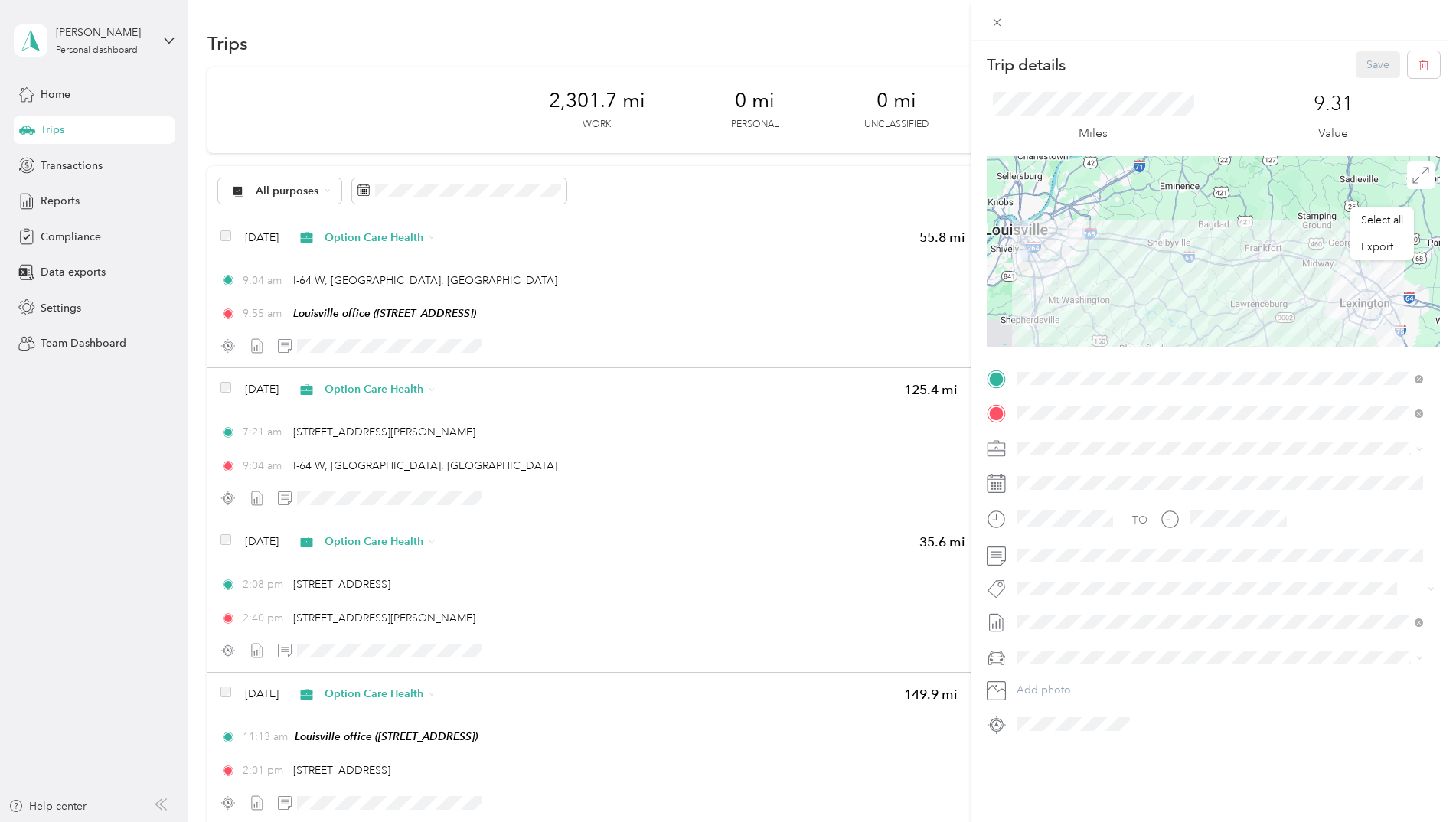
click at [803, 267] on div "Trip details Save This trip cannot be edited because it is either under review,…" at bounding box center [728, 411] width 1456 height 822
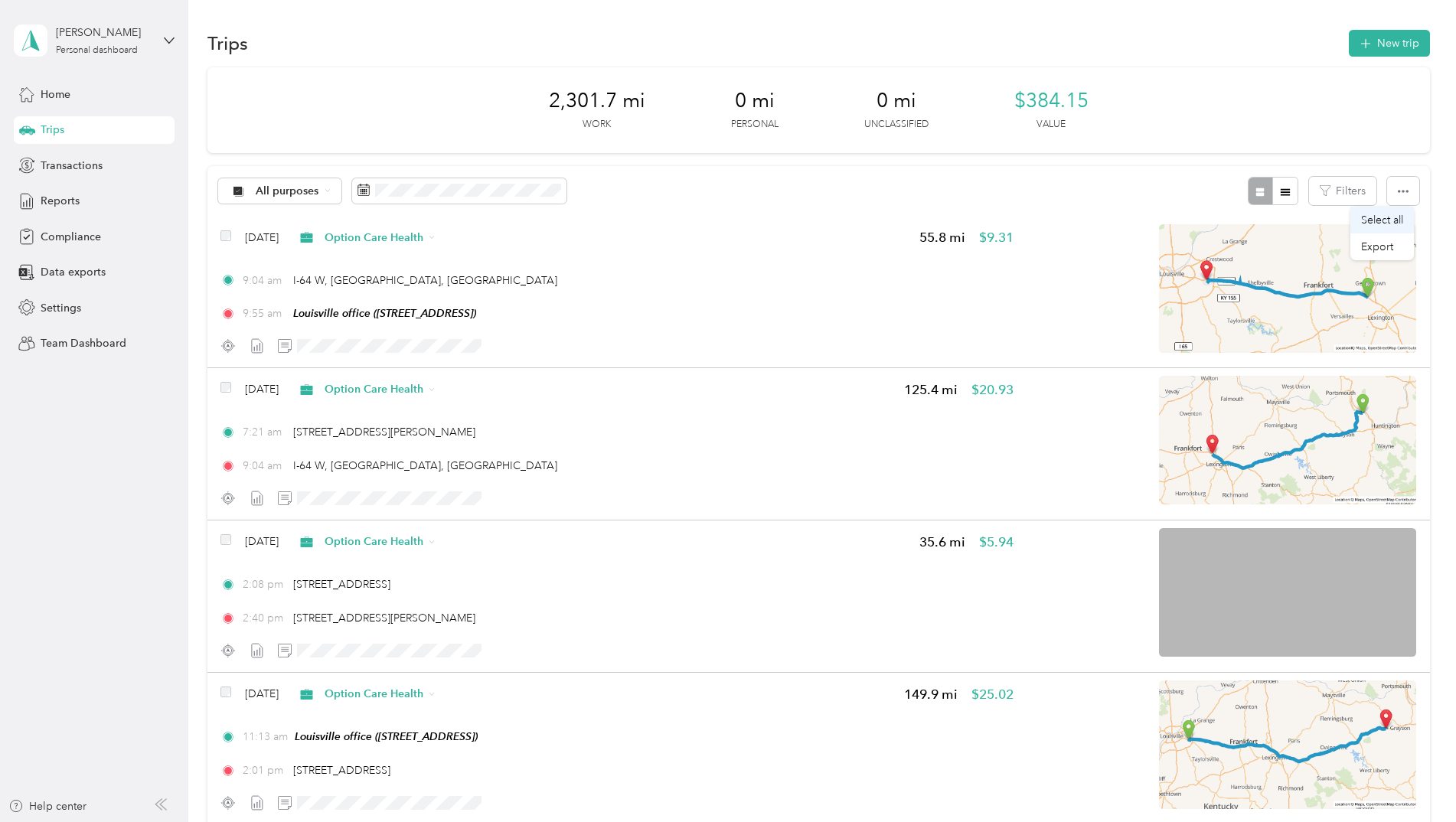
click at [1388, 218] on span "Select all" at bounding box center [1382, 220] width 42 height 13
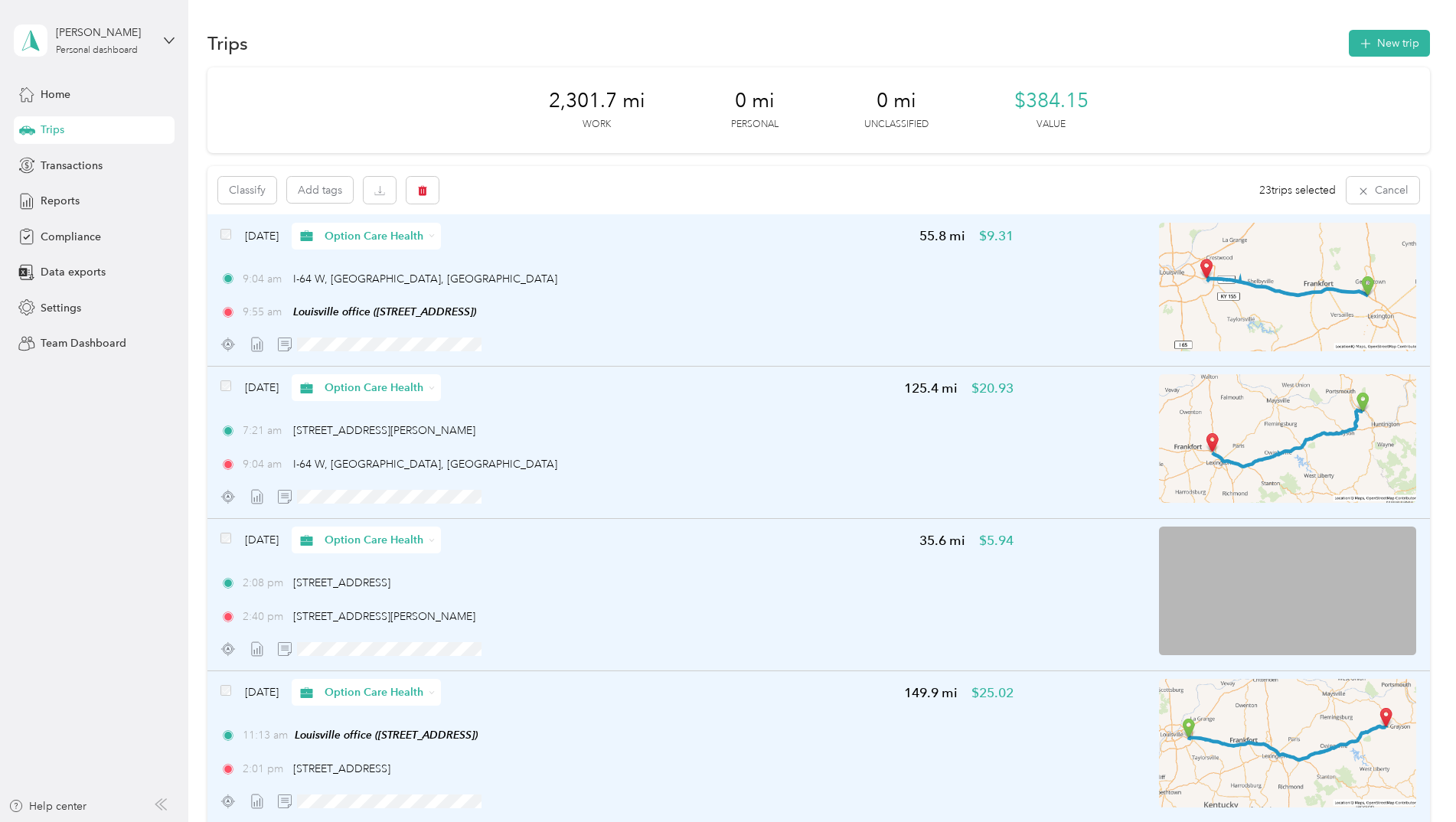
drag, startPoint x: 803, startPoint y: 204, endPoint x: 785, endPoint y: 190, distance: 22.8
click at [802, 204] on div "Classify Add tags 23 trips selected Cancel" at bounding box center [818, 191] width 1222 height 48
click at [420, 114] on div "2,301.7 mi Work 0 mi Personal 0 mi Unclassified $384.15 Value" at bounding box center [818, 110] width 1222 height 86
click at [102, 44] on div "[PERSON_NAME] Personal dashboard" at bounding box center [103, 39] width 95 height 30
drag, startPoint x: 417, startPoint y: 95, endPoint x: 388, endPoint y: 88, distance: 29.8
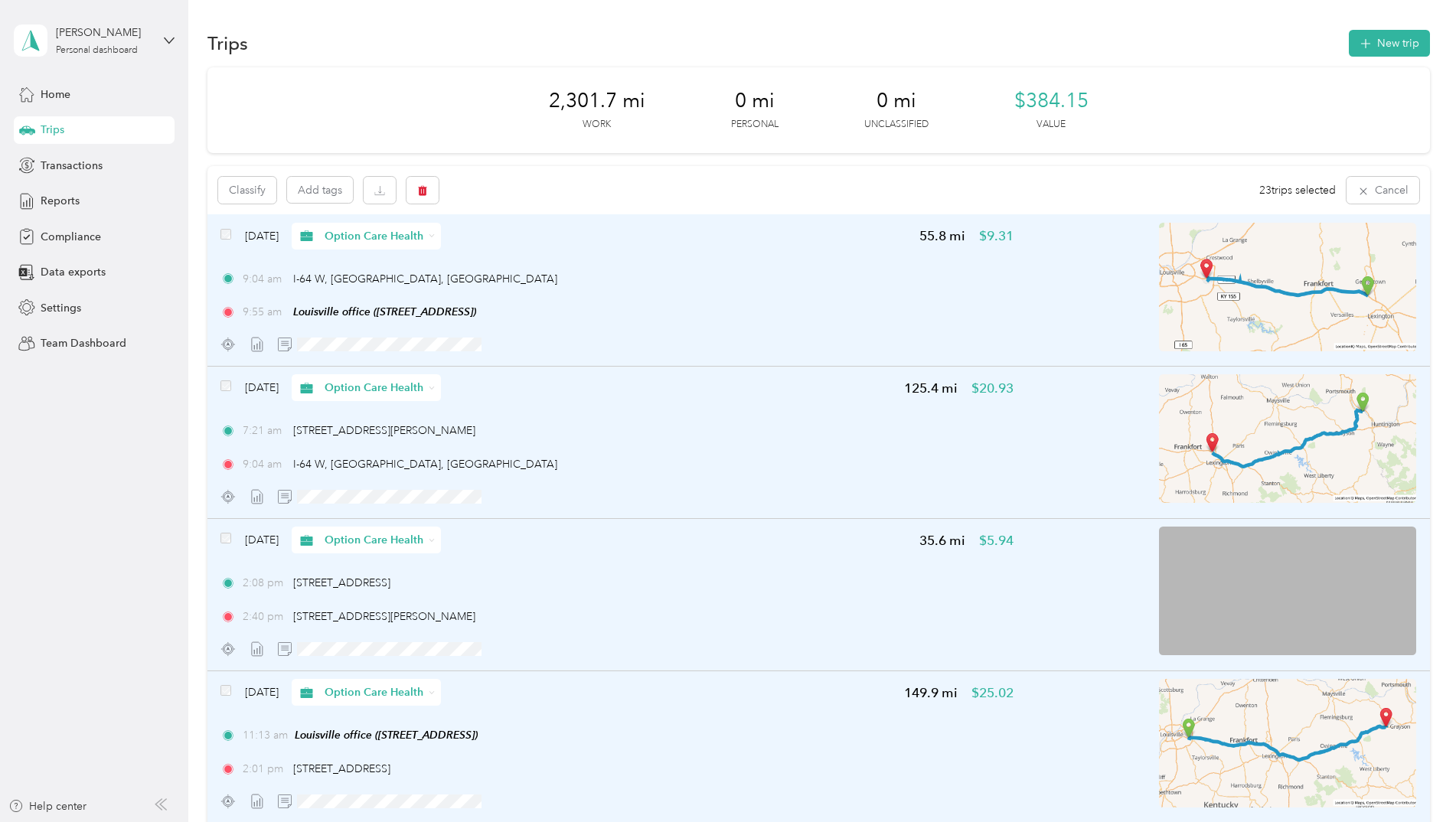
click at [416, 95] on div "2,301.7 mi Work 0 mi Personal 0 mi Unclassified $384.15 Value" at bounding box center [818, 110] width 1222 height 86
click at [70, 92] on span "Home" at bounding box center [55, 95] width 30 height 16
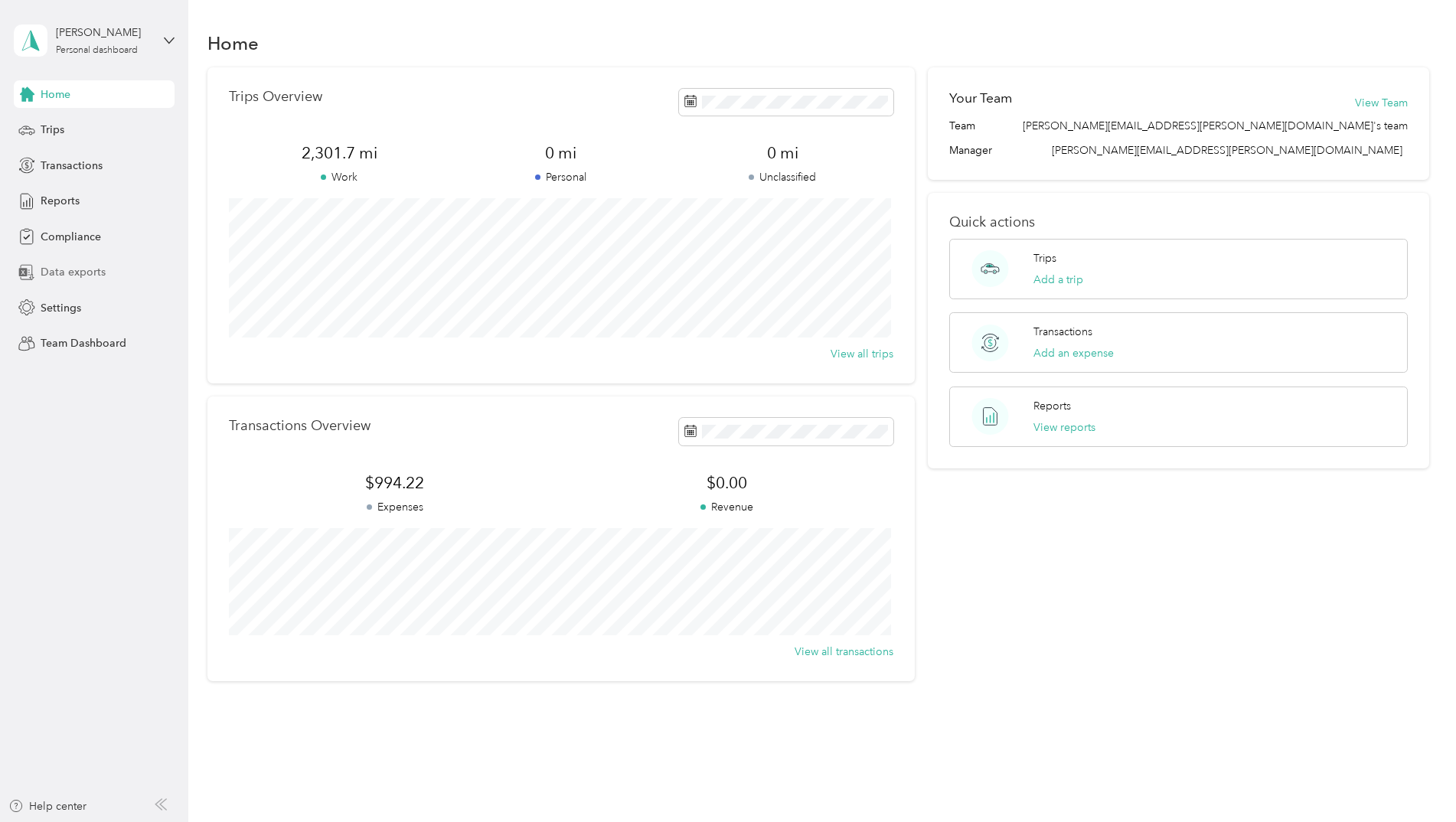
click at [93, 272] on span "Data exports" at bounding box center [73, 272] width 65 height 16
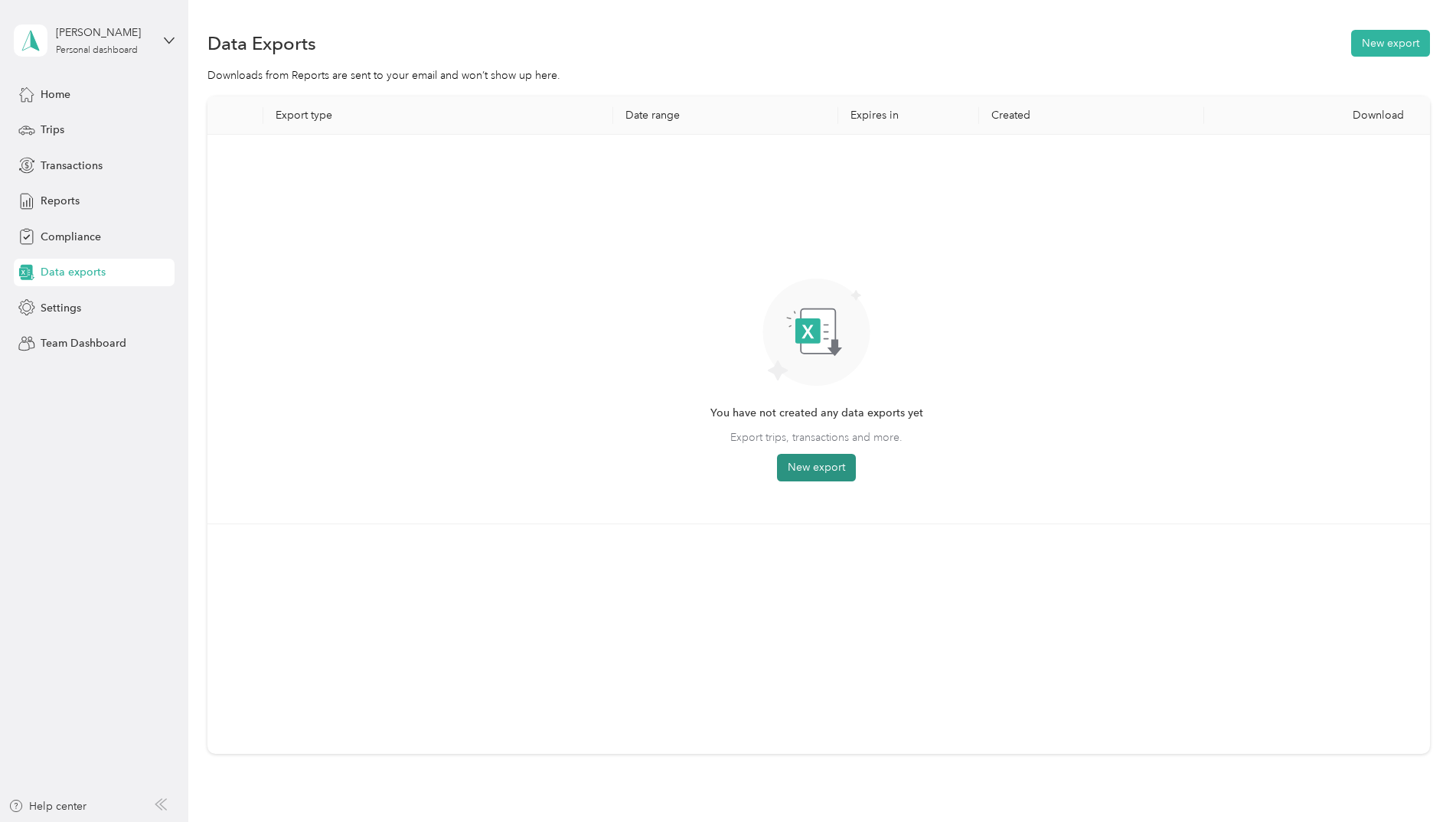
click at [815, 466] on button "New export" at bounding box center [816, 467] width 79 height 27
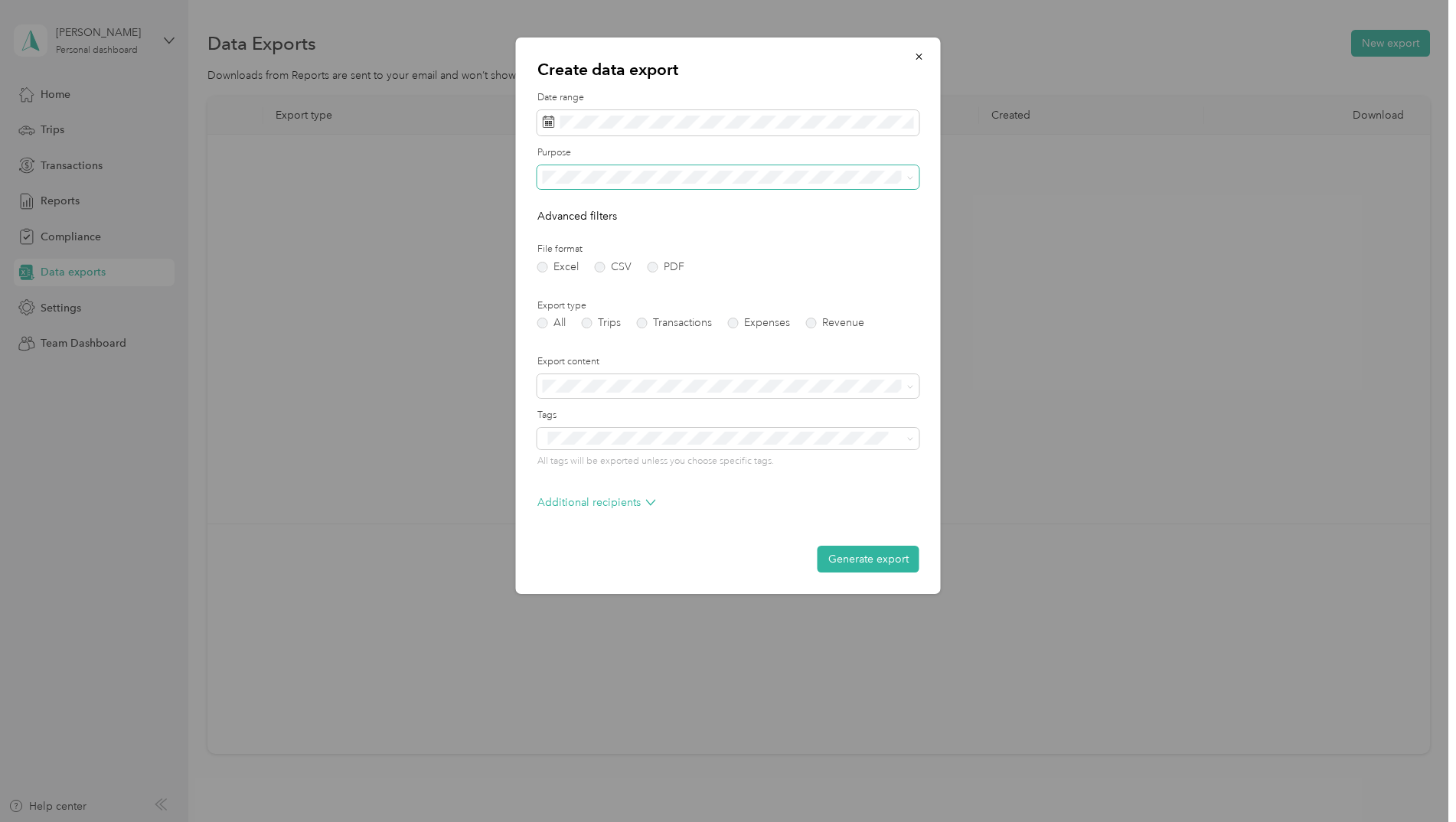
click at [905, 173] on span at bounding box center [908, 177] width 13 height 11
click at [639, 237] on li "Option Care Health" at bounding box center [728, 231] width 382 height 27
click at [848, 560] on button "Generate export" at bounding box center [868, 559] width 102 height 27
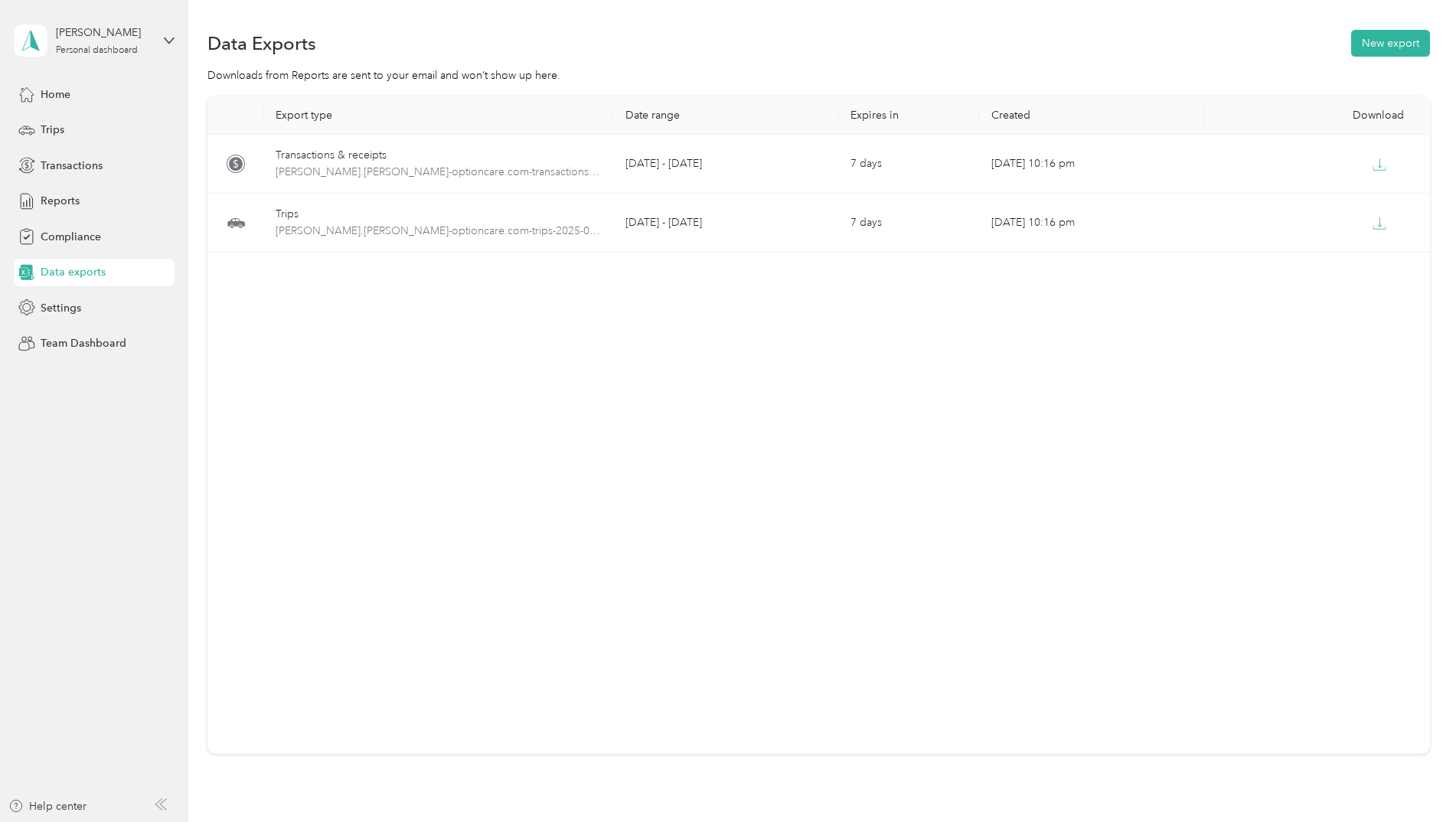
click at [782, 569] on div "Export type Date range Expires in Created Download Transactions & receipts [PER…" at bounding box center [818, 424] width 1222 height 657
click at [520, 502] on div "Export type Date range Expires in Created Download Transactions & receipts [PER…" at bounding box center [818, 424] width 1222 height 657
